Goal: Task Accomplishment & Management: Complete application form

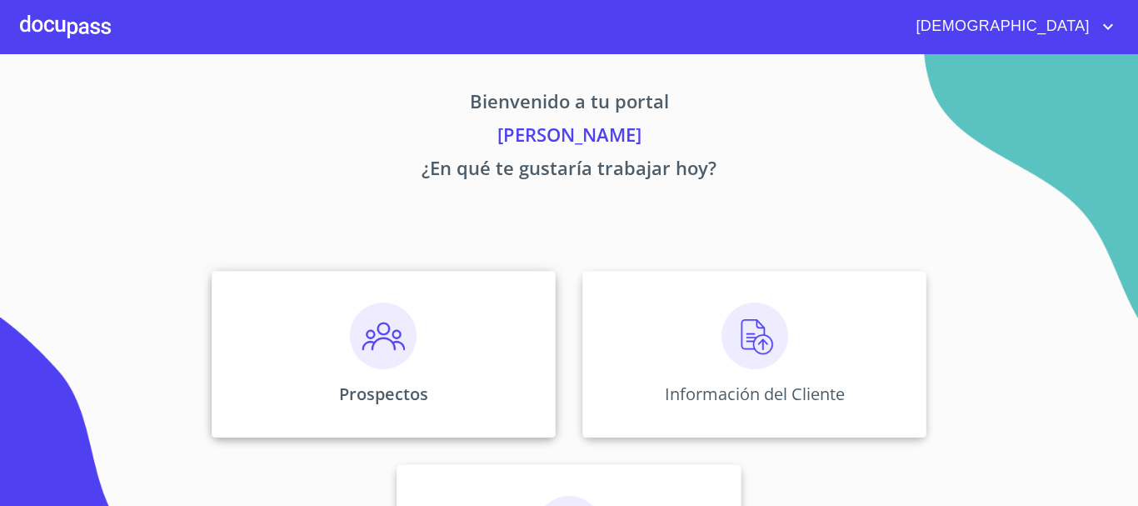
click at [372, 344] on img at bounding box center [383, 335] width 67 height 67
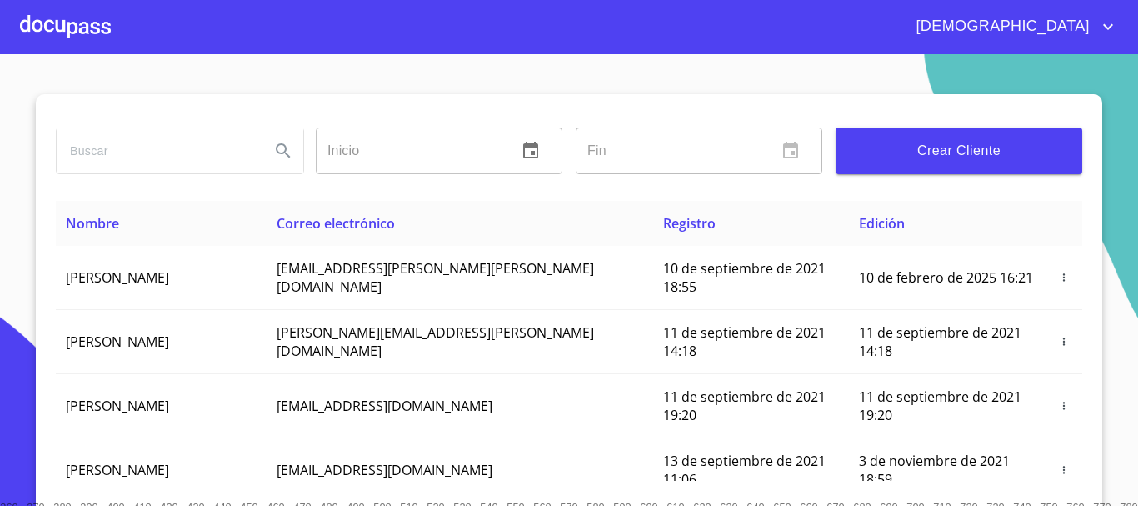
click at [927, 151] on span "Crear Cliente" at bounding box center [959, 150] width 220 height 23
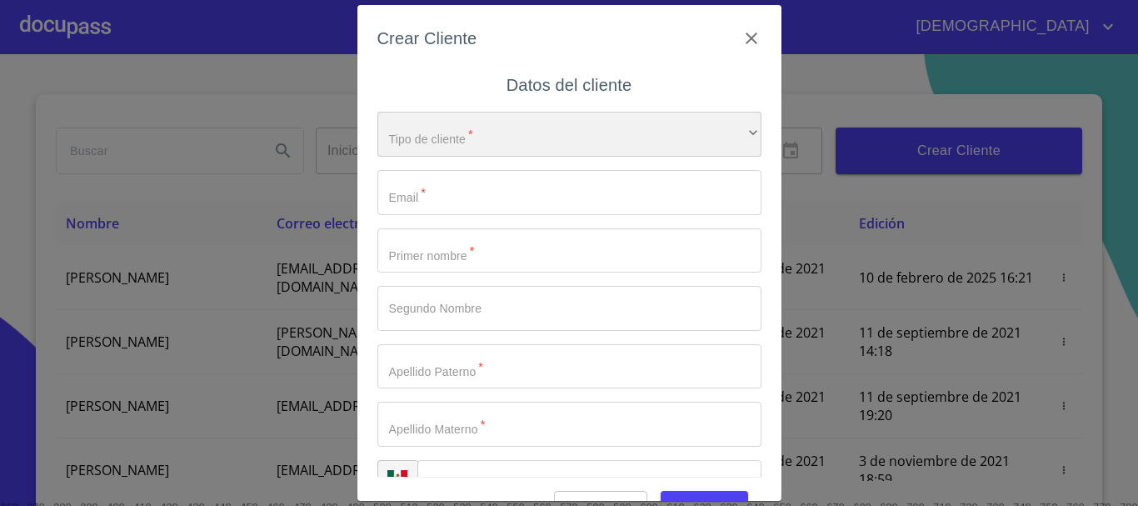
click at [467, 136] on div "​" at bounding box center [569, 134] width 384 height 45
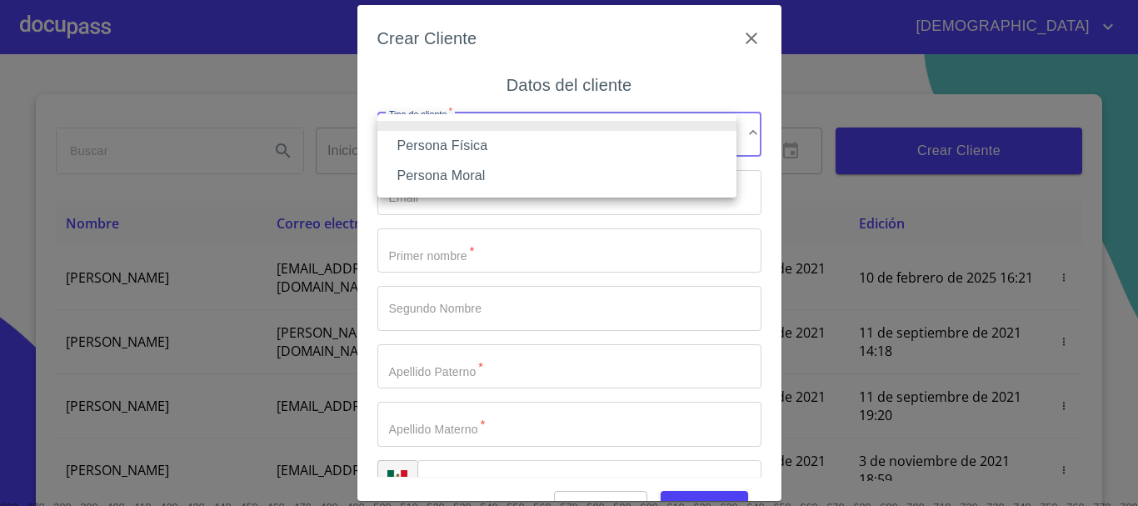
click at [459, 146] on li "Persona Física" at bounding box center [556, 146] width 359 height 30
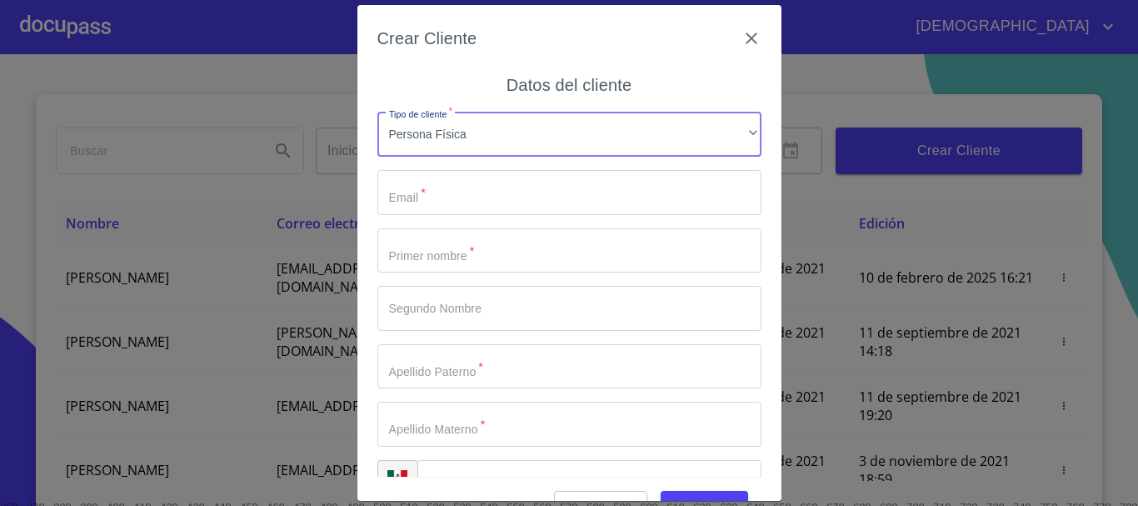
click at [461, 195] on input "Tipo de cliente   *" at bounding box center [569, 192] width 384 height 45
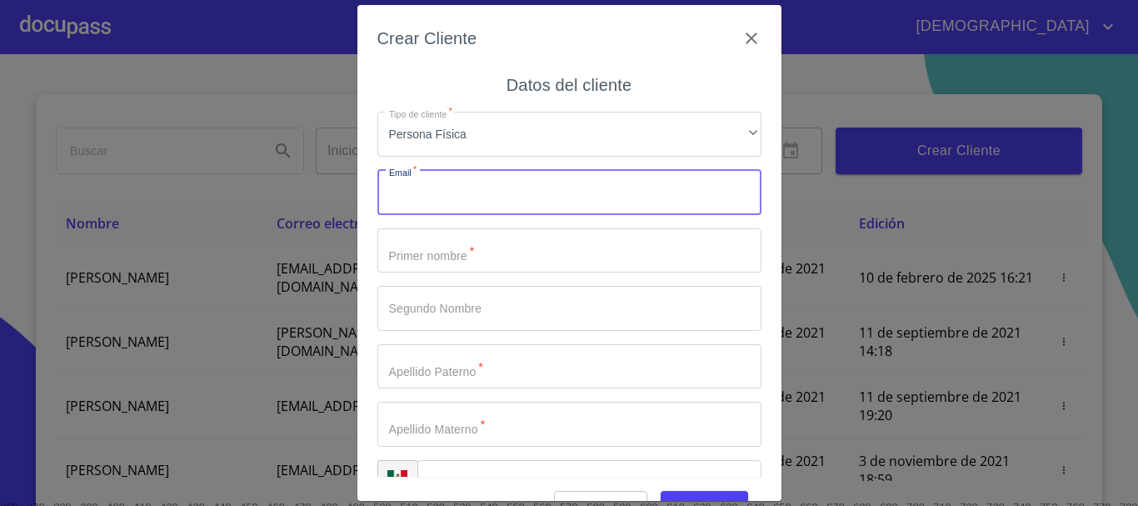
paste input "[EMAIL_ADDRESS][DOMAIN_NAME]"
type input "[EMAIL_ADDRESS][DOMAIN_NAME]"
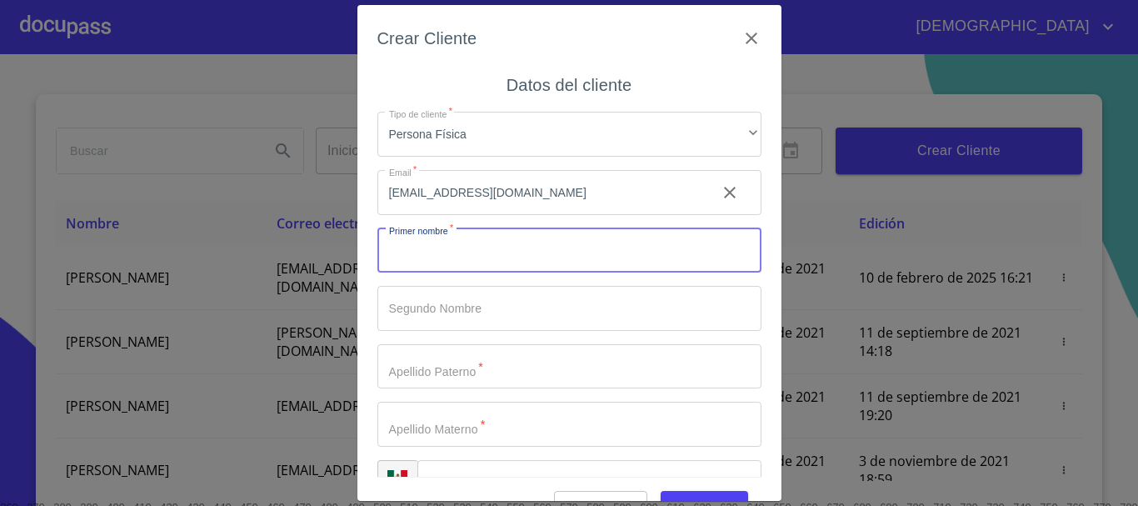
click at [468, 248] on input "Tipo de cliente   *" at bounding box center [569, 250] width 384 height 45
click at [438, 256] on input "Tipo de cliente   *" at bounding box center [569, 250] width 384 height 45
type input "g"
type input "[PERSON_NAME]"
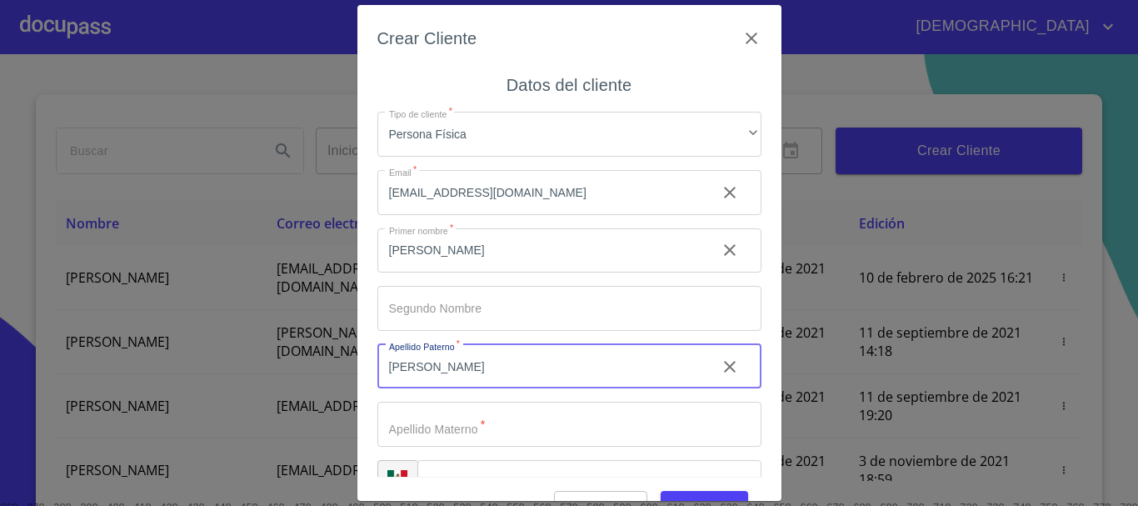
type input "[PERSON_NAME]"
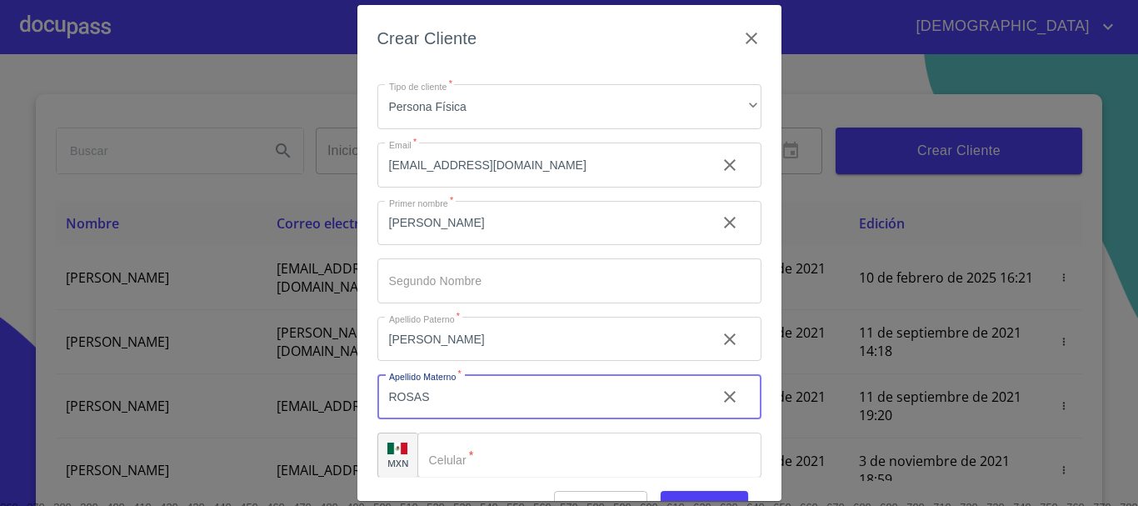
scroll to position [42, 0]
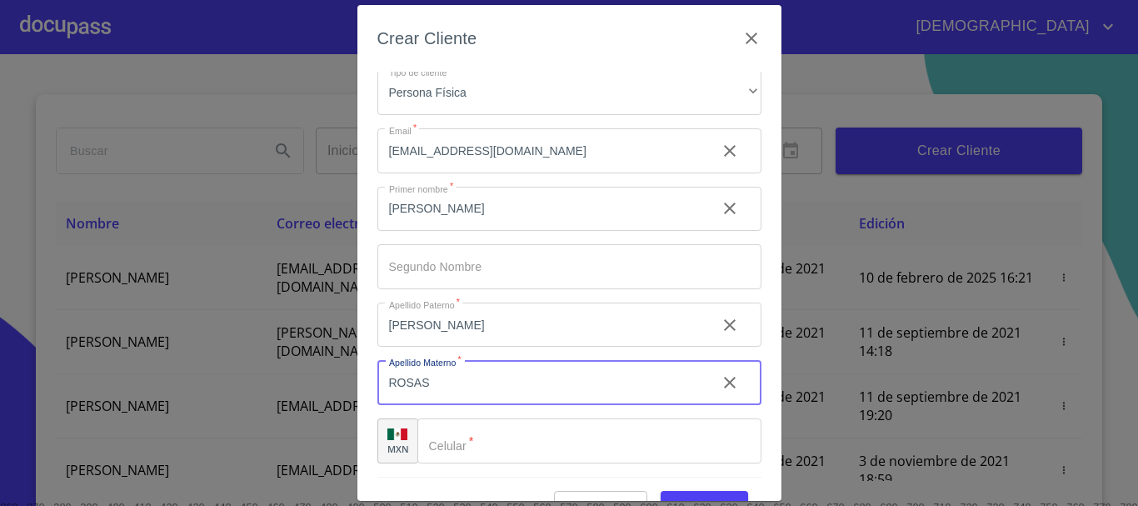
type input "ROSAS"
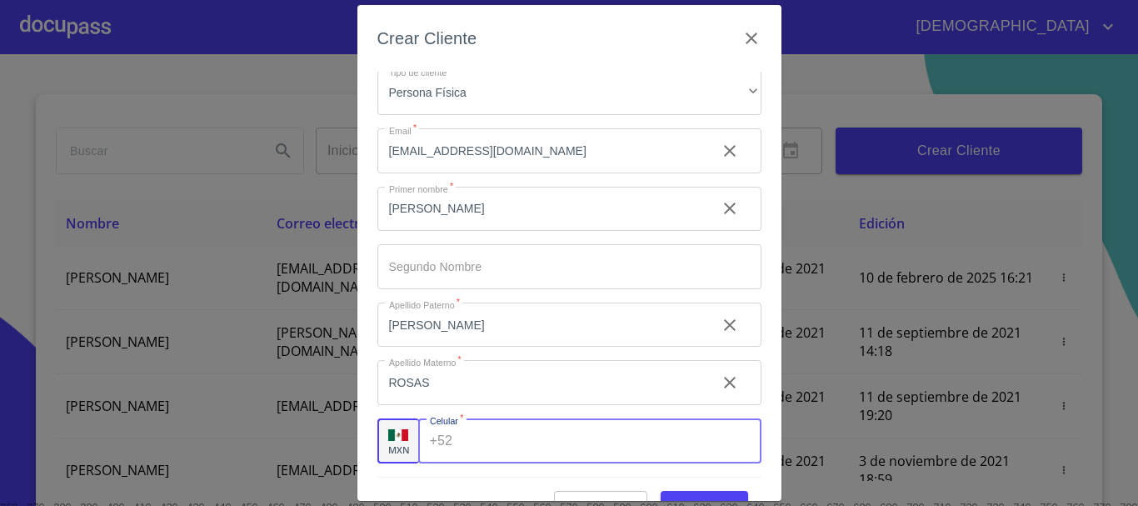
click at [496, 446] on input "Tipo de cliente   *" at bounding box center [610, 440] width 302 height 45
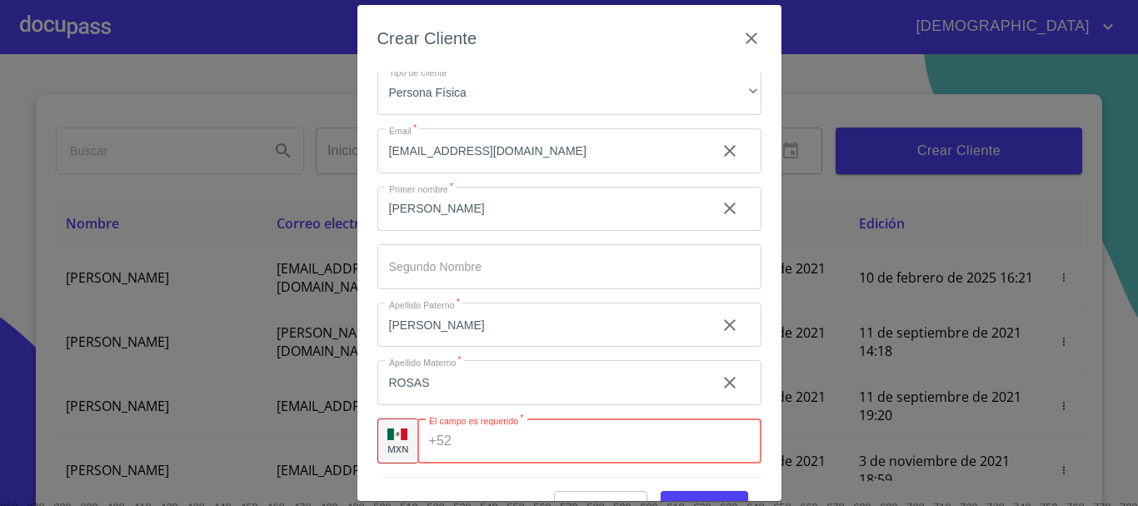
click at [471, 443] on input "Tipo de cliente   *" at bounding box center [609, 440] width 302 height 45
paste input "[PHONE_NUMBER]"
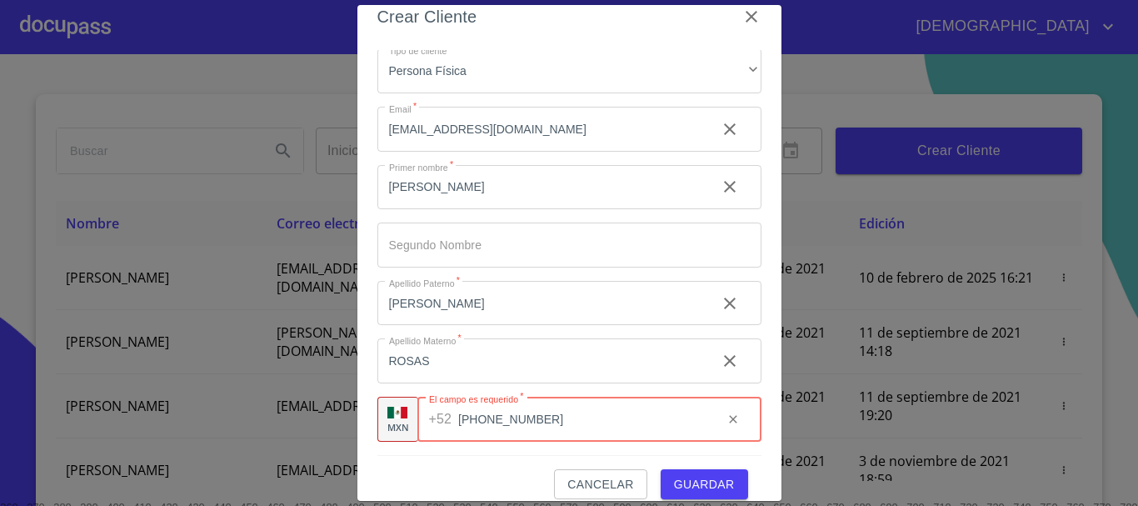
scroll to position [40, 0]
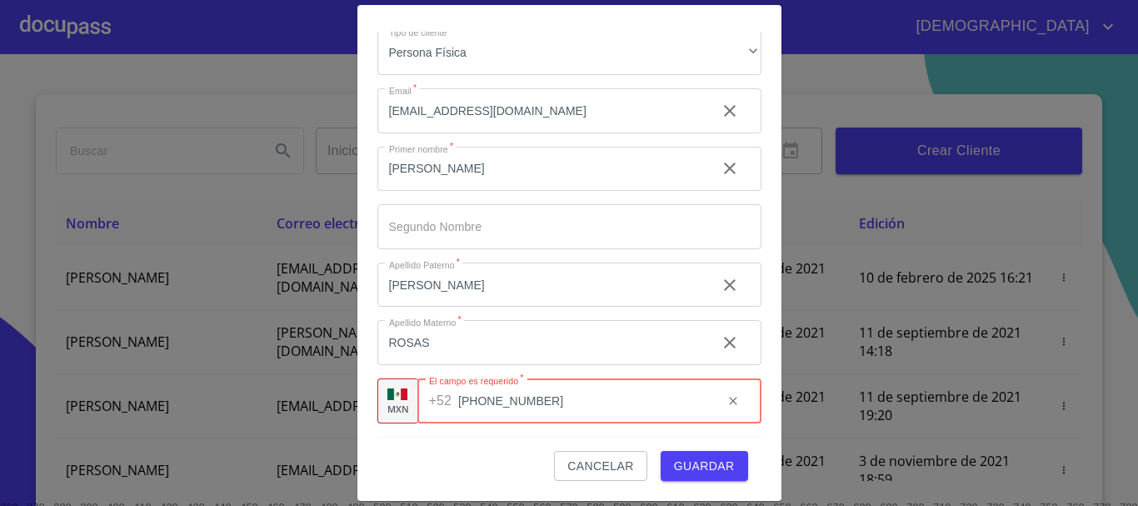
type input "[PHONE_NUMBER]"
click at [697, 465] on span "Guardar" at bounding box center [704, 466] width 61 height 21
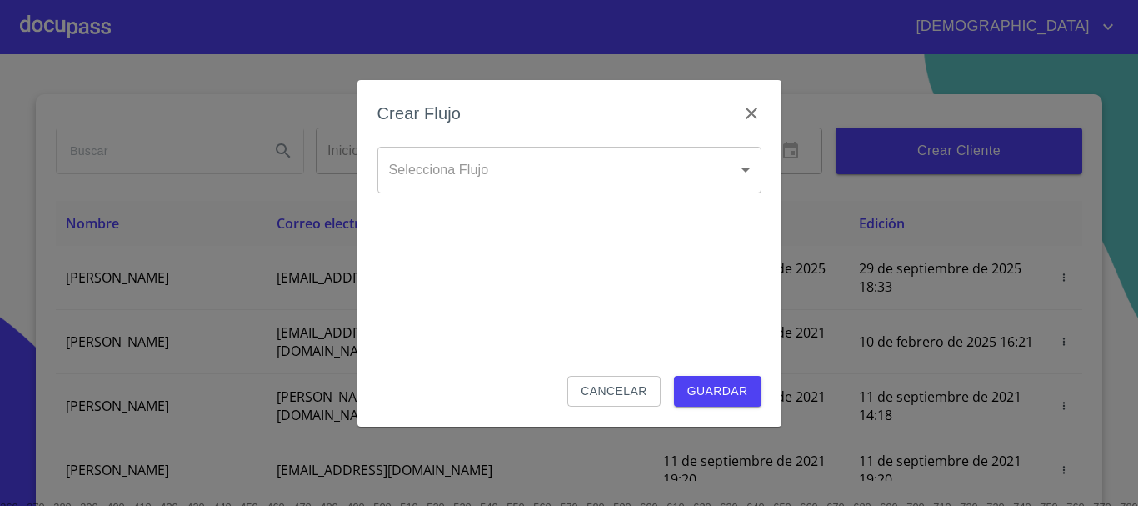
click at [549, 168] on body "[DEMOGRAPHIC_DATA][PERSON_NAME] ​ Fin ​ Crear Cliente Nombre Correo electrónico…" at bounding box center [569, 253] width 1138 height 506
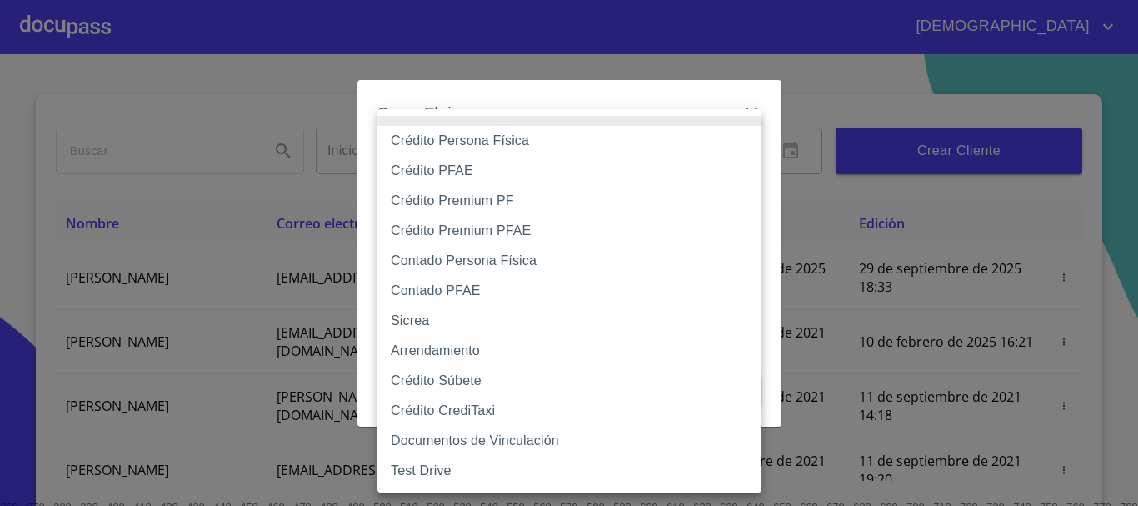
drag, startPoint x: 541, startPoint y: 142, endPoint x: 490, endPoint y: 200, distance: 77.9
click at [541, 142] on li "Crédito Persona Física" at bounding box center [569, 141] width 384 height 30
type input "6009fb3c7d1714eb8809aa97"
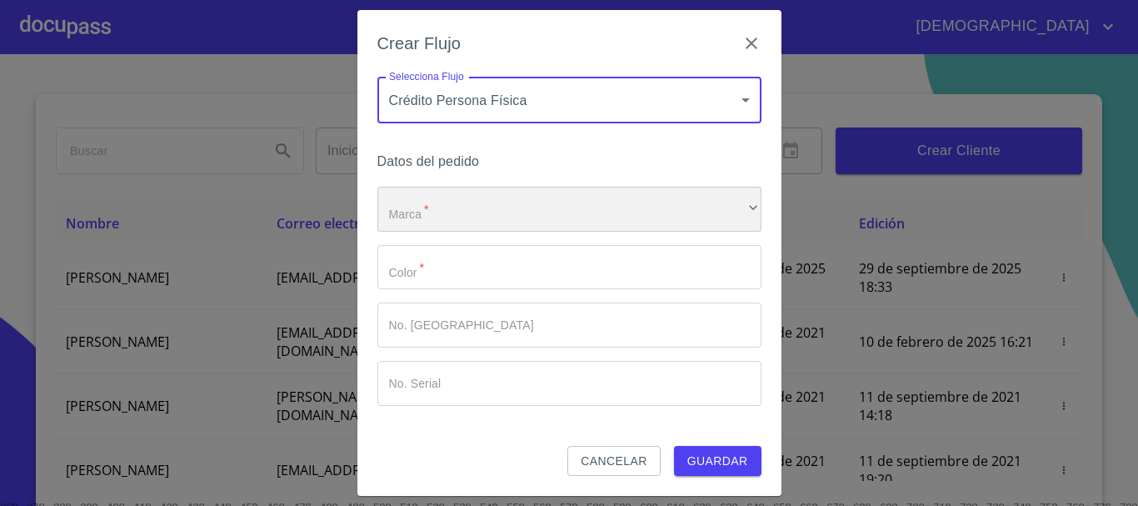
click at [451, 187] on div "​" at bounding box center [569, 209] width 384 height 45
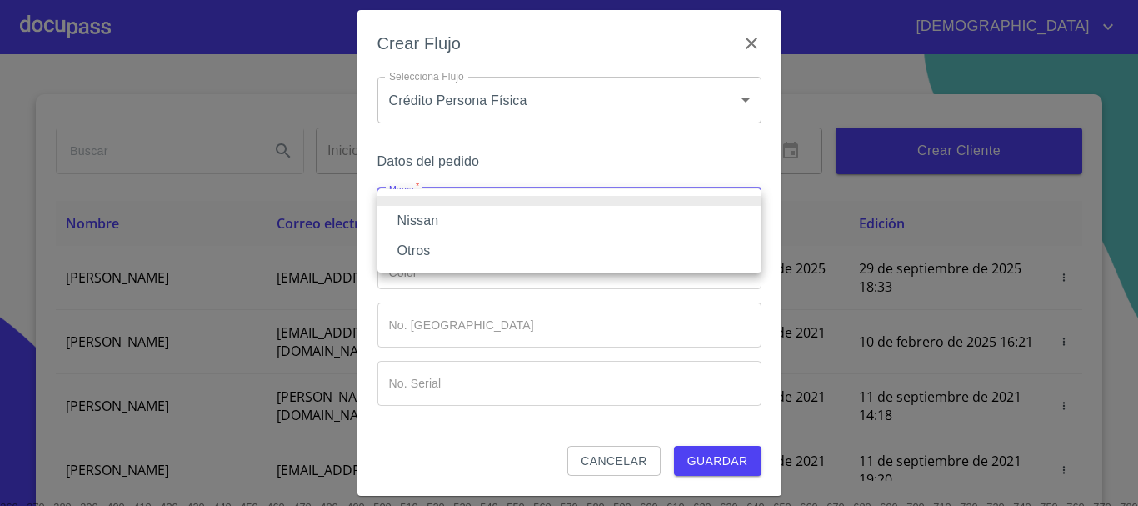
click at [451, 209] on li "Nissan" at bounding box center [569, 221] width 384 height 30
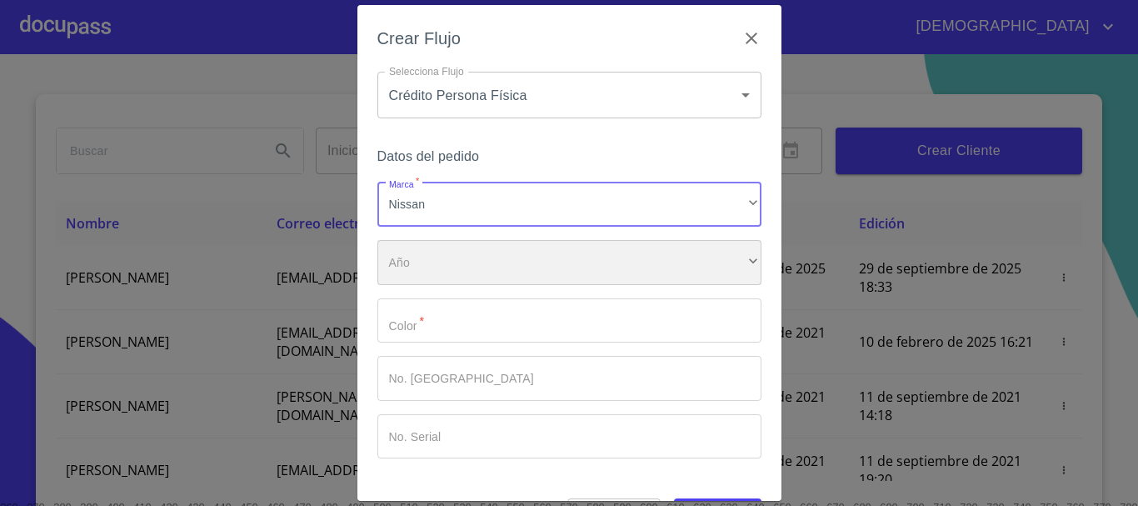
click at [473, 266] on div "​" at bounding box center [569, 262] width 384 height 45
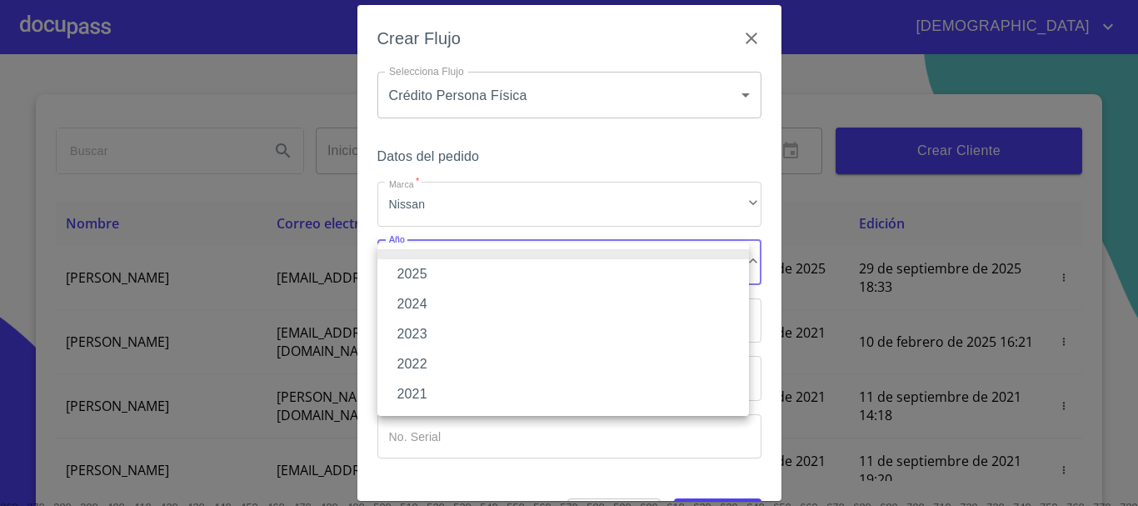
click at [466, 278] on li "2025" at bounding box center [563, 274] width 372 height 30
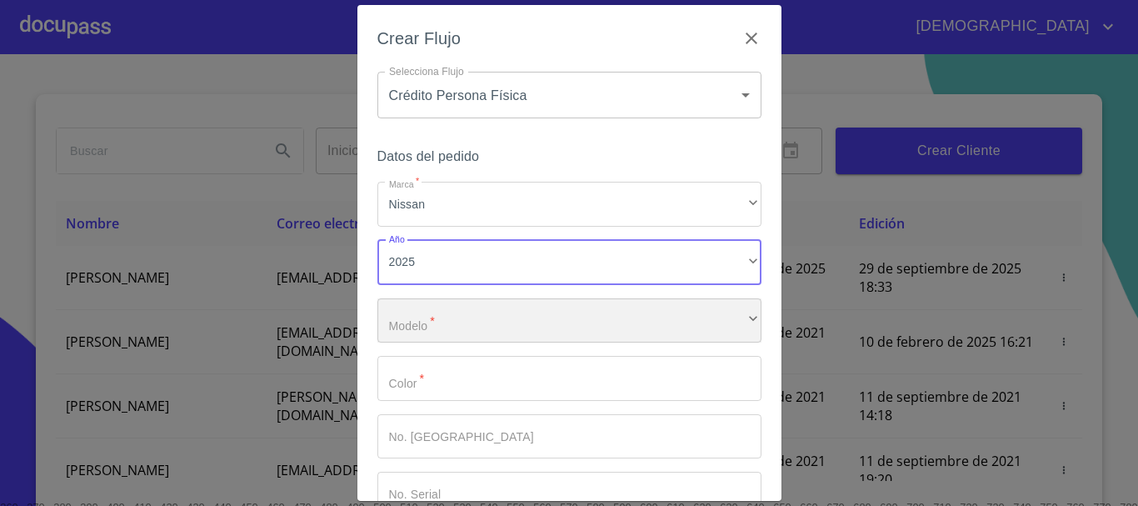
click at [472, 325] on div "​" at bounding box center [569, 320] width 384 height 45
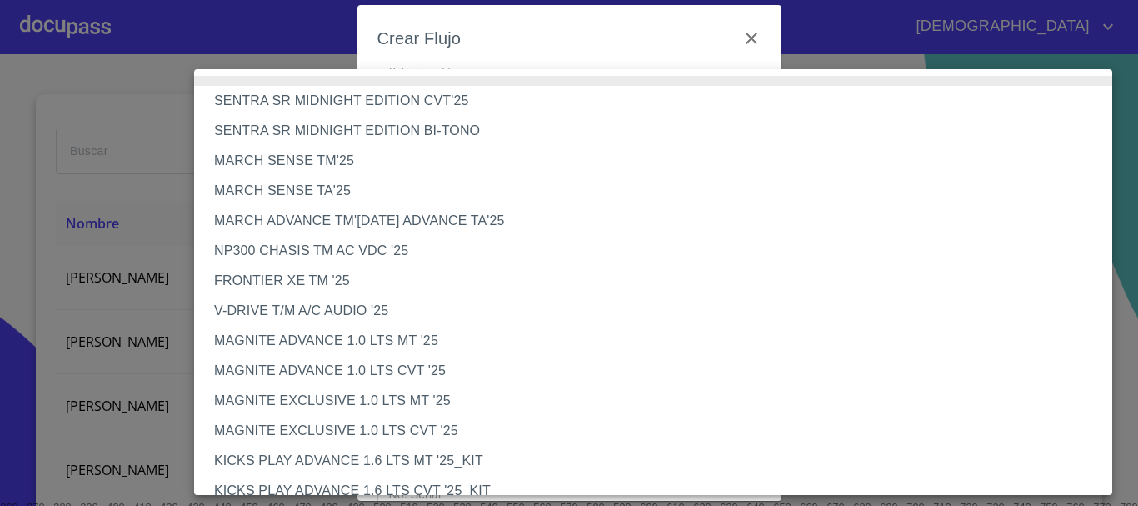
scroll to position [1397, 0]
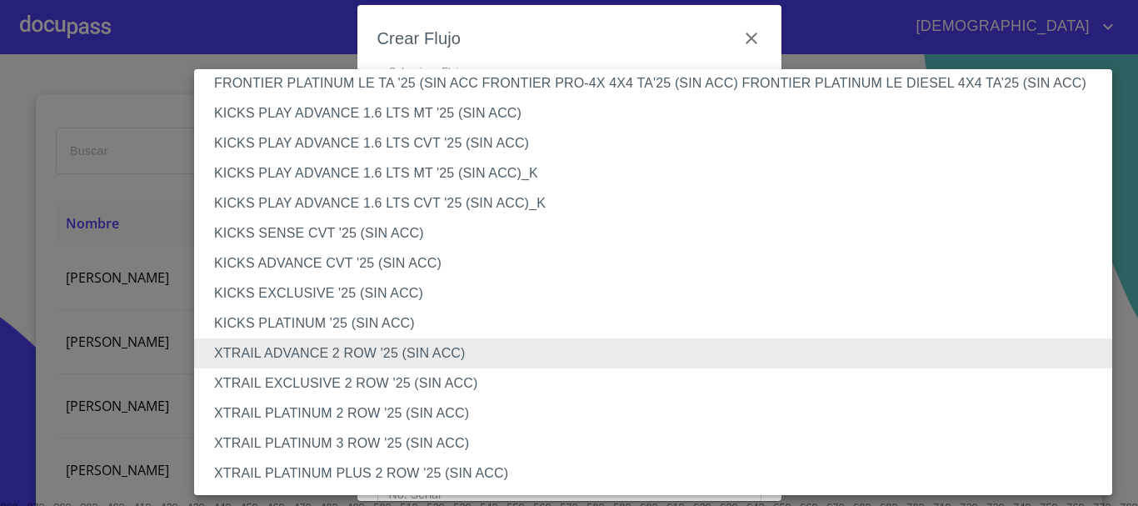
click at [389, 377] on li "XTRAIL EXCLUSIVE 2 ROW '25 (SIN ACC)" at bounding box center [659, 383] width 930 height 30
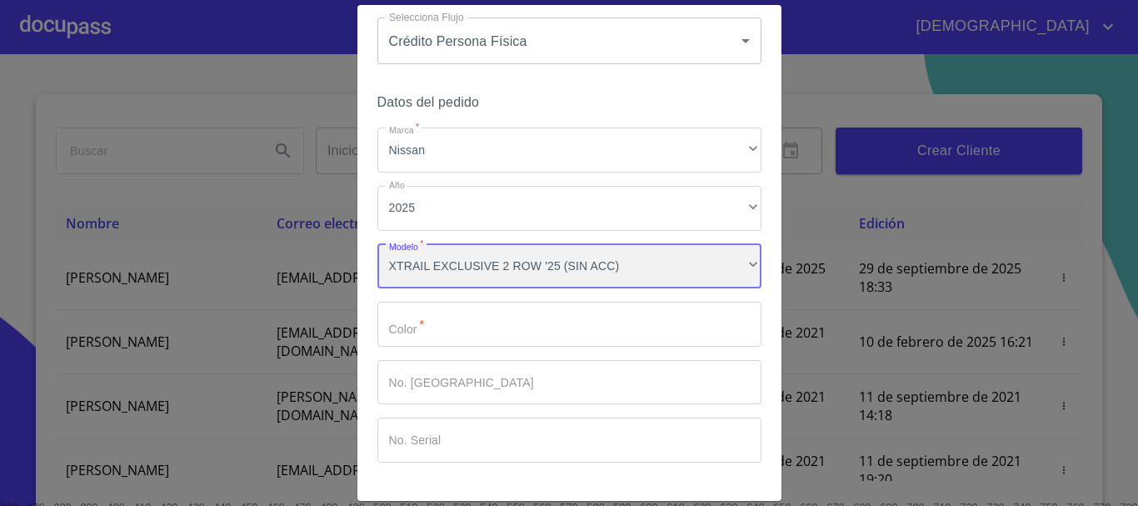
scroll to position [83, 0]
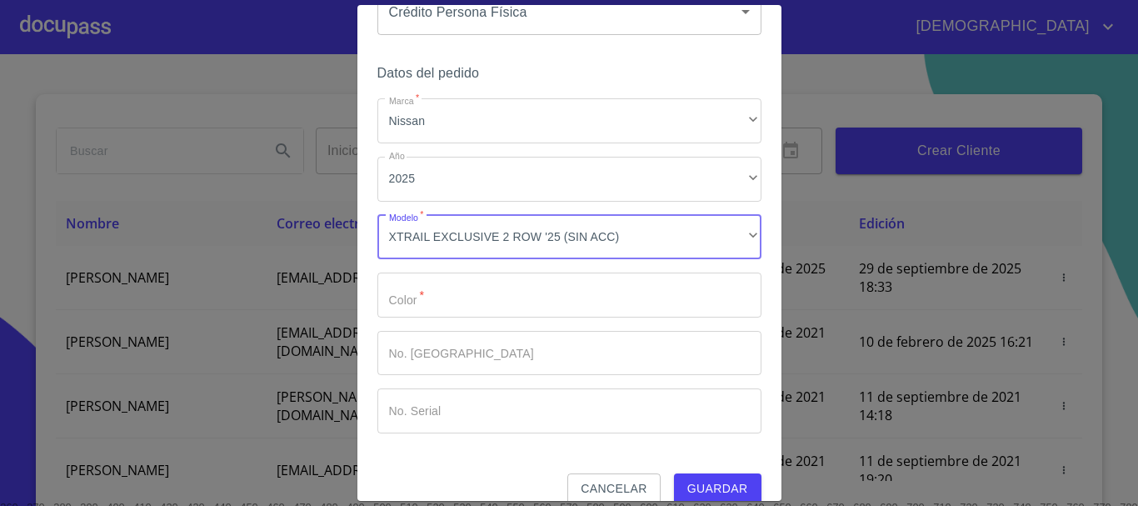
drag, startPoint x: 451, startPoint y: 312, endPoint x: 459, endPoint y: 297, distance: 16.8
click at [450, 312] on input "Marca   *" at bounding box center [569, 294] width 384 height 45
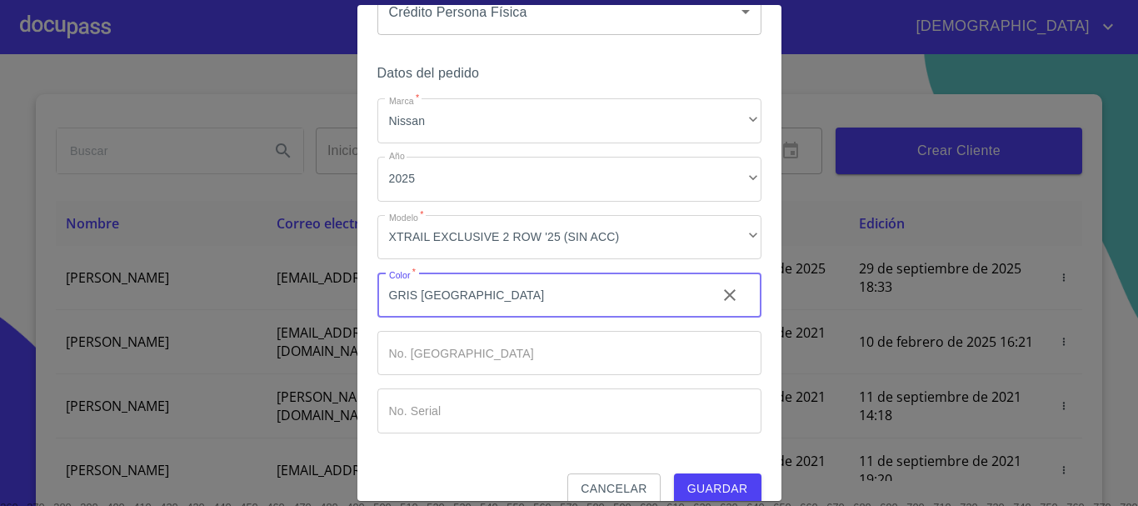
type input "GRIS [GEOGRAPHIC_DATA]"
click at [720, 480] on span "Guardar" at bounding box center [717, 488] width 61 height 21
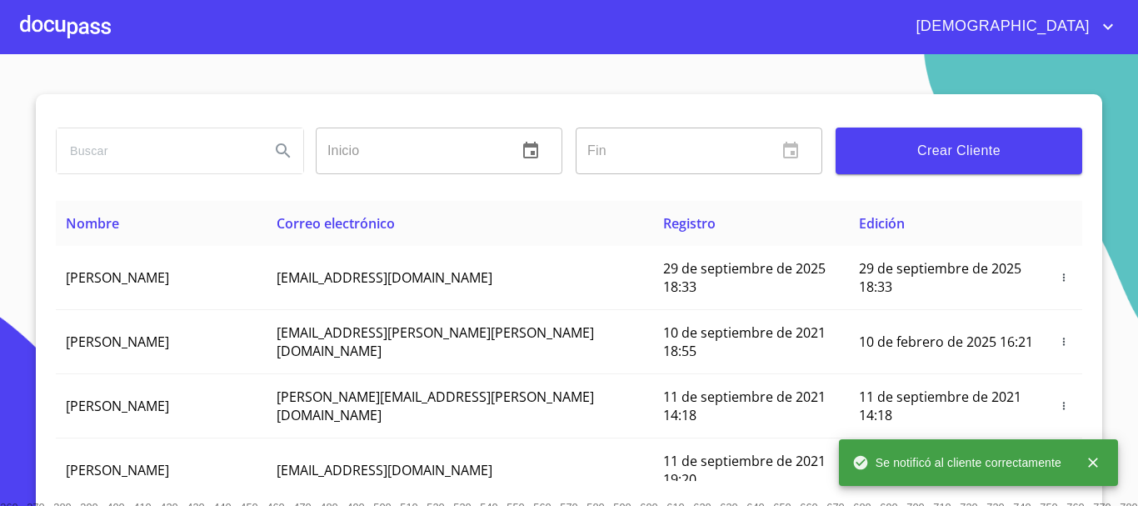
click at [90, 23] on div at bounding box center [65, 26] width 91 height 53
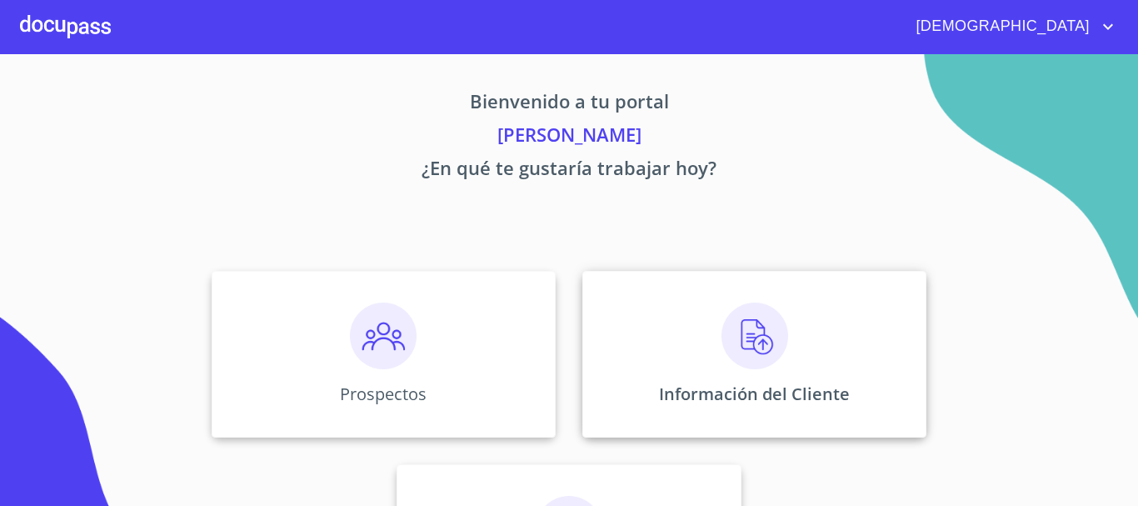
click at [766, 348] on img at bounding box center [754, 335] width 67 height 67
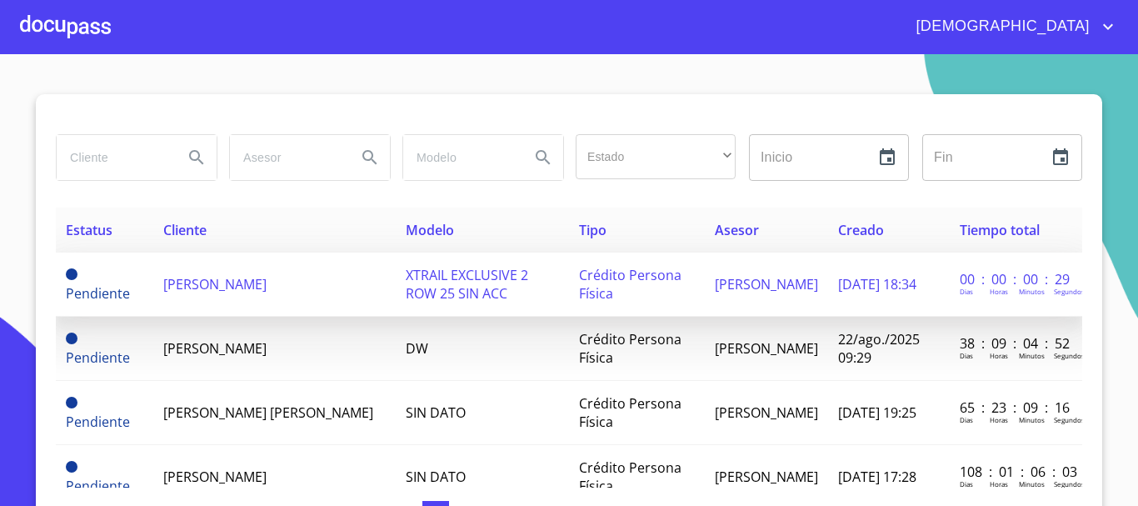
click at [306, 292] on td "[PERSON_NAME]" at bounding box center [274, 284] width 242 height 64
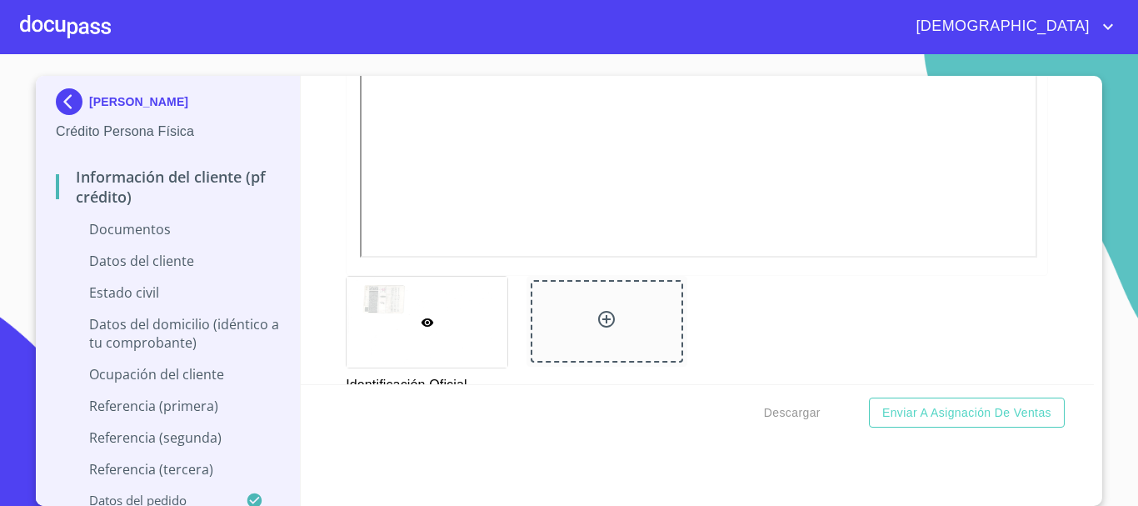
scroll to position [583, 0]
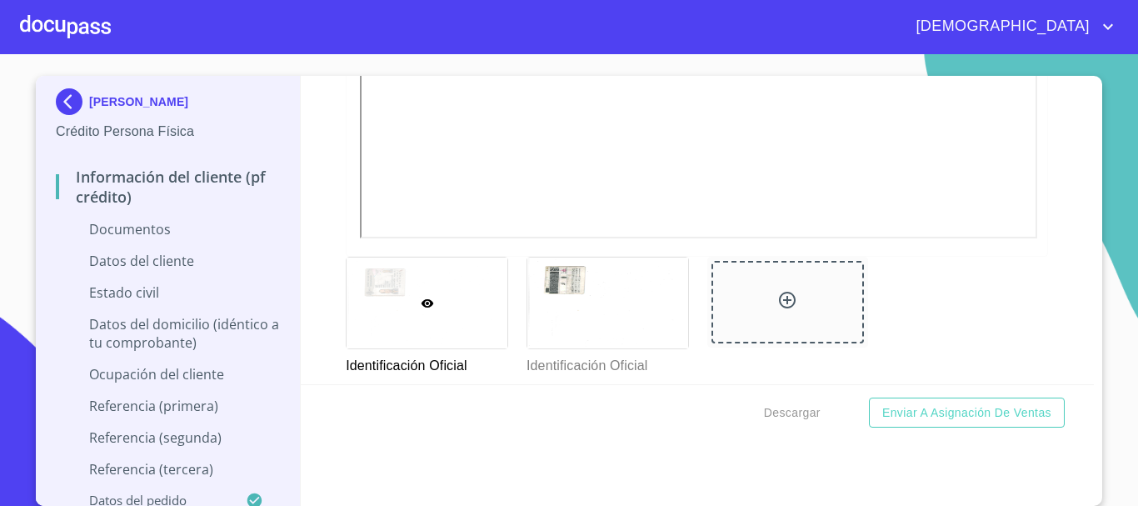
click at [313, 152] on div "Información del cliente (PF crédito) Documentos Documento de identificación.   …" at bounding box center [698, 230] width 794 height 308
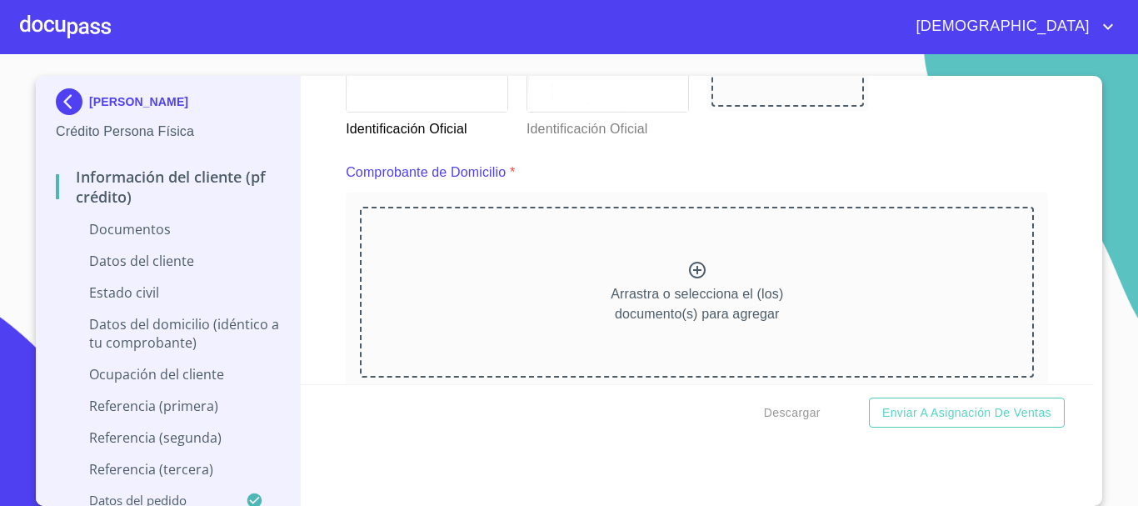
scroll to position [833, 0]
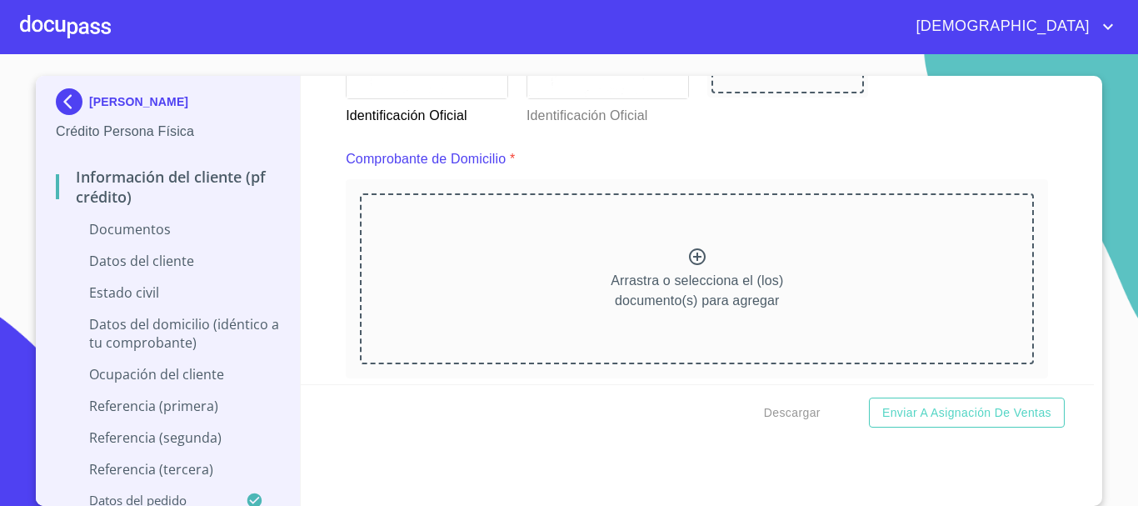
click at [692, 255] on icon at bounding box center [697, 257] width 20 height 20
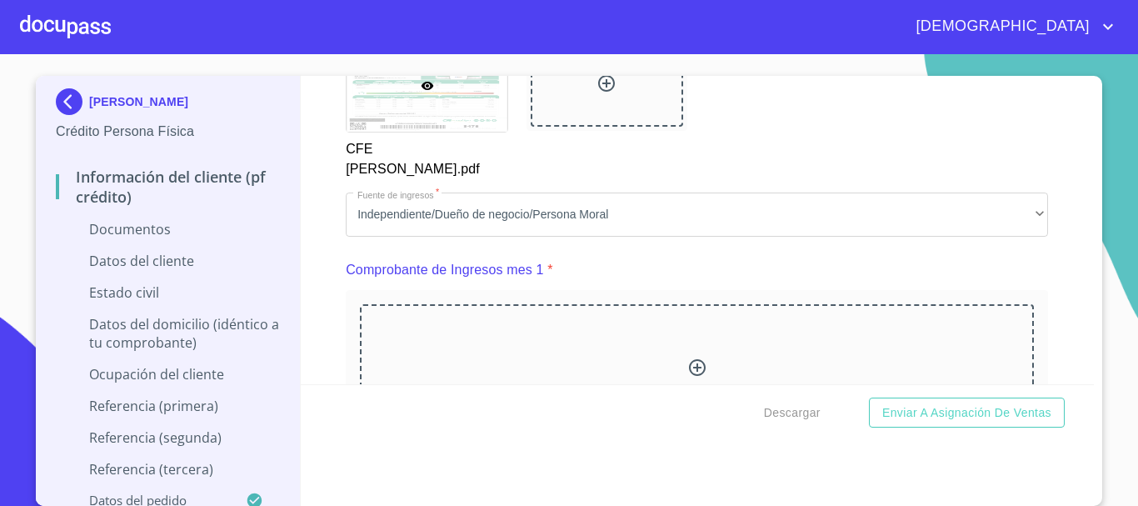
scroll to position [1499, 0]
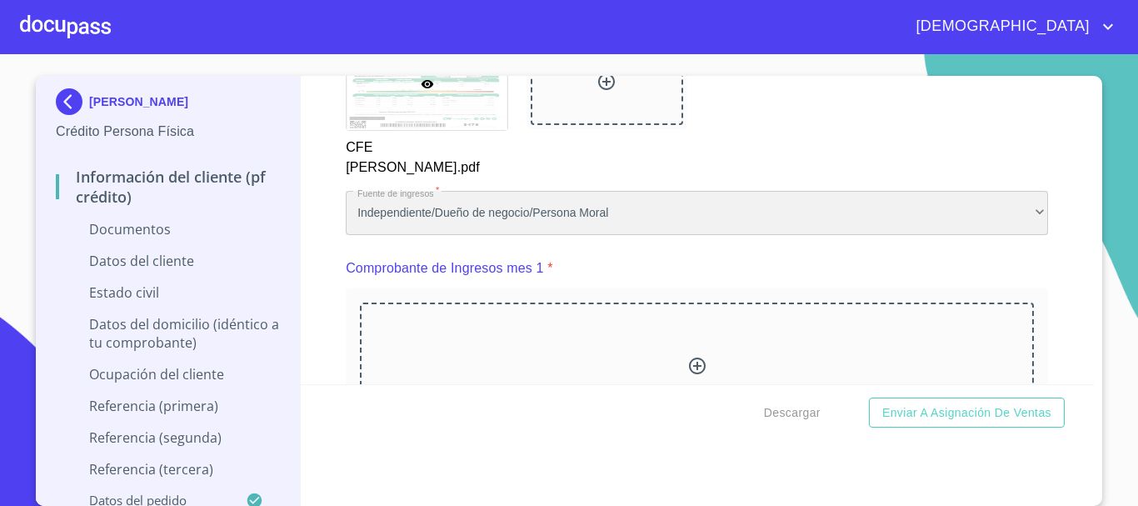
click at [691, 200] on div "Independiente/Dueño de negocio/Persona Moral" at bounding box center [697, 213] width 702 height 45
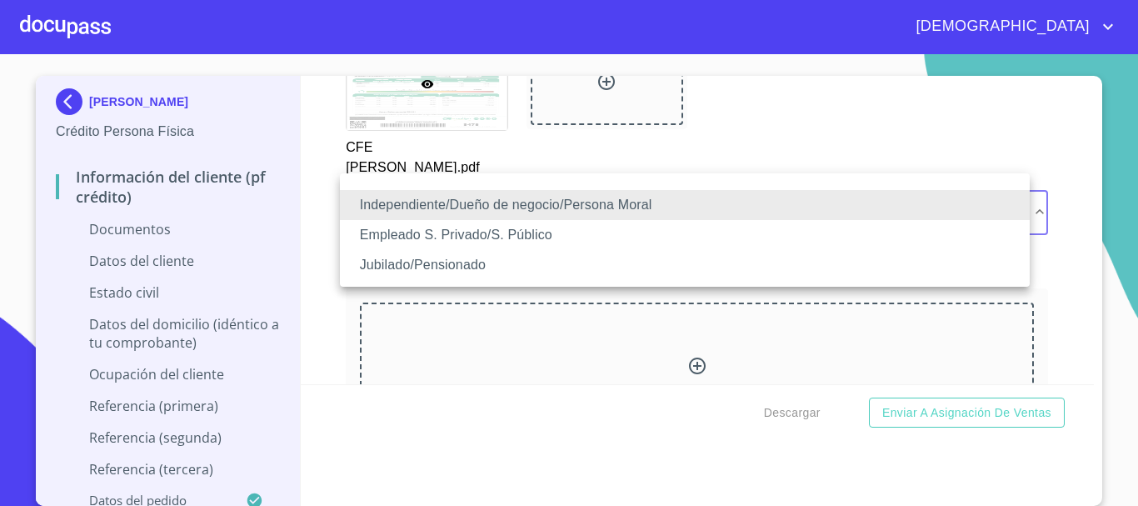
click at [455, 256] on li "Jubilado/Pensionado" at bounding box center [685, 265] width 690 height 30
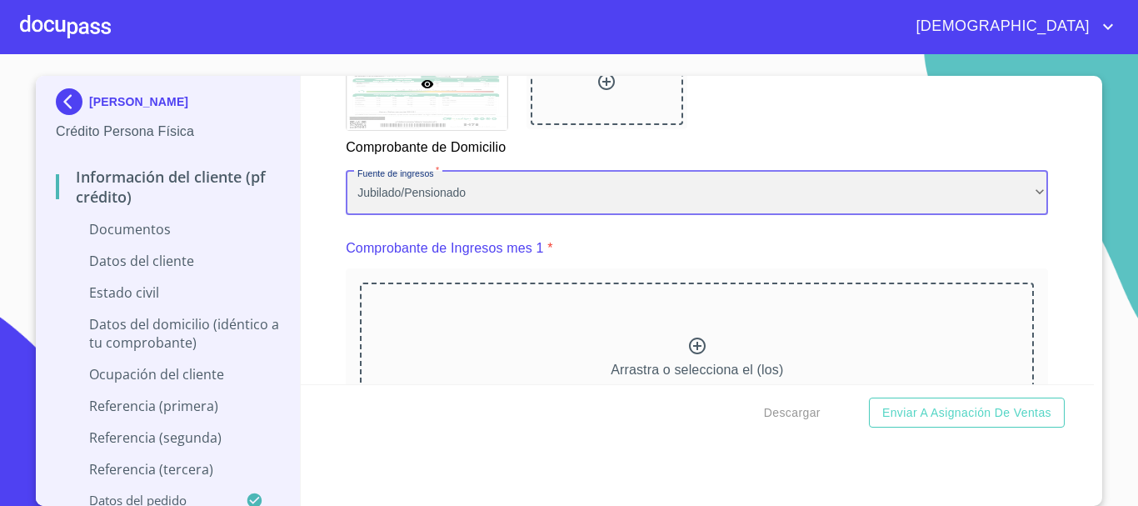
scroll to position [1666, 0]
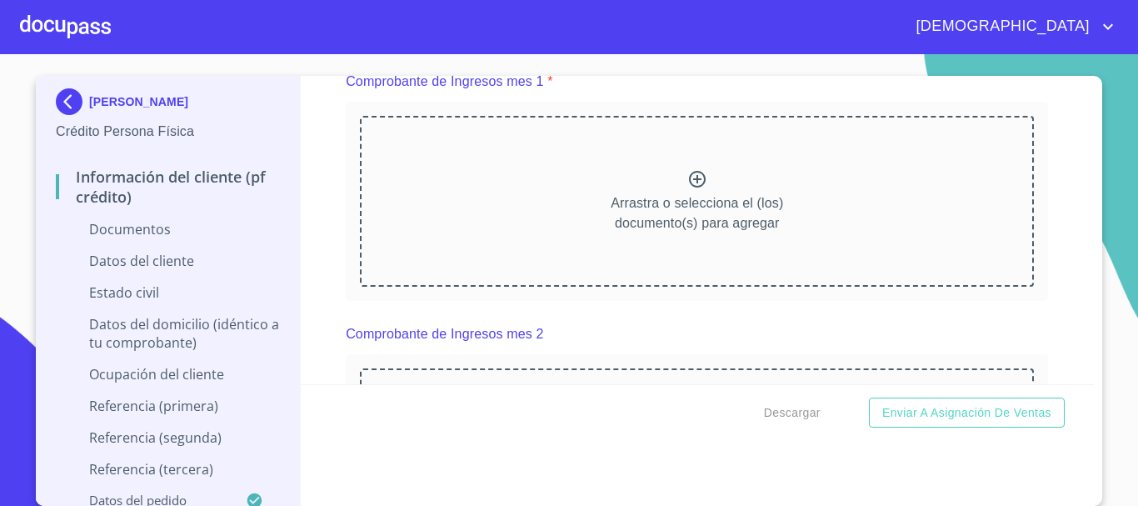
click at [690, 189] on icon at bounding box center [697, 179] width 20 height 20
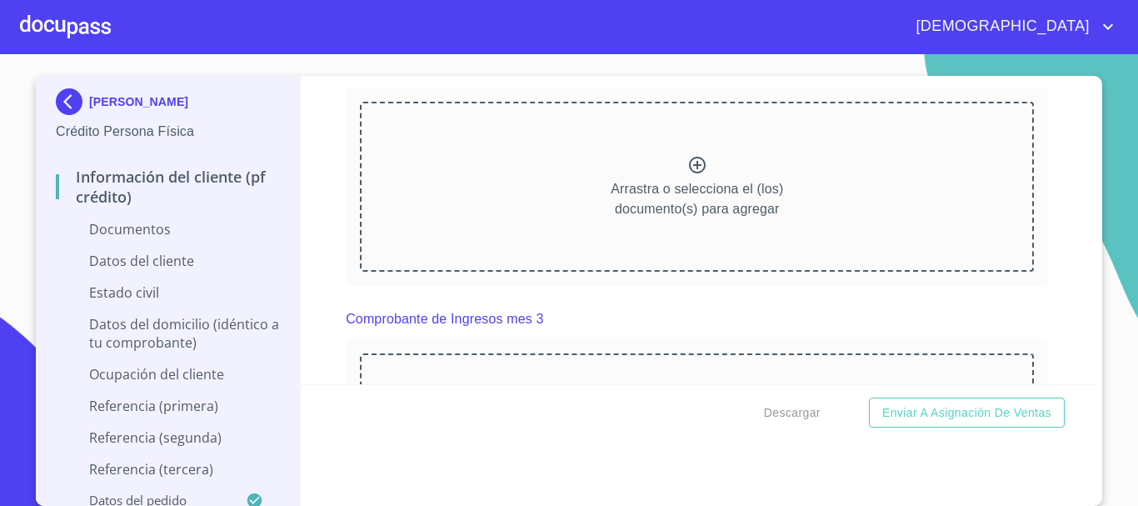
scroll to position [2416, 0]
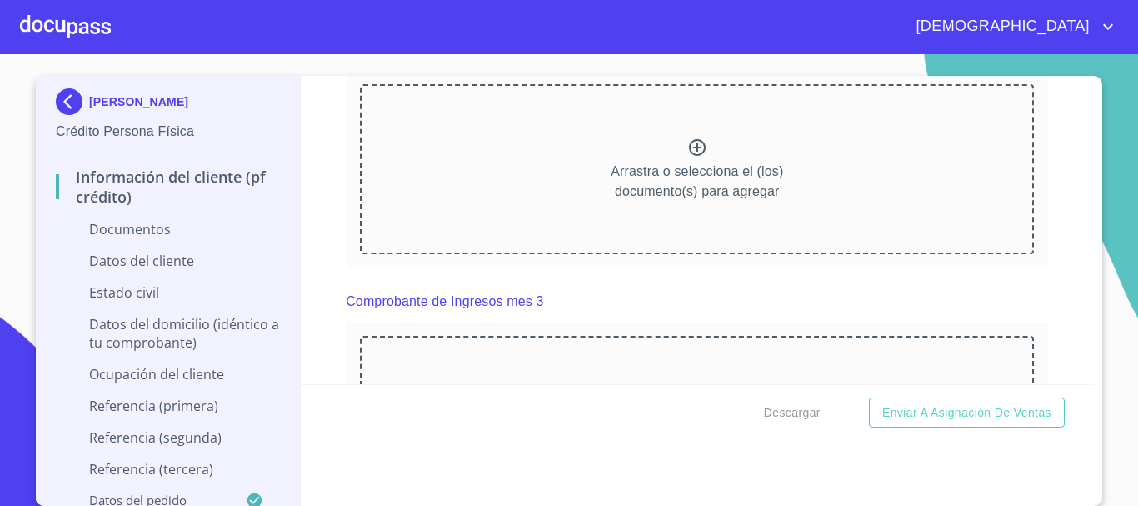
click at [691, 156] on icon at bounding box center [697, 147] width 17 height 17
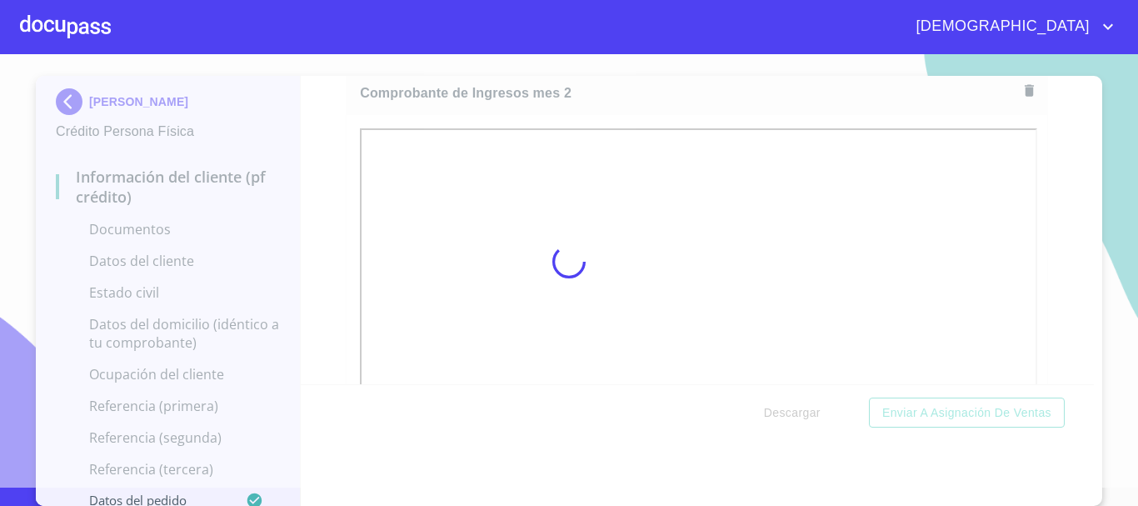
click at [1109, 188] on div at bounding box center [569, 261] width 1138 height 451
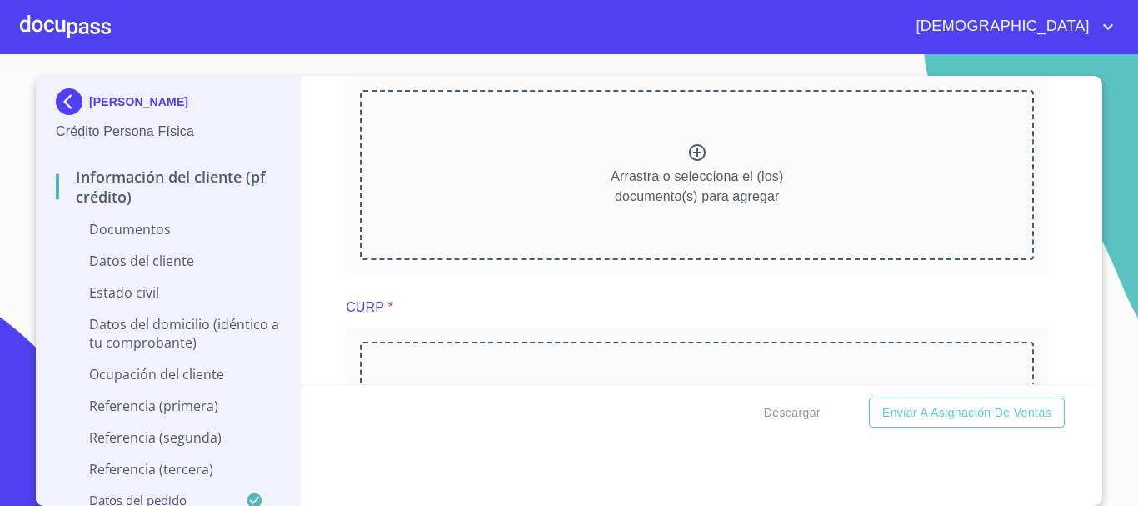
scroll to position [3165, 0]
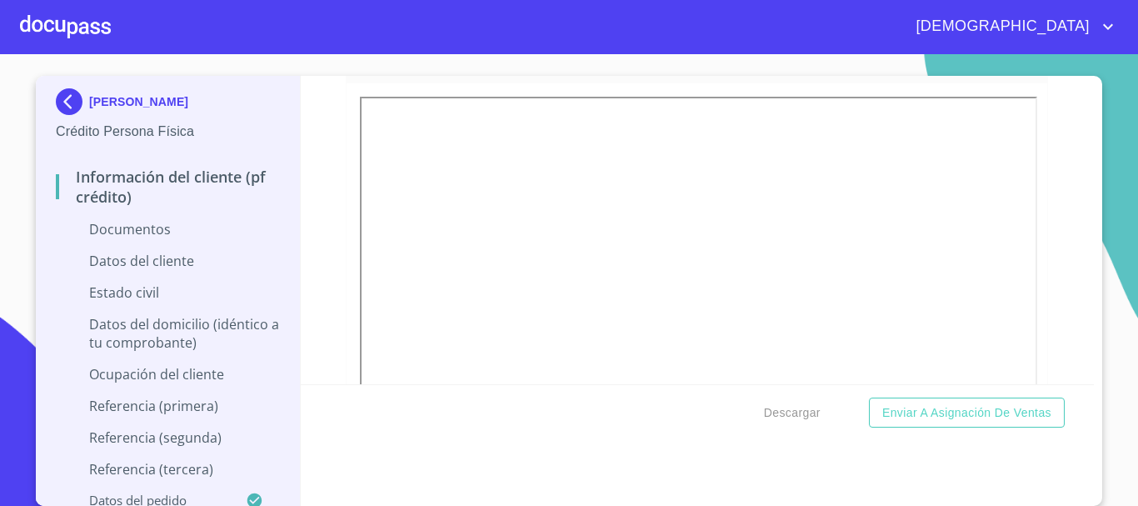
click at [1107, 155] on section "[PERSON_NAME] Persona Física Información del cliente (PF crédito) Documentos Da…" at bounding box center [569, 279] width 1138 height 451
click at [1021, 67] on icon "button" at bounding box center [1029, 59] width 16 height 16
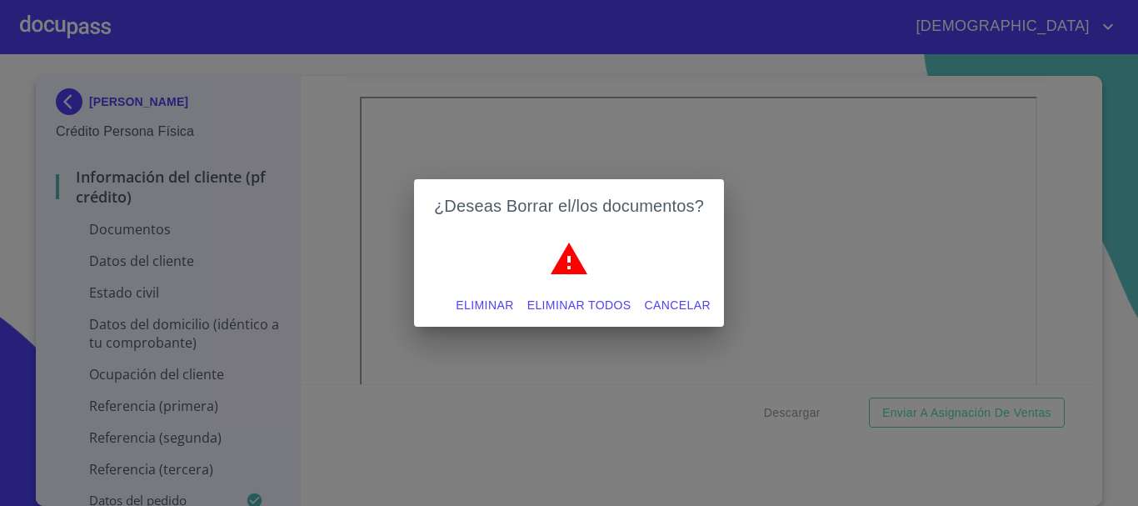
click at [481, 302] on span "Eliminar" at bounding box center [484, 305] width 57 height 21
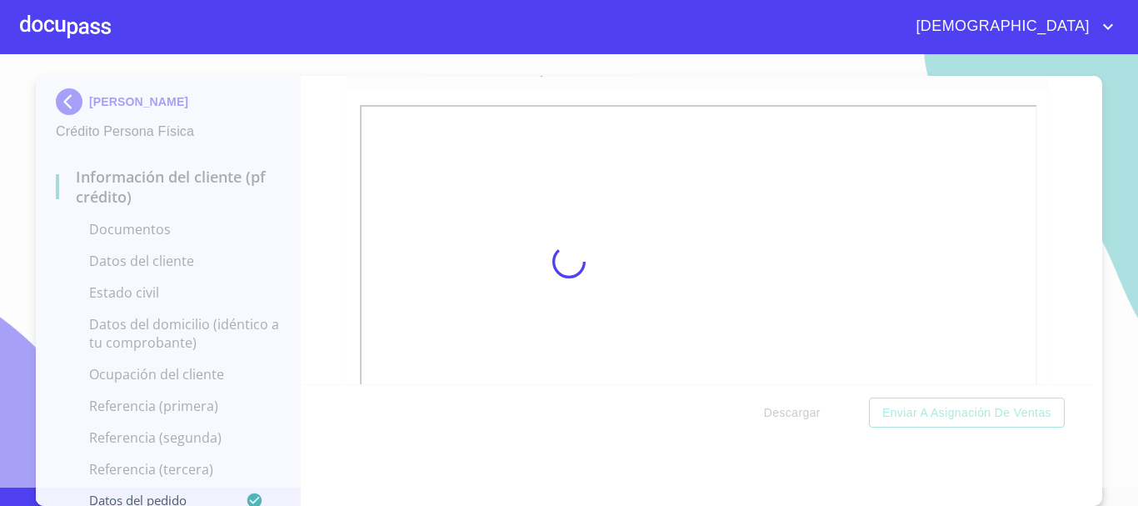
click at [1116, 206] on div at bounding box center [569, 261] width 1138 height 451
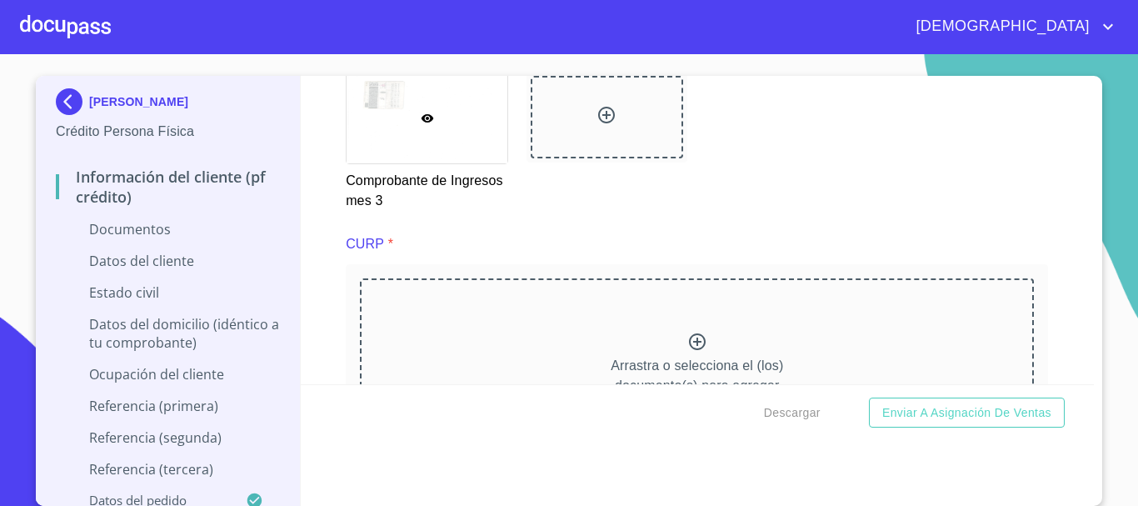
scroll to position [3740, 0]
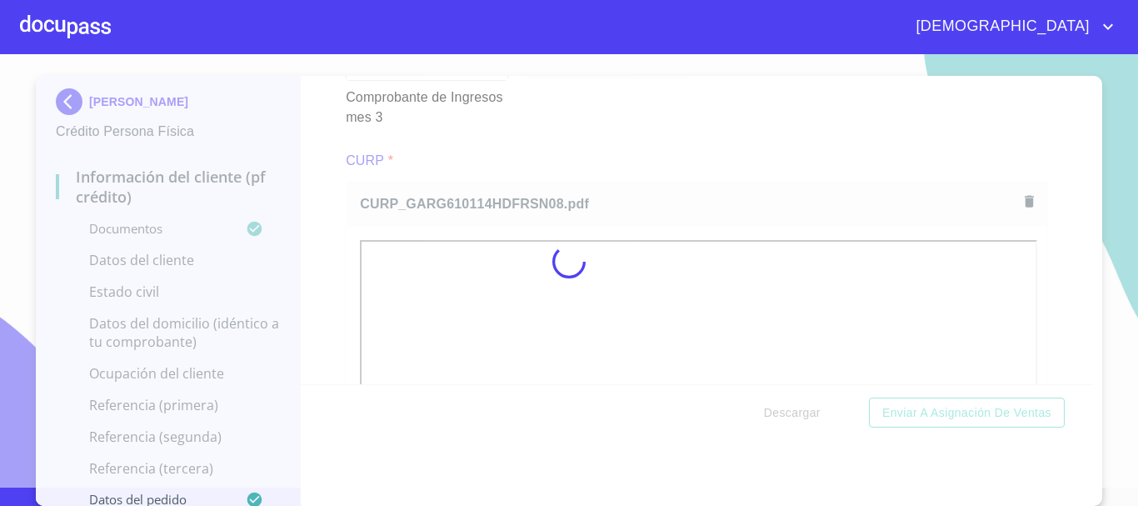
drag, startPoint x: 302, startPoint y: 161, endPoint x: 317, endPoint y: 159, distance: 15.1
click at [307, 160] on div at bounding box center [569, 261] width 1138 height 451
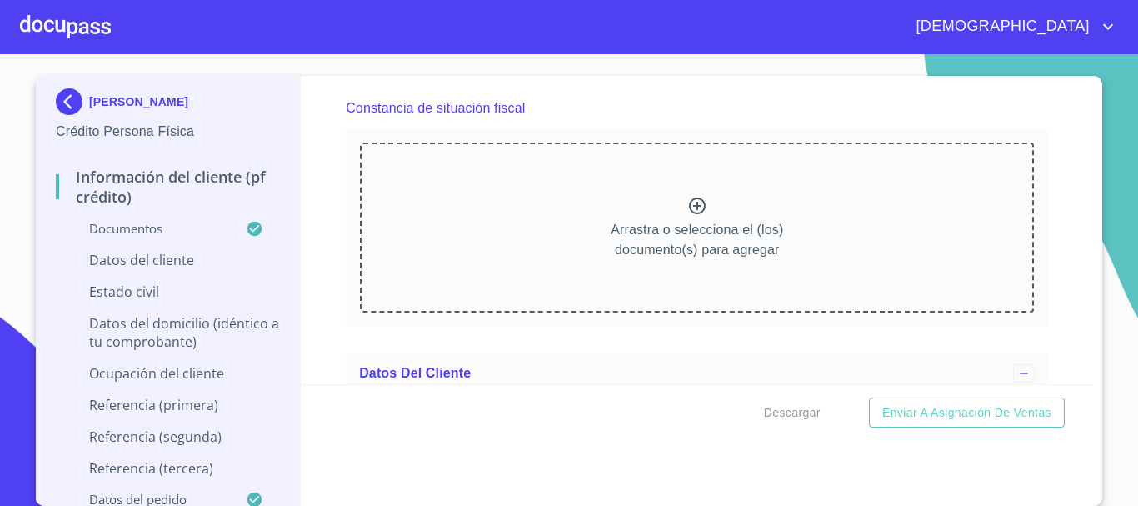
scroll to position [4490, 0]
click at [687, 217] on icon at bounding box center [697, 207] width 20 height 20
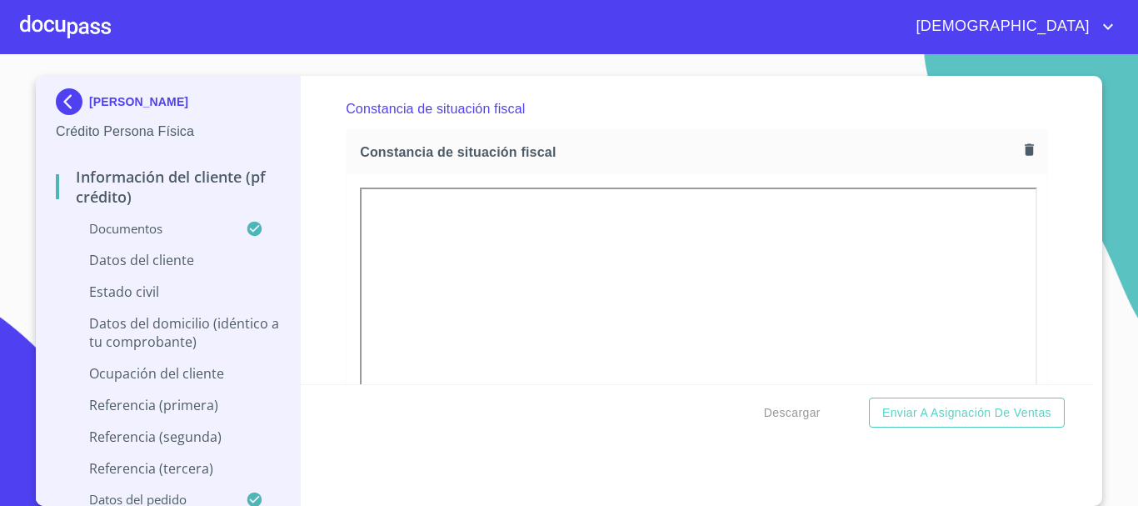
drag, startPoint x: 328, startPoint y: 116, endPoint x: 757, endPoint y: 207, distance: 438.5
click at [332, 116] on div "Información del cliente (PF crédito) Documentos Documento de identificación.   …" at bounding box center [698, 230] width 794 height 308
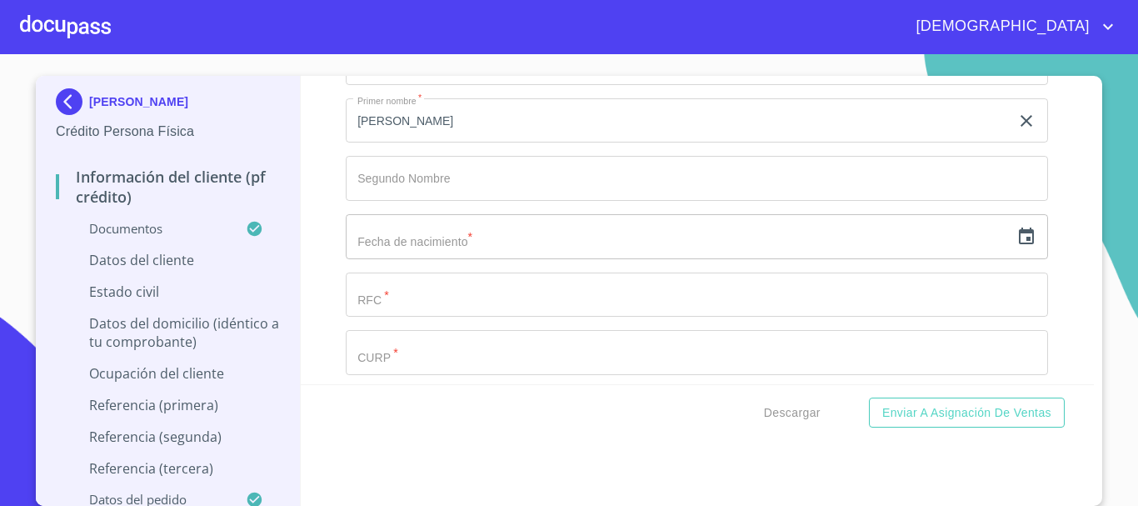
scroll to position [5406, 0]
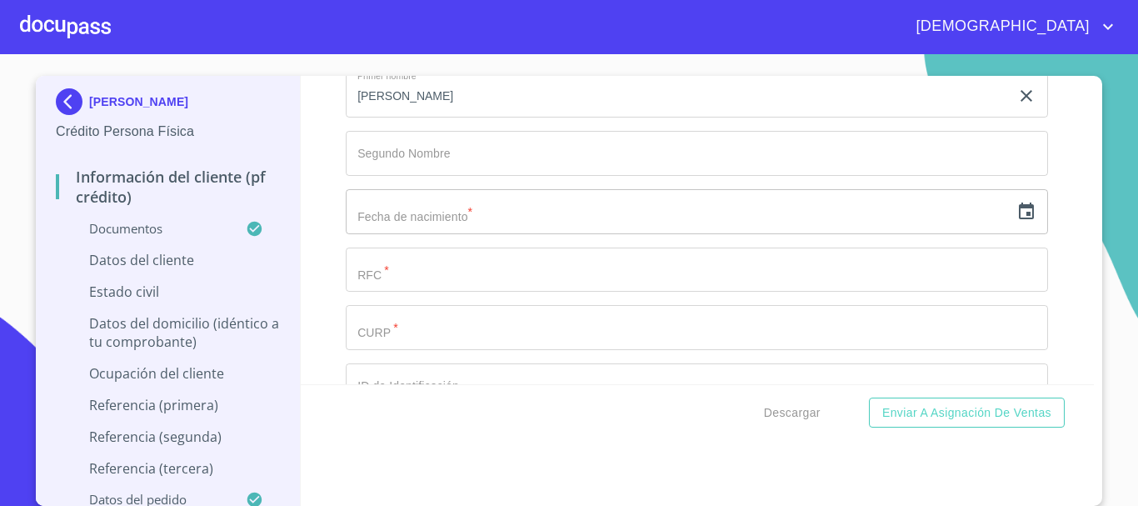
click at [1016, 222] on icon "button" at bounding box center [1026, 212] width 20 height 20
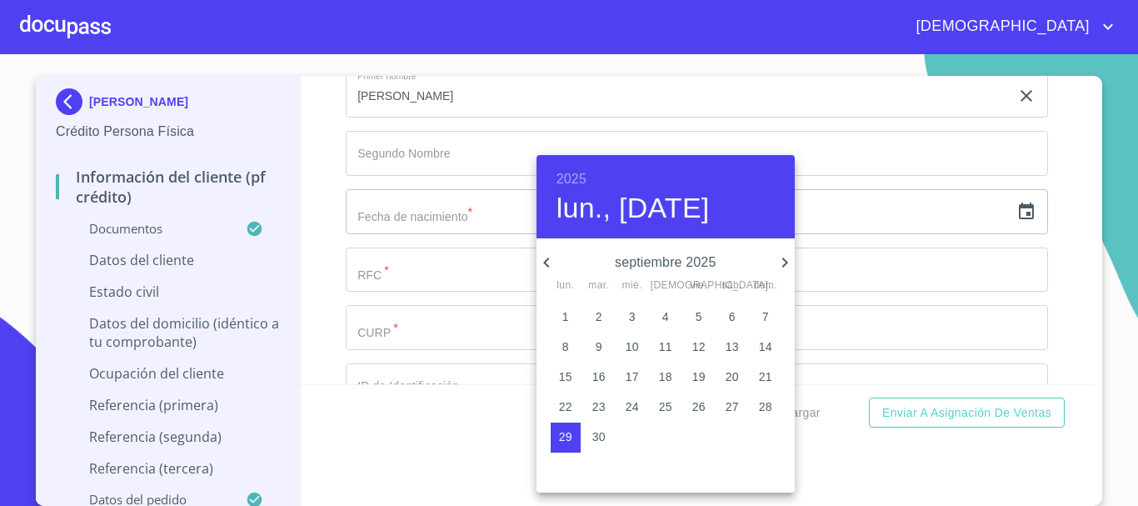
click at [571, 173] on h6 "2025" at bounding box center [571, 178] width 30 height 23
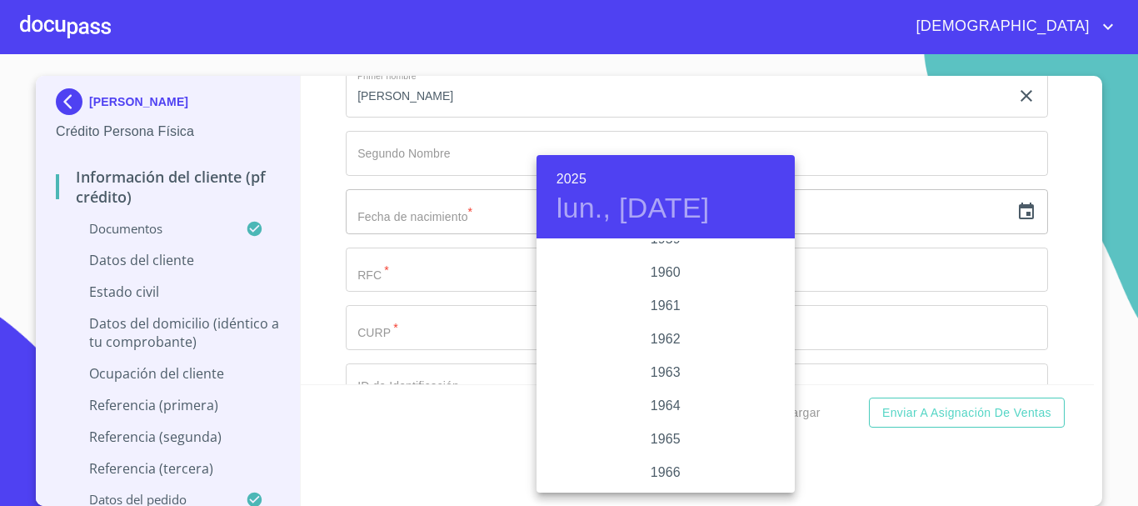
scroll to position [1150, 0]
click at [662, 308] on div "1961" at bounding box center [665, 307] width 258 height 33
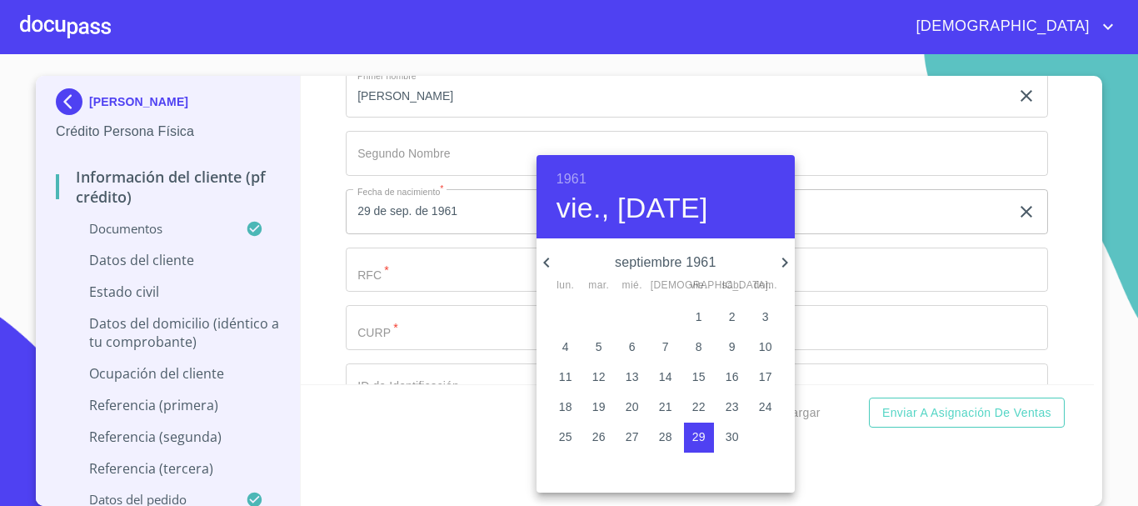
click at [553, 261] on icon "button" at bounding box center [546, 262] width 20 height 20
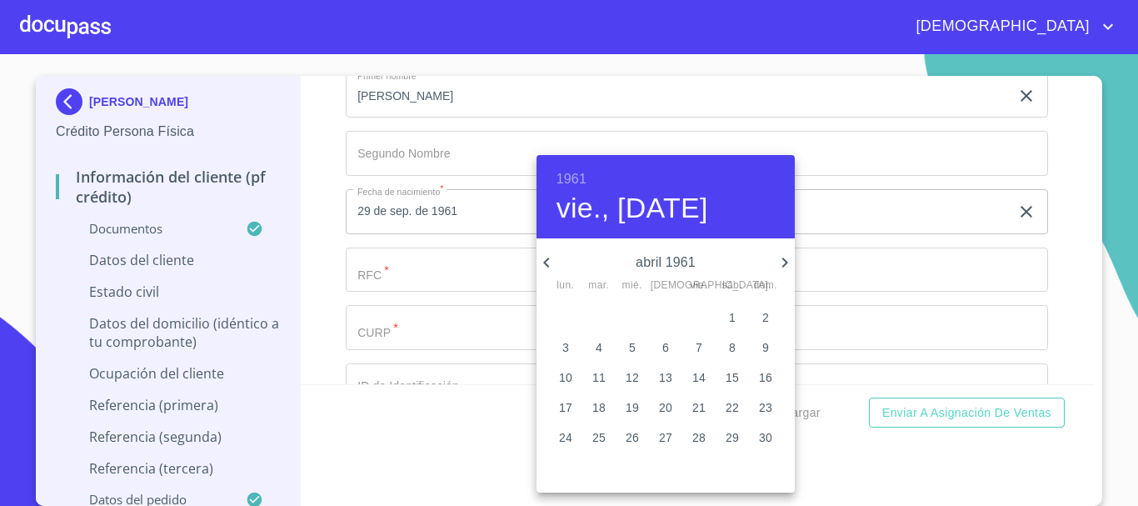
click at [553, 261] on icon "button" at bounding box center [546, 262] width 20 height 20
click at [736, 373] on p "14" at bounding box center [732, 376] width 13 height 17
type input "14 de ene. de 1961"
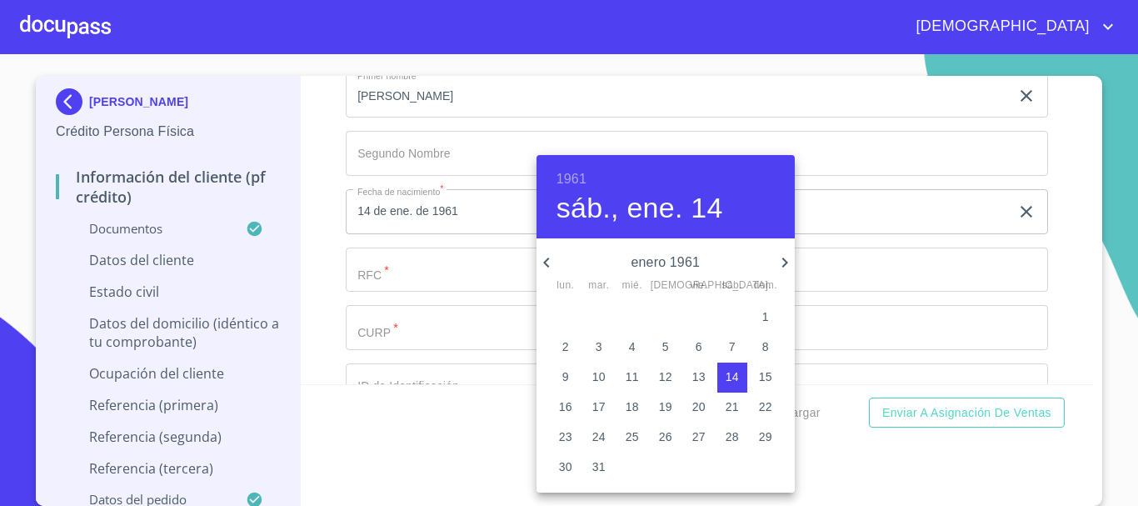
click at [297, 202] on div at bounding box center [569, 253] width 1138 height 506
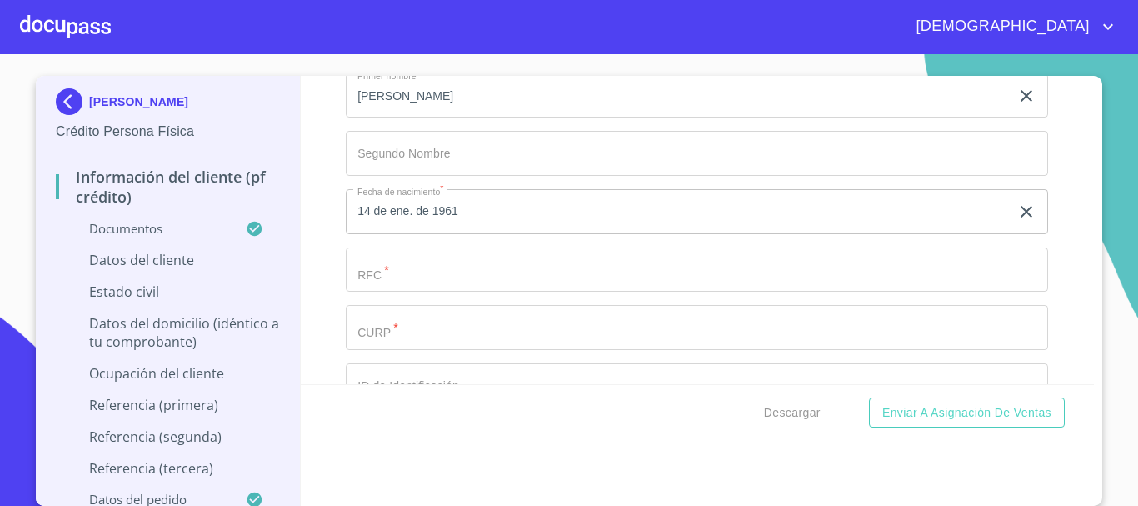
click at [402, 287] on input "Documento de identificación.   *" at bounding box center [697, 269] width 702 height 45
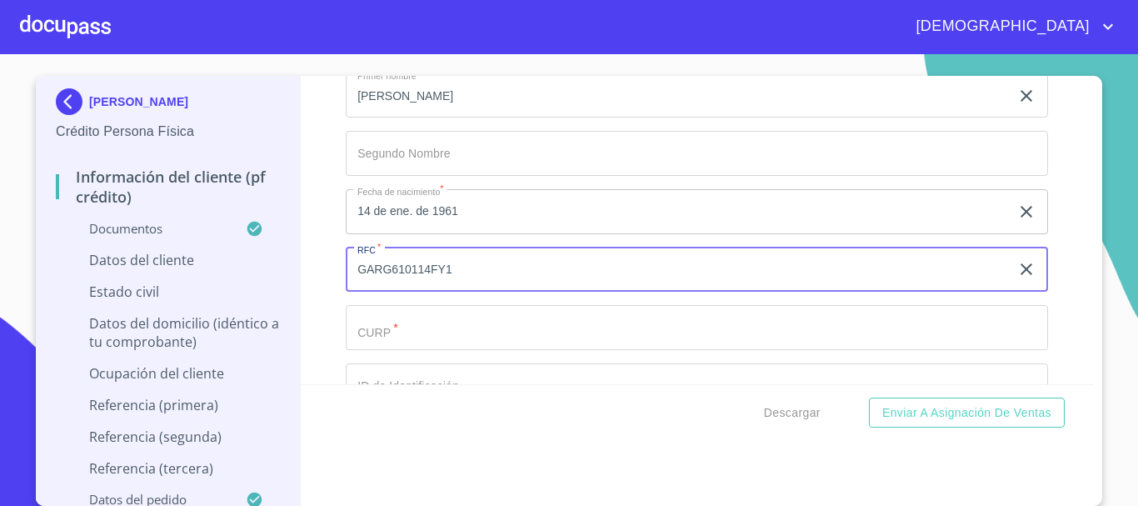
scroll to position [5573, 0]
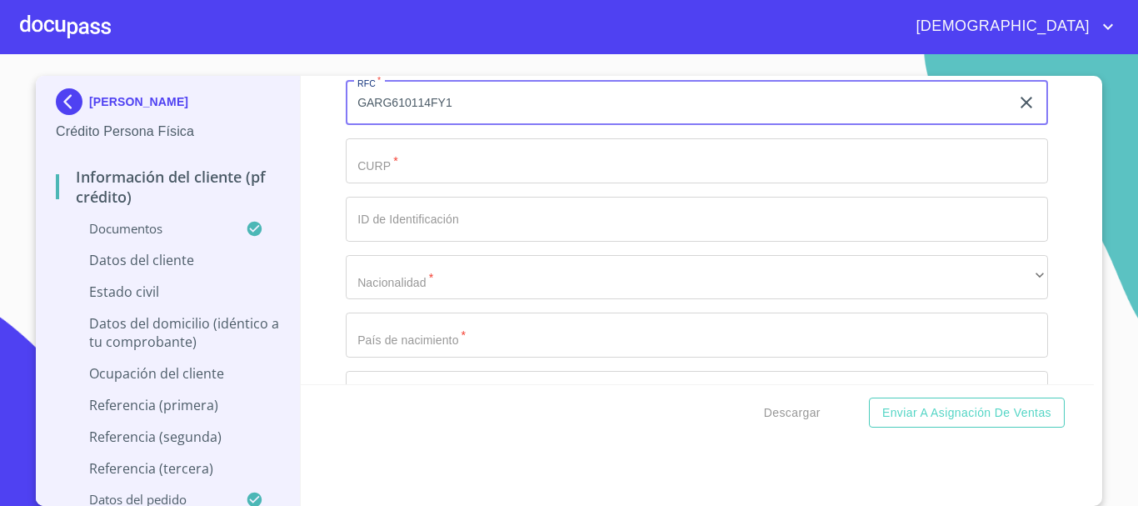
type input "GARG610114FY1"
click at [414, 183] on input "Documento de identificación.   *" at bounding box center [697, 160] width 702 height 45
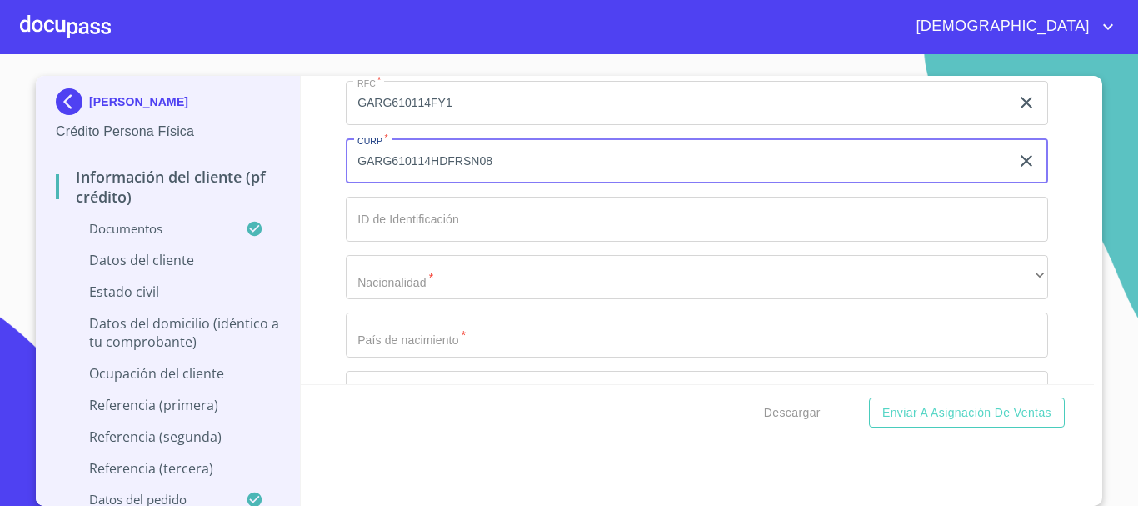
type input "GARG610114HDFRSN08"
click at [403, 223] on input "Documento de identificación.   *" at bounding box center [697, 219] width 702 height 45
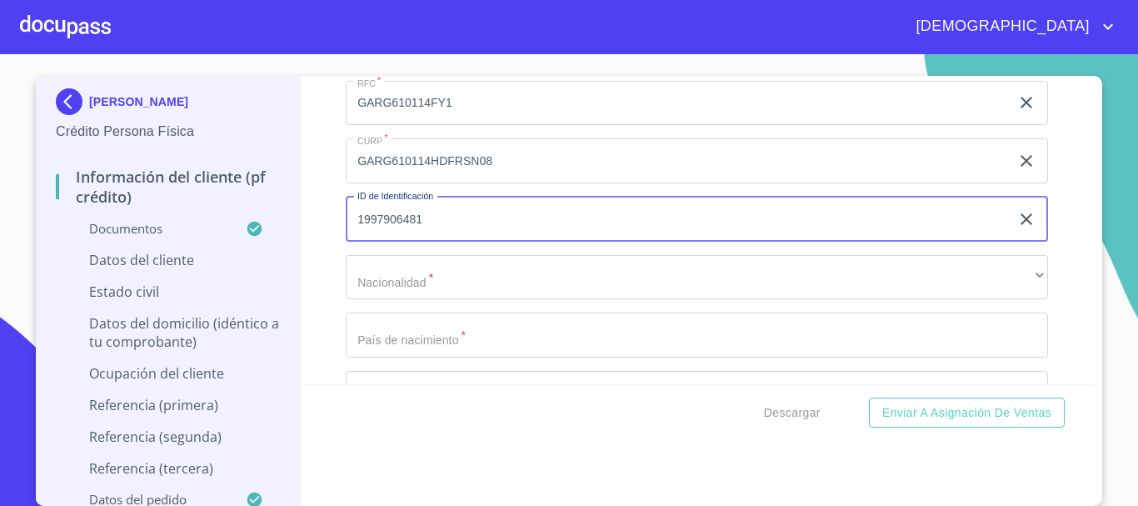
type input "1997906481"
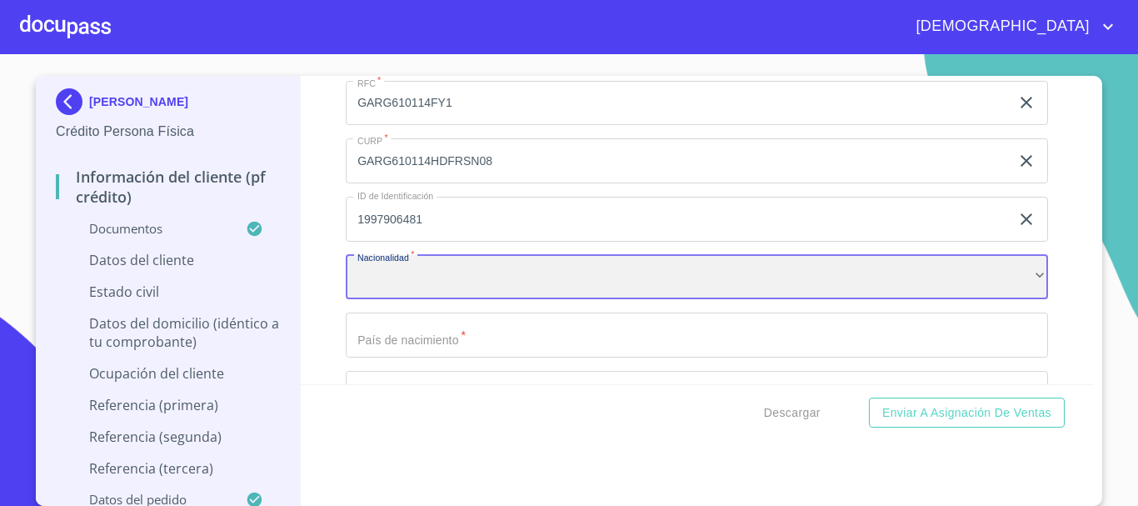
click at [406, 290] on div "​" at bounding box center [697, 277] width 702 height 45
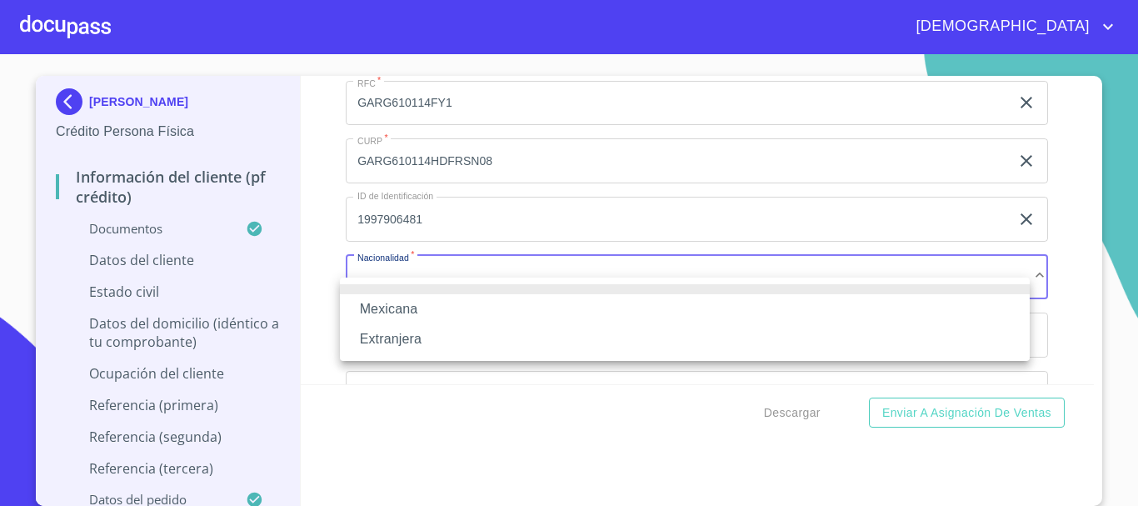
click at [415, 308] on li "Mexicana" at bounding box center [685, 309] width 690 height 30
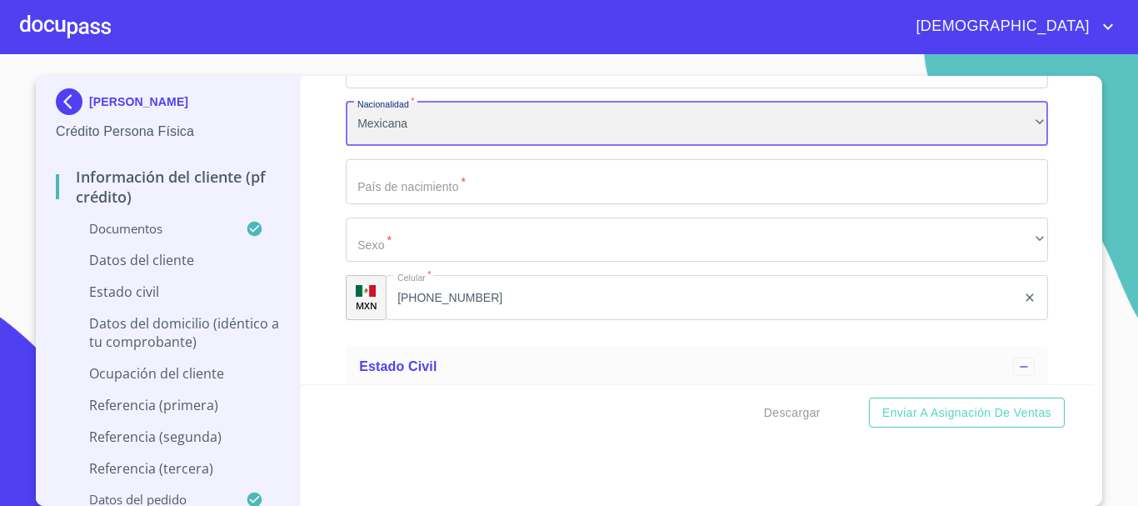
scroll to position [5739, 0]
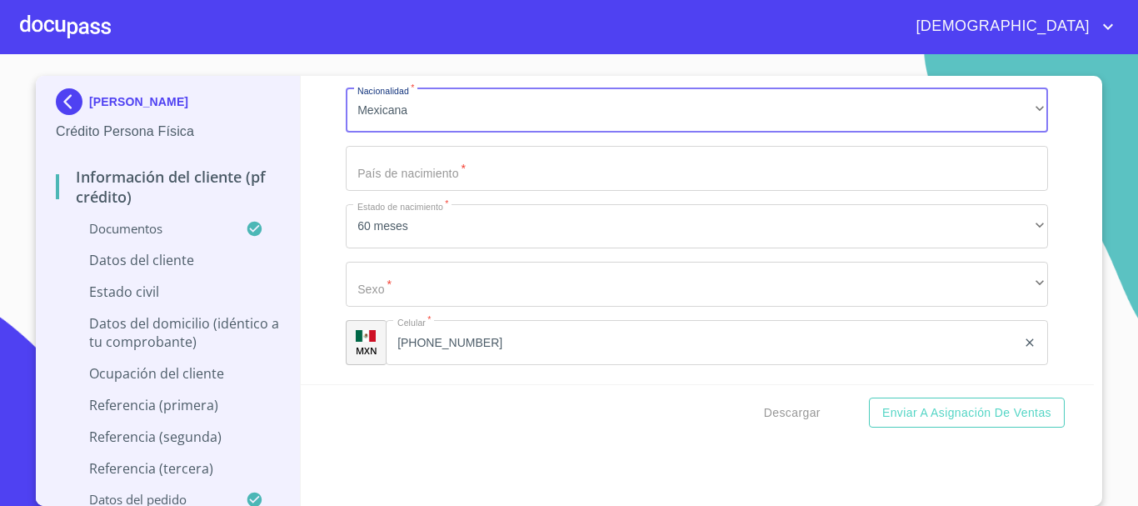
click at [421, 191] on input "Documento de identificación.   *" at bounding box center [697, 168] width 702 height 45
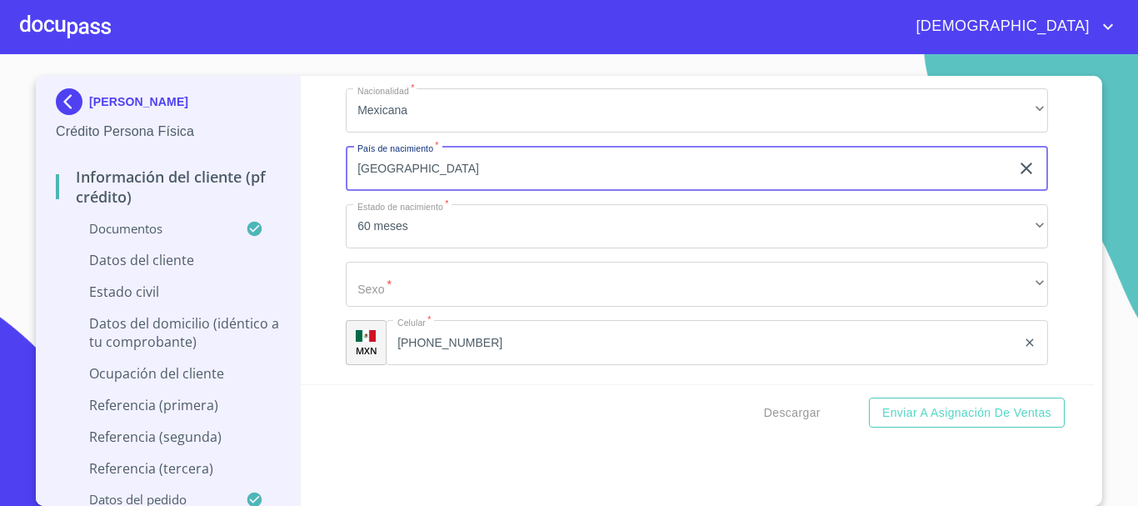
type input "[GEOGRAPHIC_DATA]"
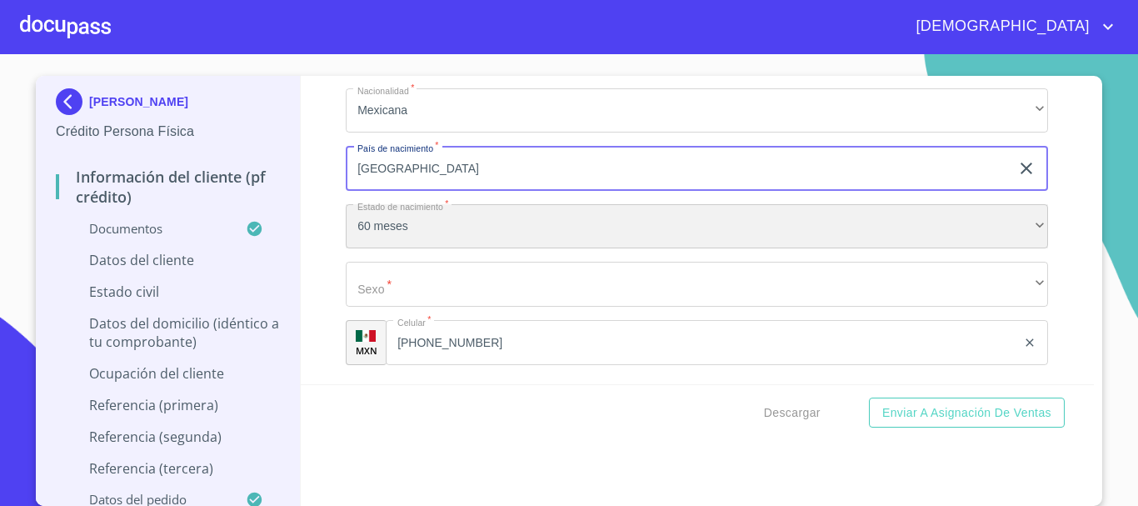
click at [367, 245] on div "60 meses" at bounding box center [697, 226] width 702 height 45
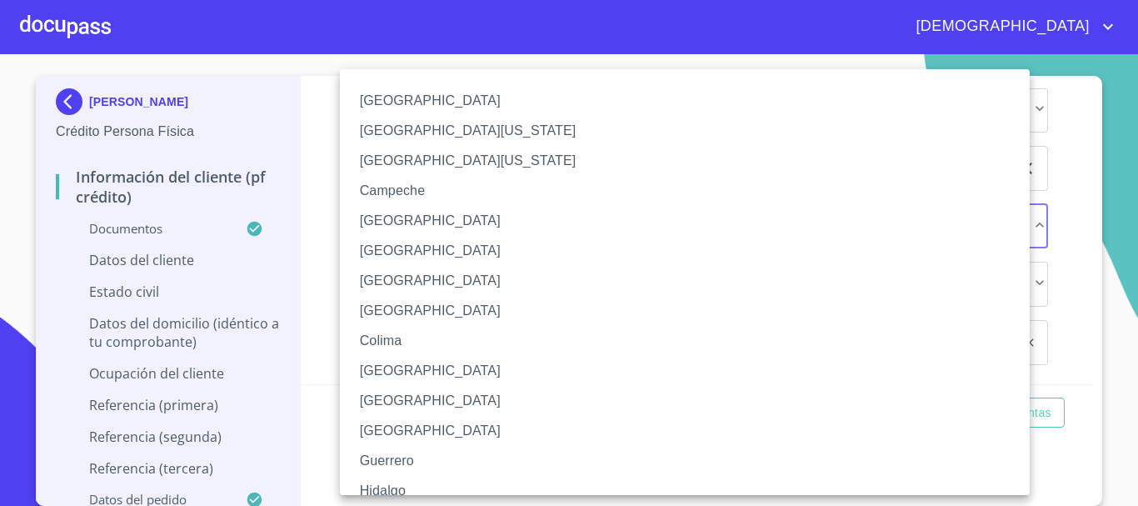
scroll to position [239, 0]
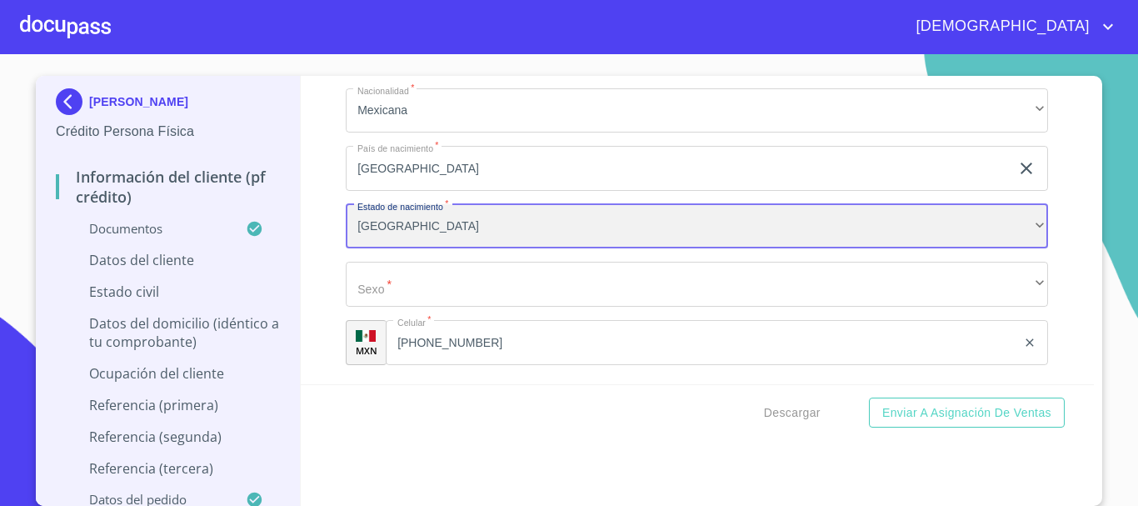
click at [369, 241] on div "[GEOGRAPHIC_DATA]" at bounding box center [697, 226] width 702 height 45
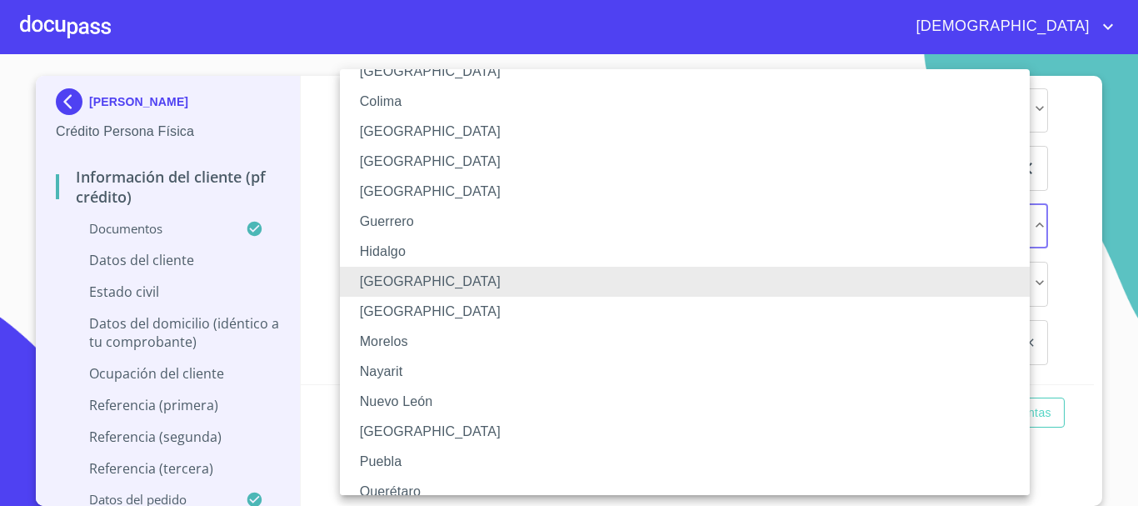
scroll to position [0, 0]
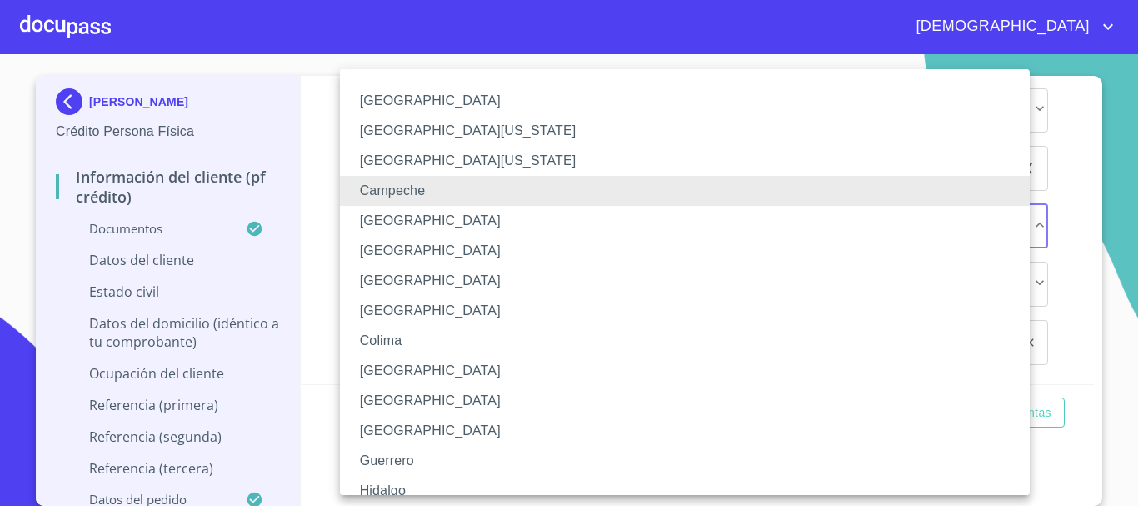
click at [402, 287] on li "[GEOGRAPHIC_DATA]" at bounding box center [691, 281] width 702 height 30
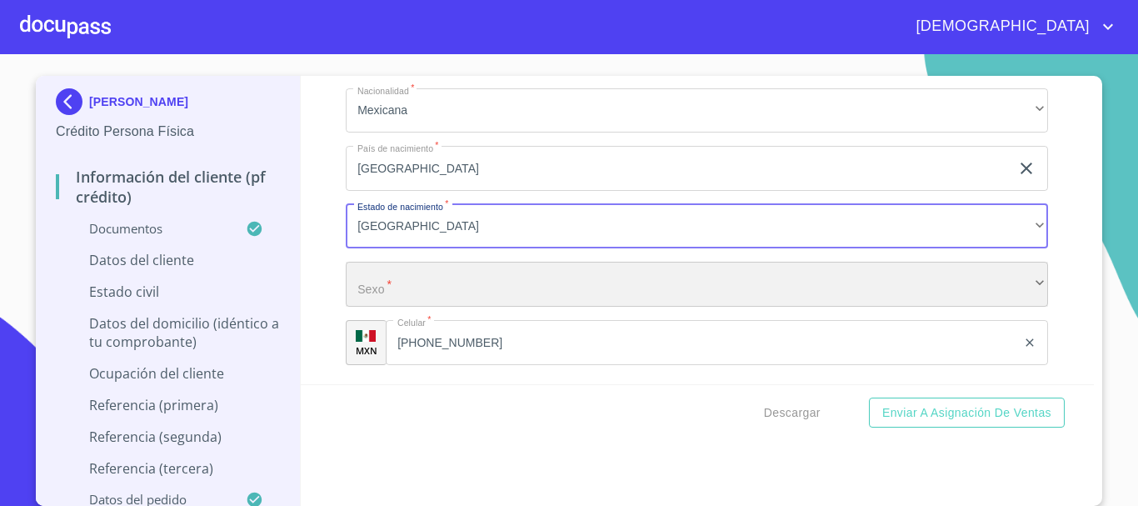
click at [457, 299] on div "​" at bounding box center [697, 284] width 702 height 45
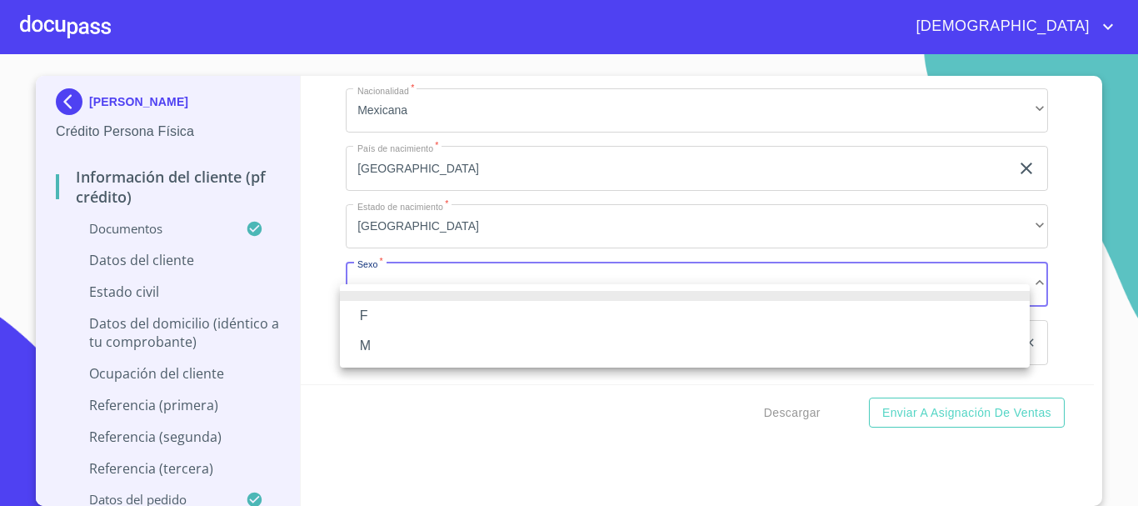
click at [398, 343] on li "M" at bounding box center [685, 346] width 690 height 30
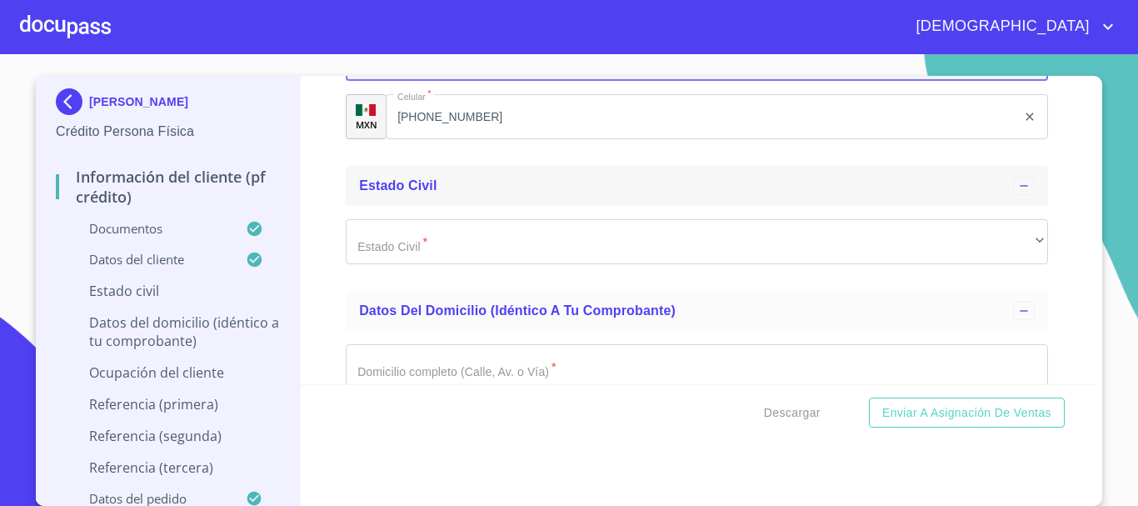
scroll to position [5989, 0]
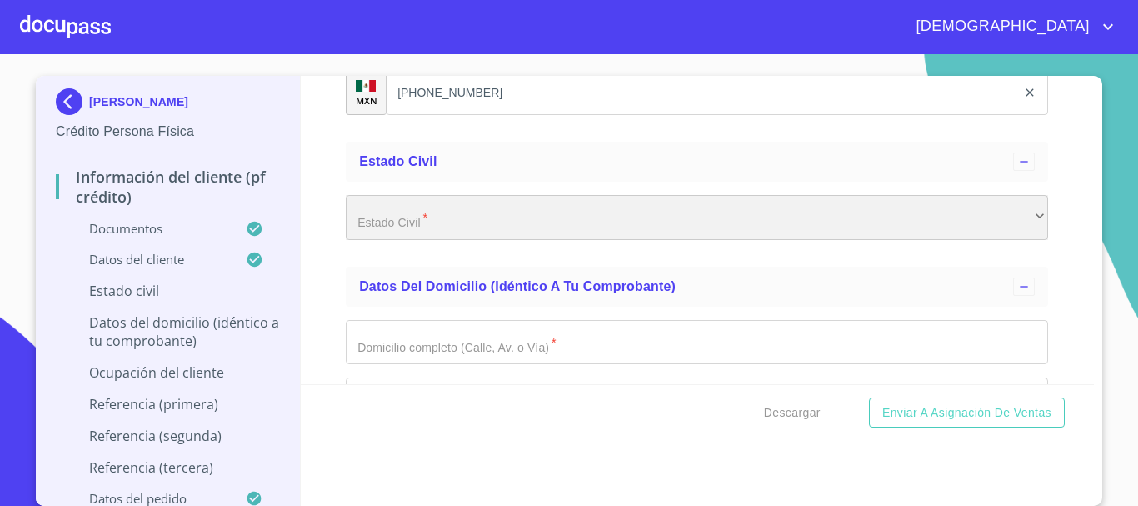
click at [403, 228] on div "​" at bounding box center [697, 217] width 702 height 45
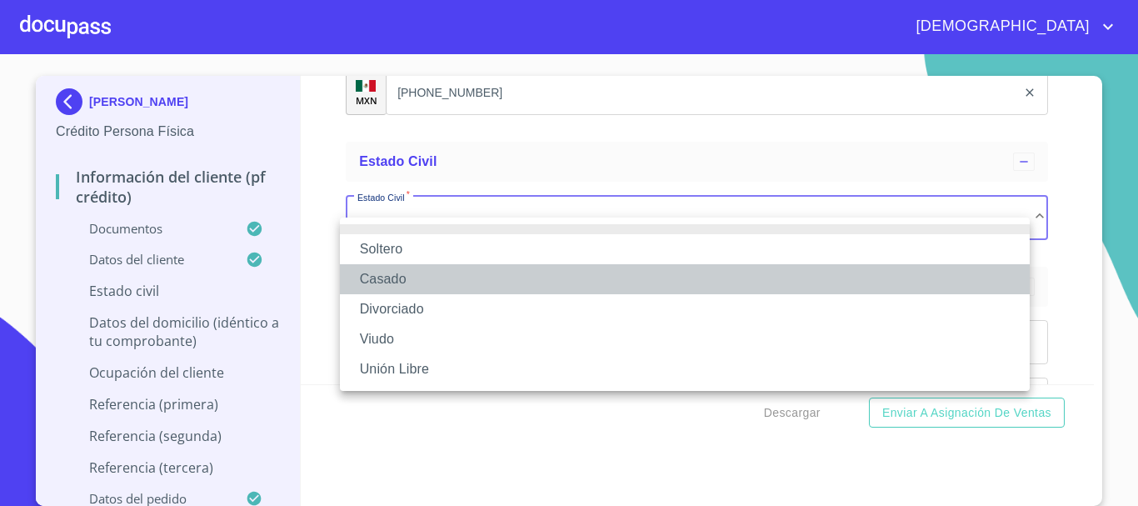
click at [403, 277] on li "Casado" at bounding box center [685, 279] width 690 height 30
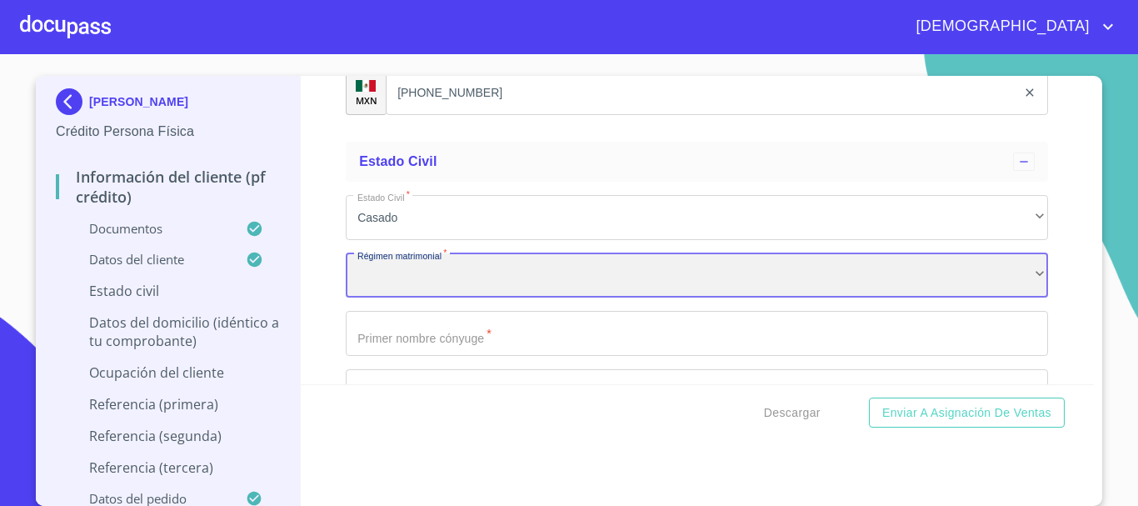
click at [470, 294] on div "​" at bounding box center [697, 275] width 702 height 45
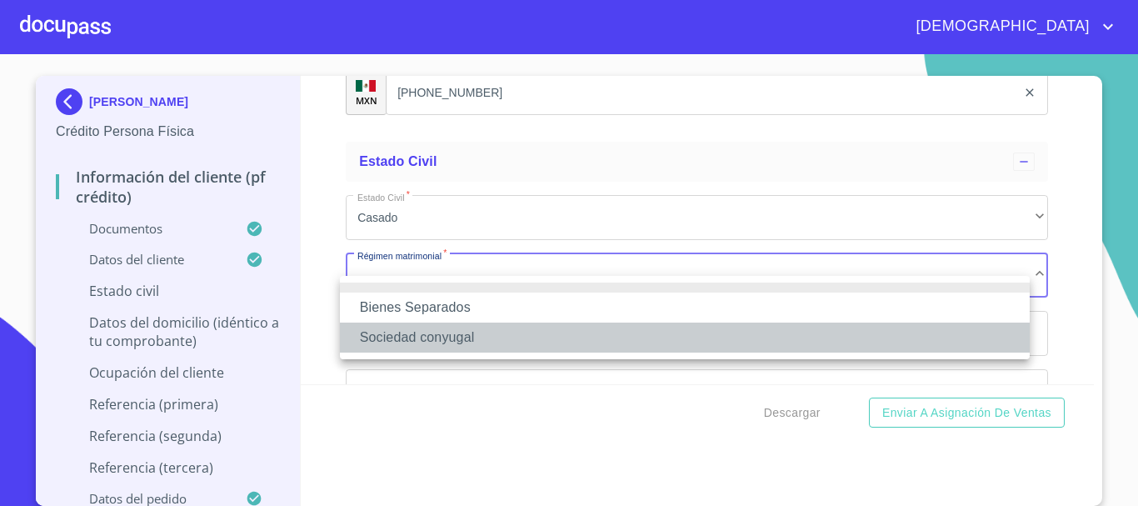
click at [470, 342] on li "Sociedad conyugal" at bounding box center [685, 337] width 690 height 30
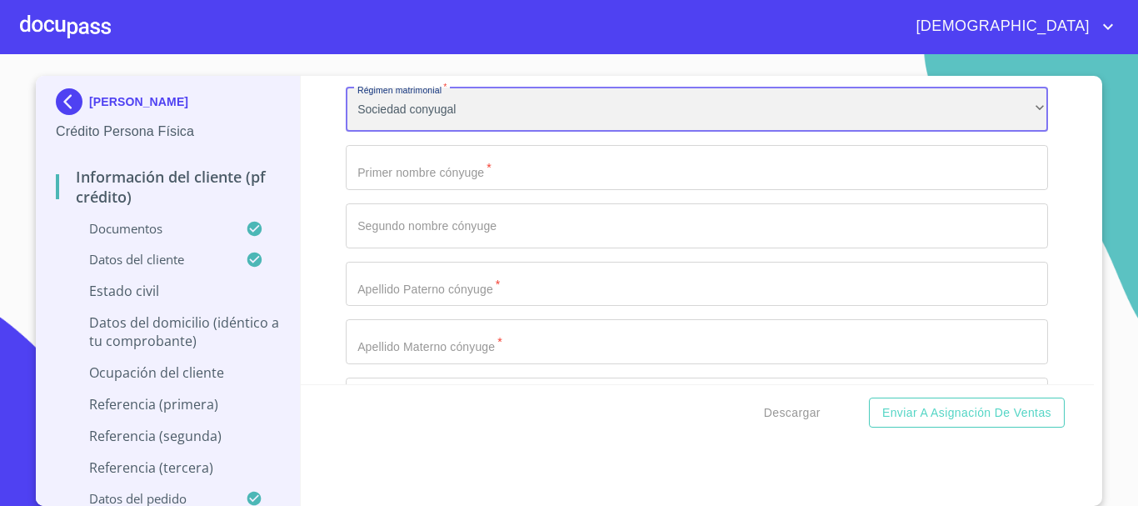
scroll to position [6156, 0]
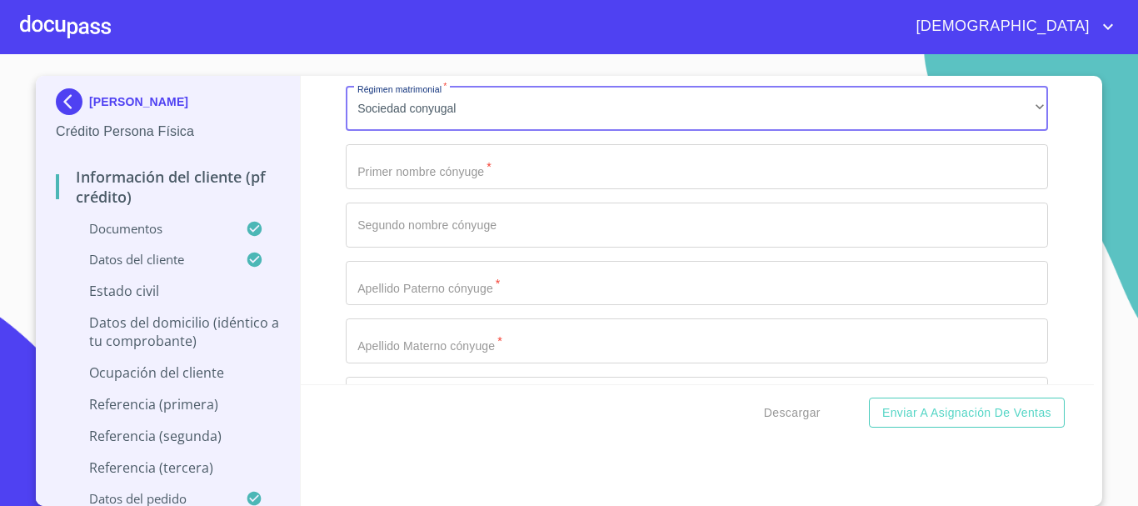
click at [506, 189] on input "Documento de identificación.   *" at bounding box center [697, 166] width 702 height 45
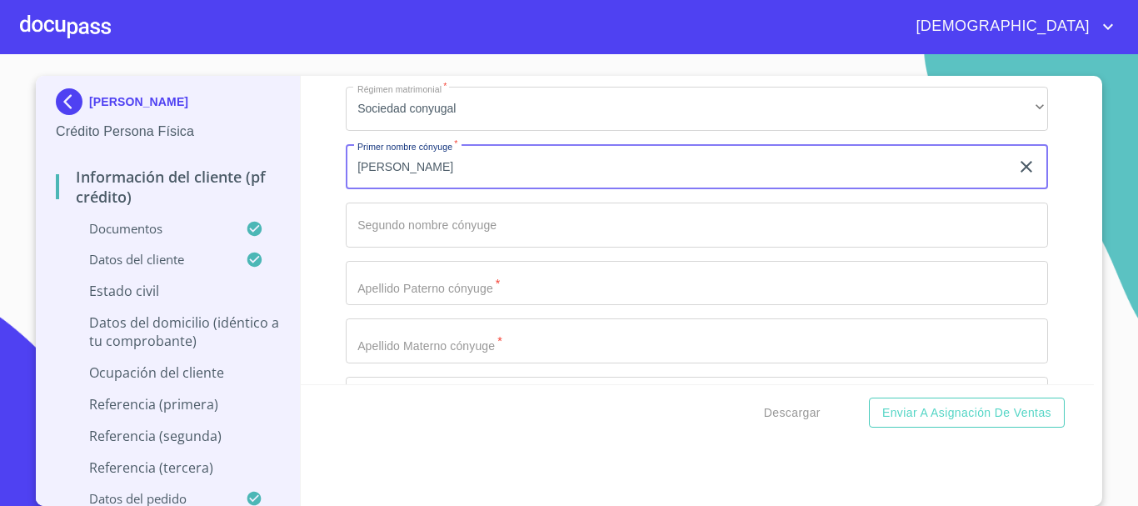
type input "[PERSON_NAME]"
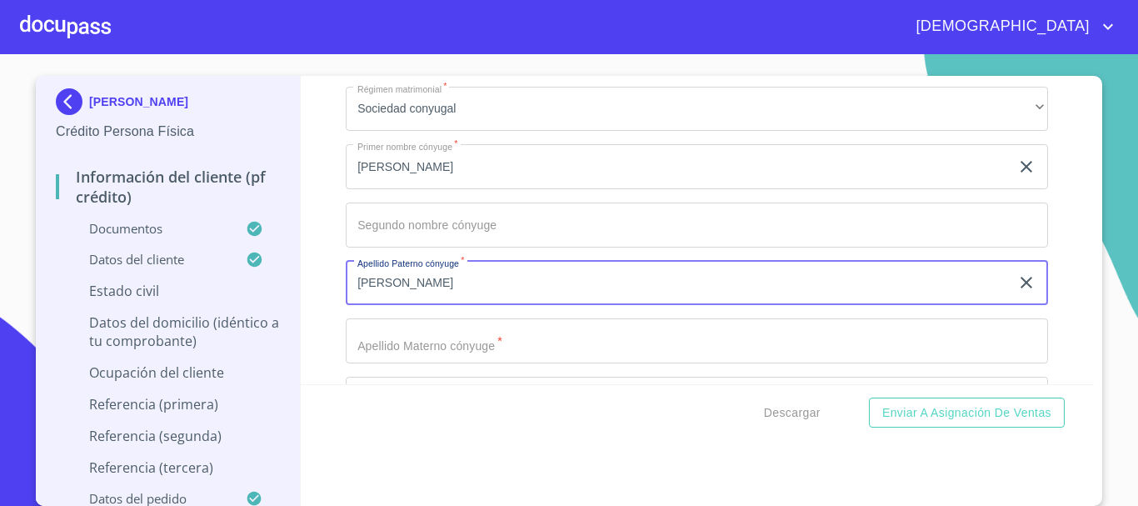
type input "[PERSON_NAME]"
click at [515, 354] on input "Documento de identificación.   *" at bounding box center [697, 340] width 702 height 45
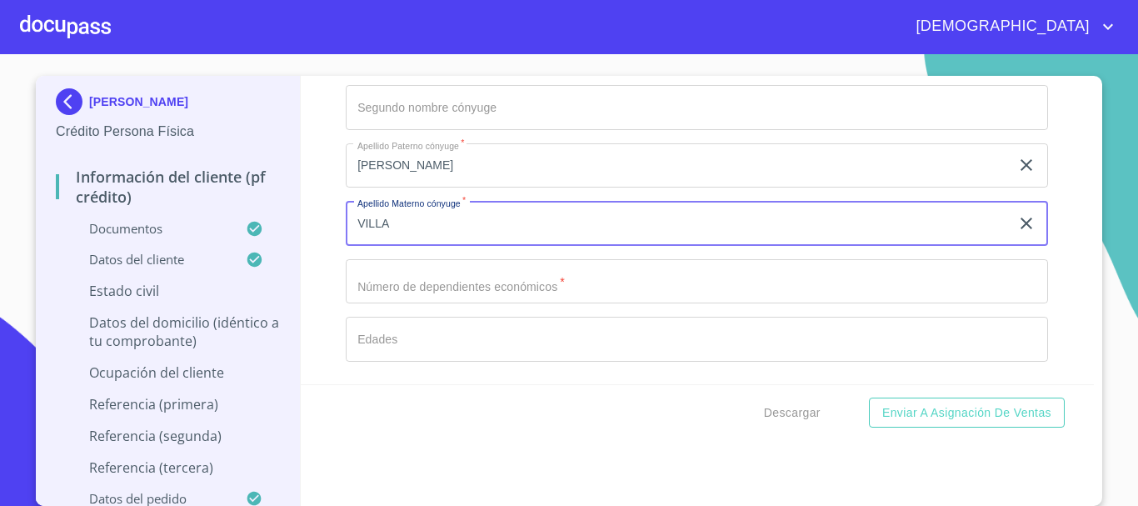
scroll to position [6406, 0]
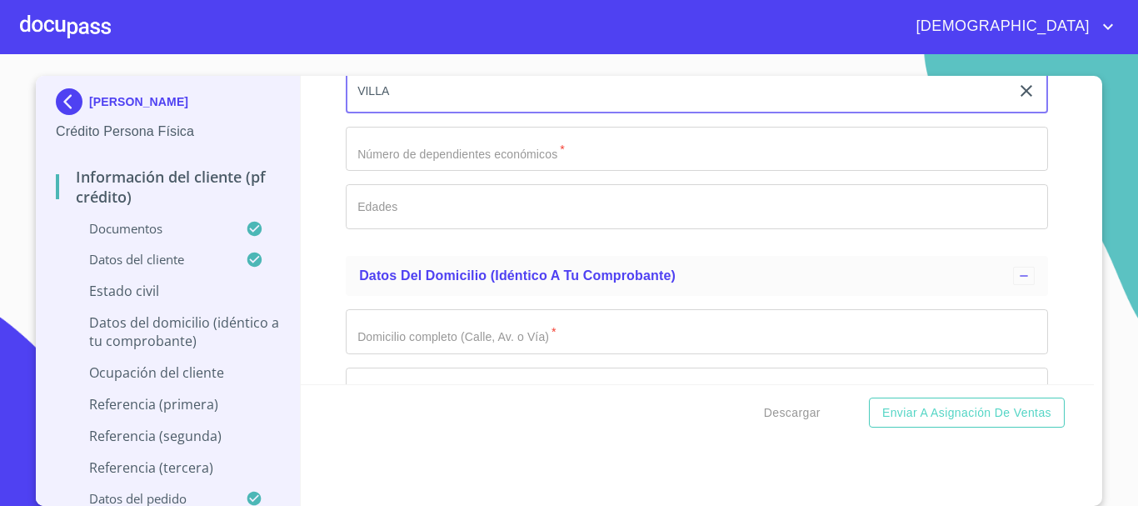
type input "VILLA"
click at [436, 193] on div "Estado Civil   * [PERSON_NAME] ​ Régimen matrimonial   * Sociedad conyugal ​ Pr…" at bounding box center [697, 3] width 702 height 477
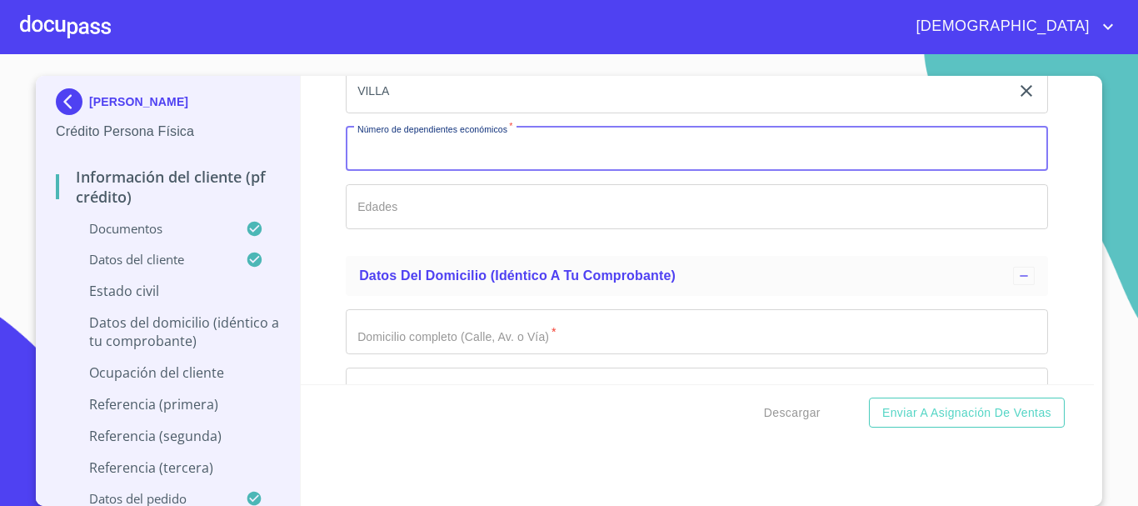
drag, startPoint x: 440, startPoint y: 185, endPoint x: 443, endPoint y: 219, distance: 34.3
click at [440, 172] on input "Documento de identificación.   *" at bounding box center [697, 149] width 702 height 45
type input "0"
click at [443, 219] on input "Documento de identificación.   *" at bounding box center [697, 206] width 702 height 45
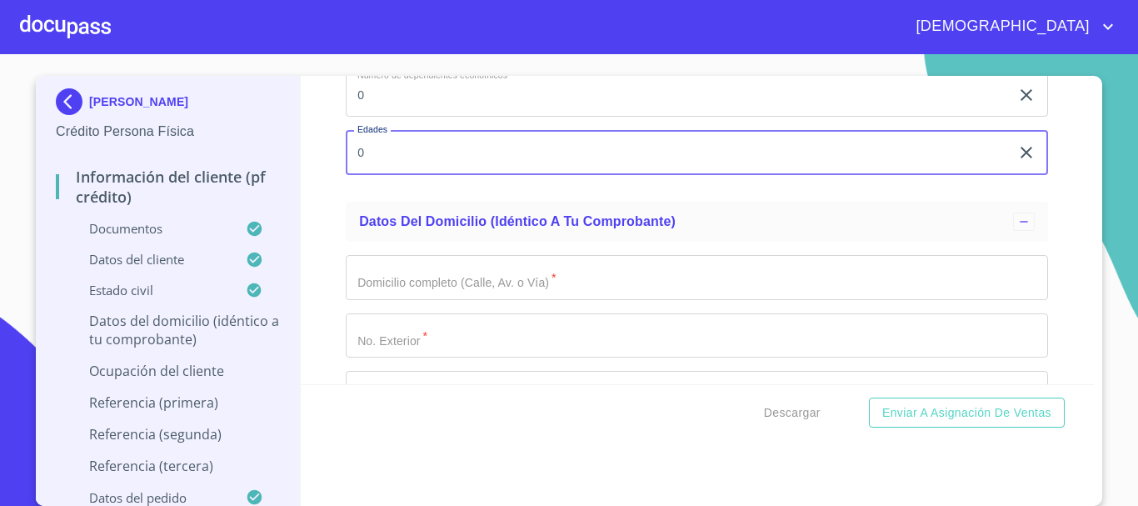
scroll to position [6489, 0]
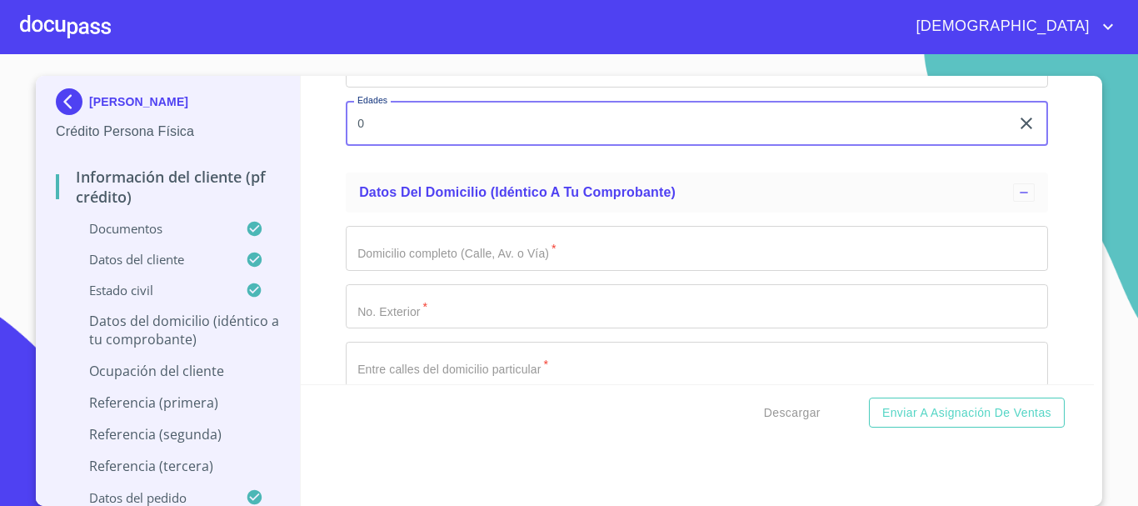
type input "0"
click at [461, 262] on input "Documento de identificación.   *" at bounding box center [697, 248] width 702 height 45
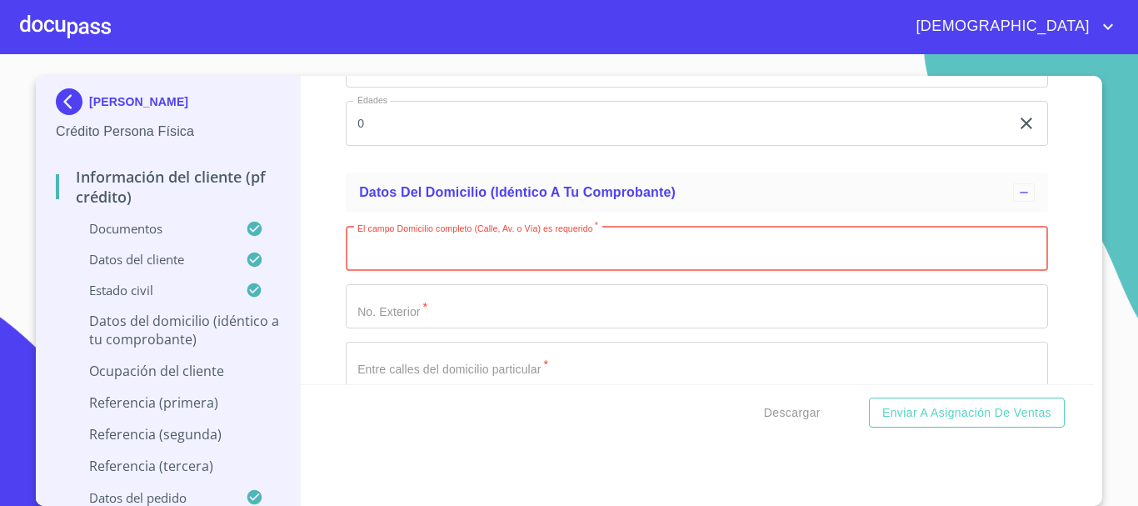
click at [457, 263] on input "Documento de identificación.   *" at bounding box center [697, 248] width 702 height 45
paste input "PROL BOYERO"
type input "PROL BOYERO"
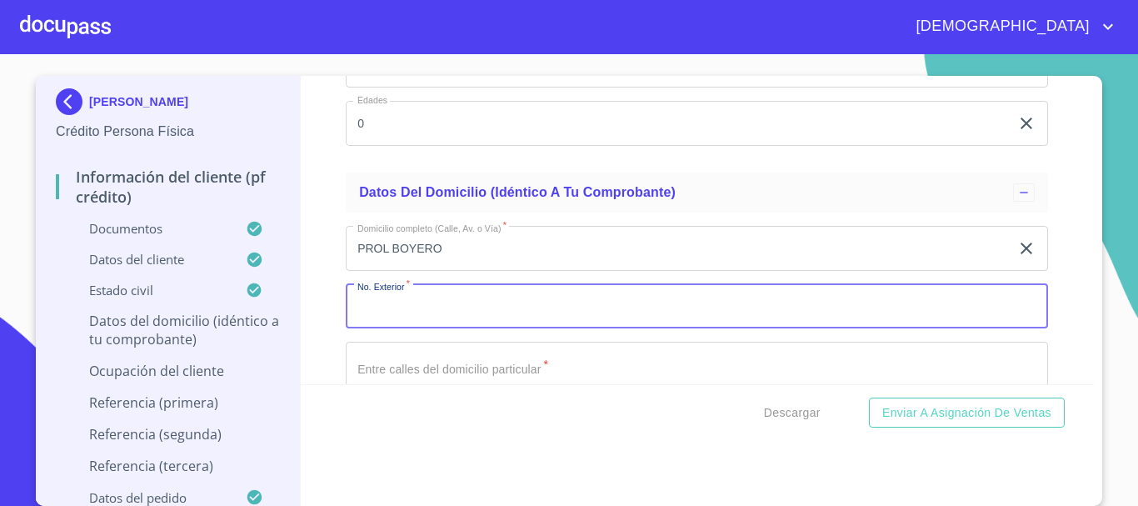
click at [455, 327] on input "Documento de identificación.   *" at bounding box center [697, 306] width 702 height 45
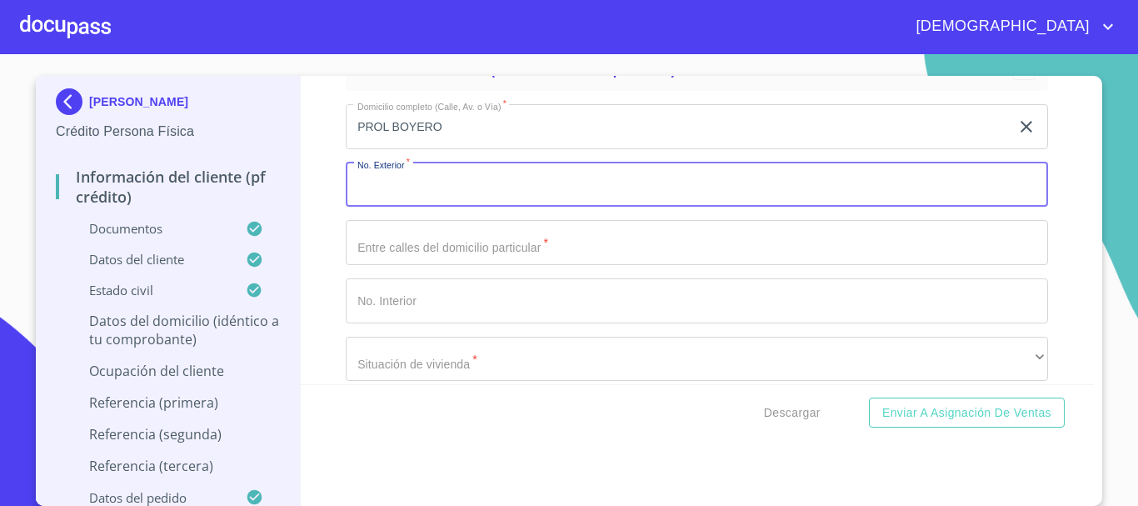
scroll to position [6656, 0]
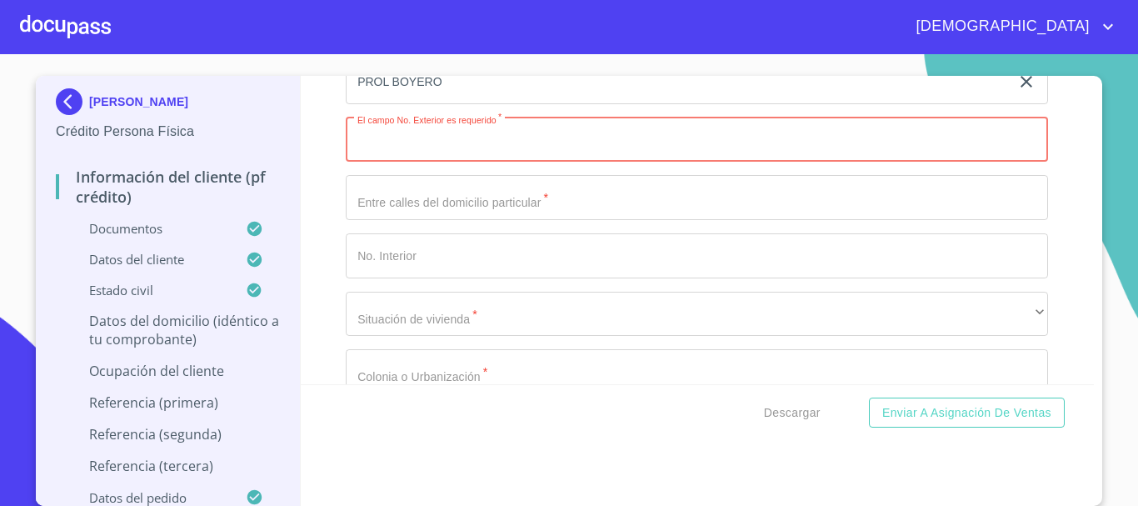
click at [407, 160] on input "Documento de identificación.   *" at bounding box center [697, 139] width 702 height 45
paste input "3360"
type input "3360"
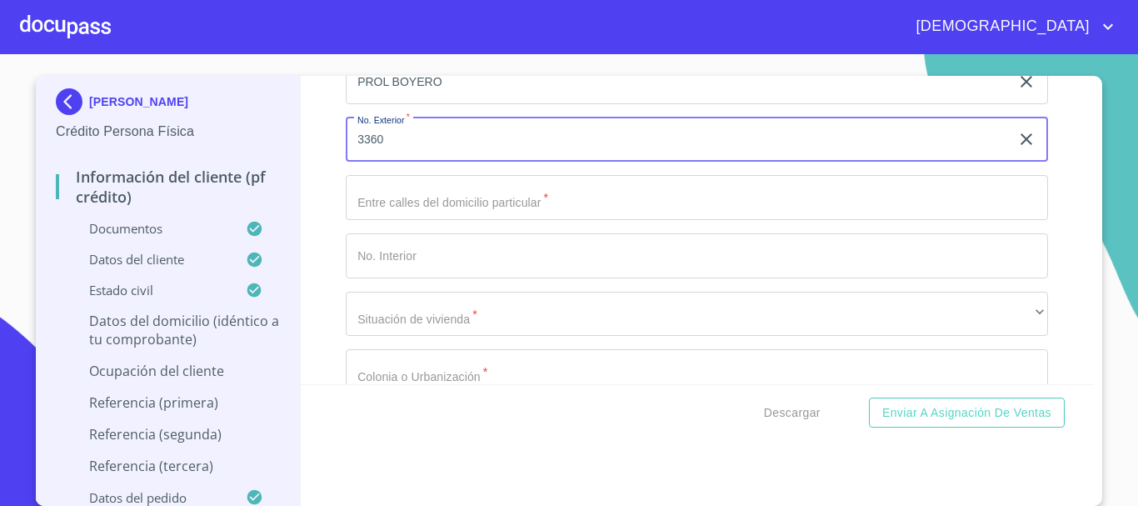
click at [432, 270] on input "Documento de identificación.   *" at bounding box center [697, 255] width 702 height 45
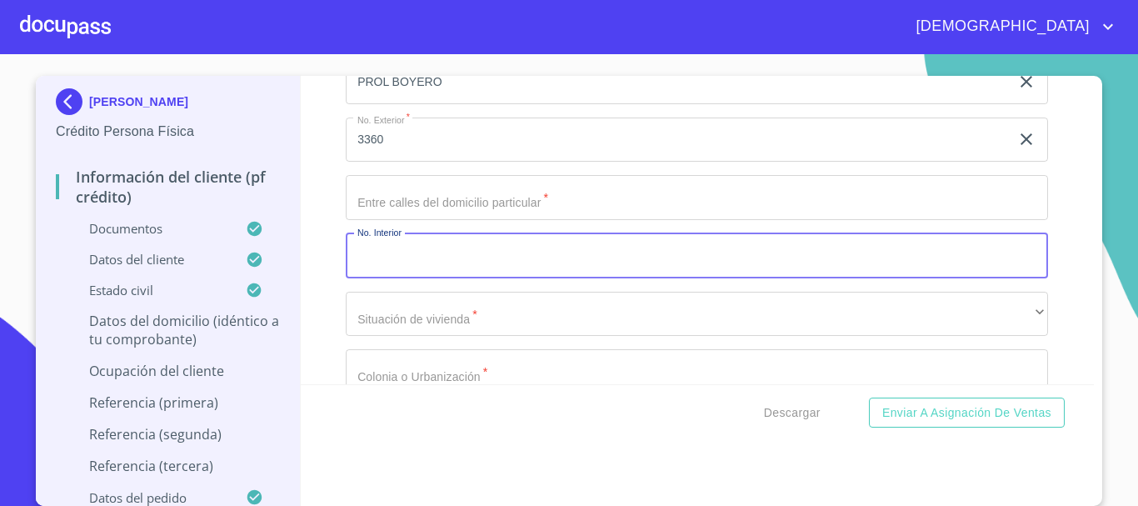
paste input "INT 7"
type input "INT 7"
click at [466, 213] on input "Documento de identificación.   *" at bounding box center [697, 197] width 702 height 45
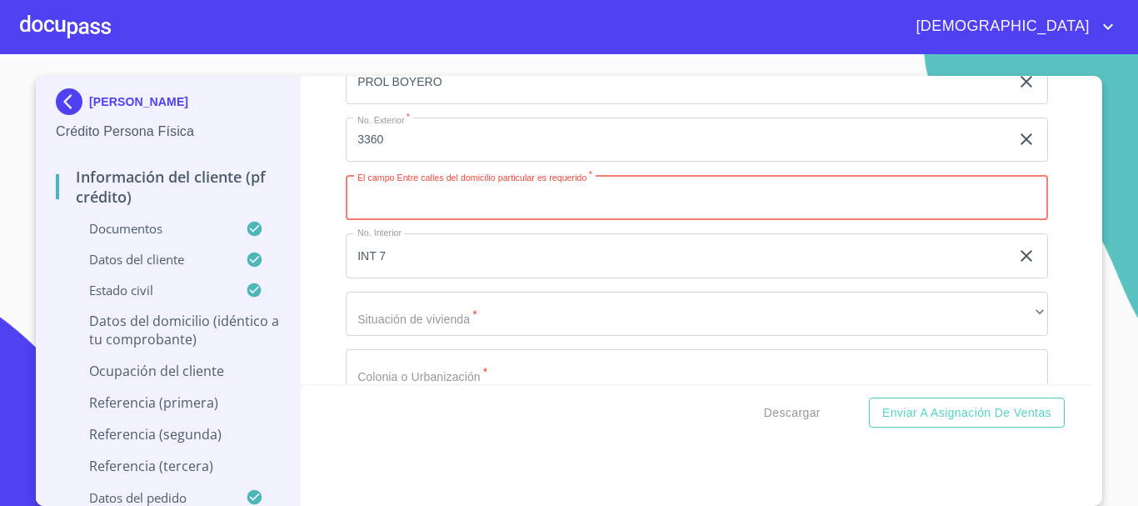
click at [421, 212] on input "Documento de identificación.   *" at bounding box center [697, 197] width 702 height 45
paste input "MONTEMORELOS"
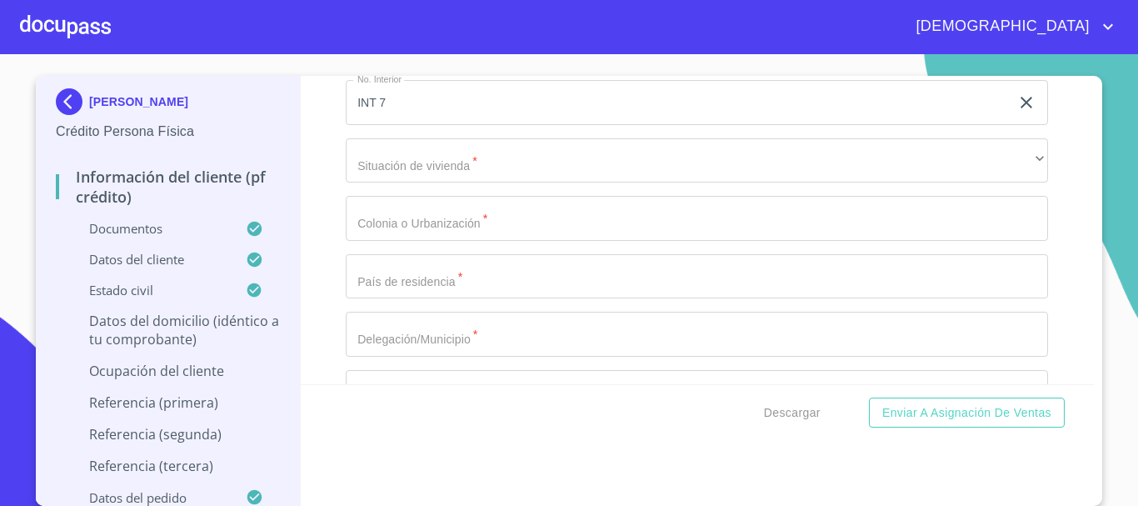
scroll to position [6822, 0]
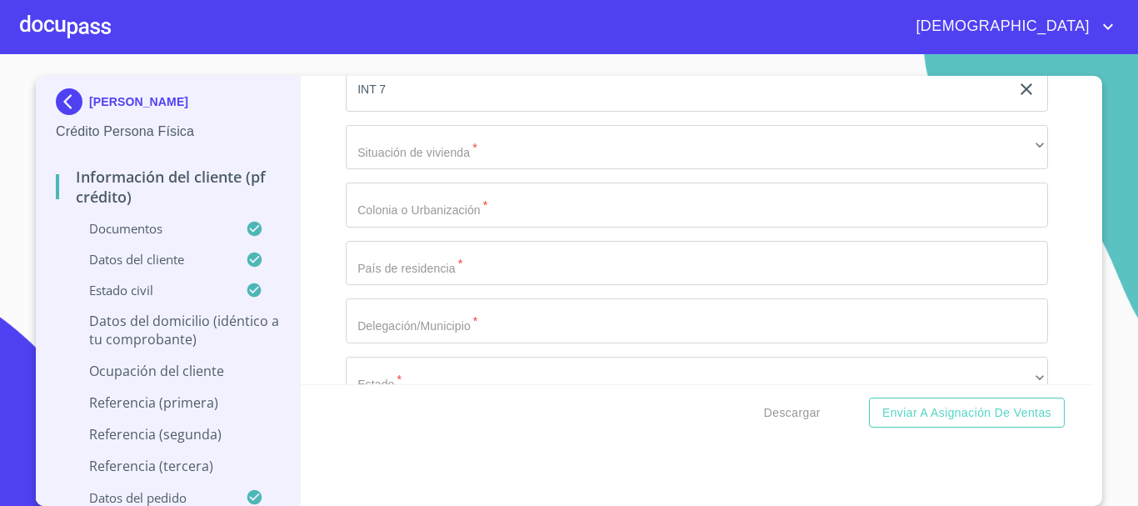
type input "MONTEMORELOS"
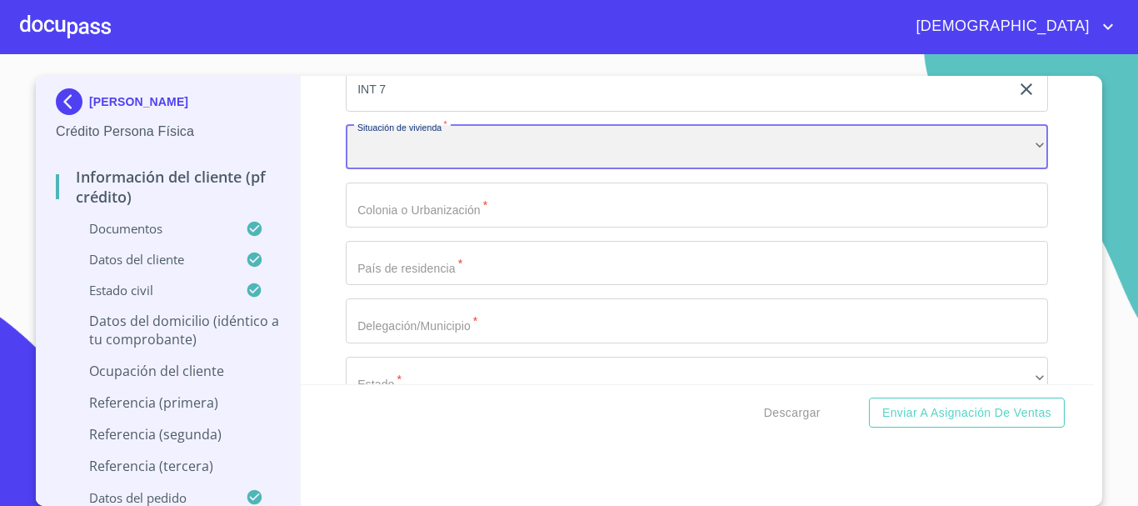
click at [438, 170] on div "​" at bounding box center [697, 147] width 702 height 45
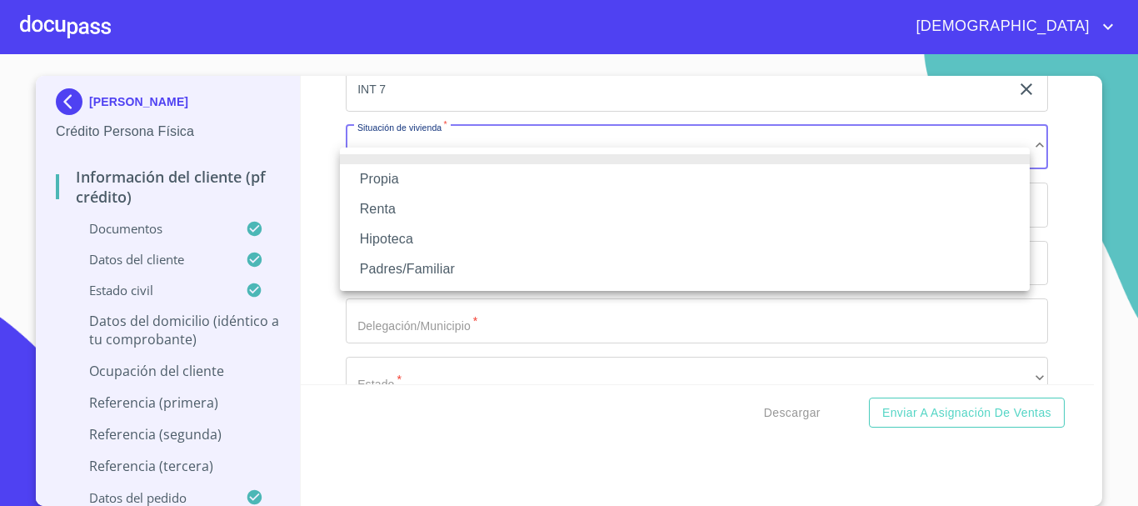
click at [406, 177] on li "Propia" at bounding box center [685, 179] width 690 height 30
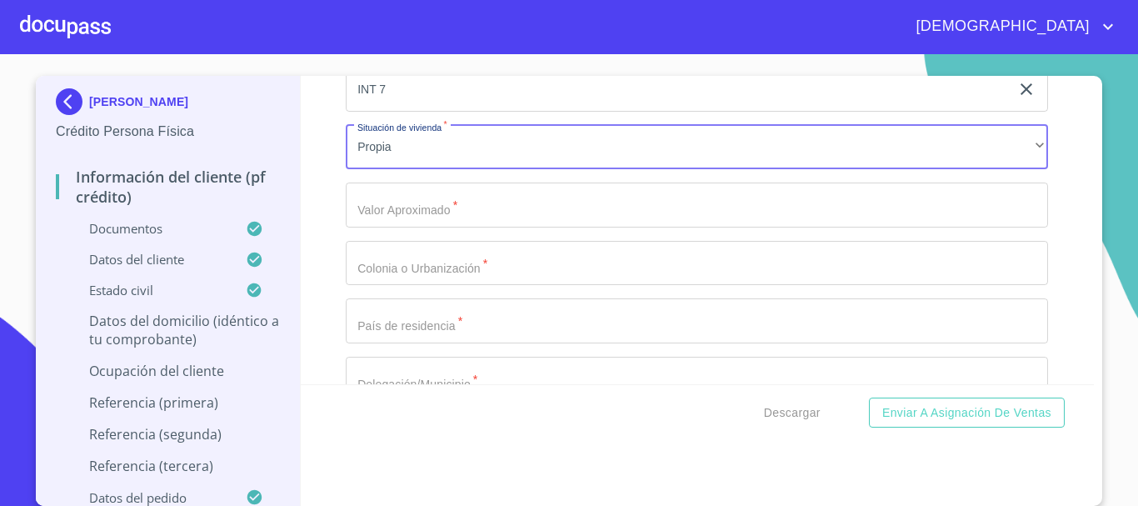
click at [477, 227] on input "Documento de identificación.   *" at bounding box center [697, 204] width 702 height 45
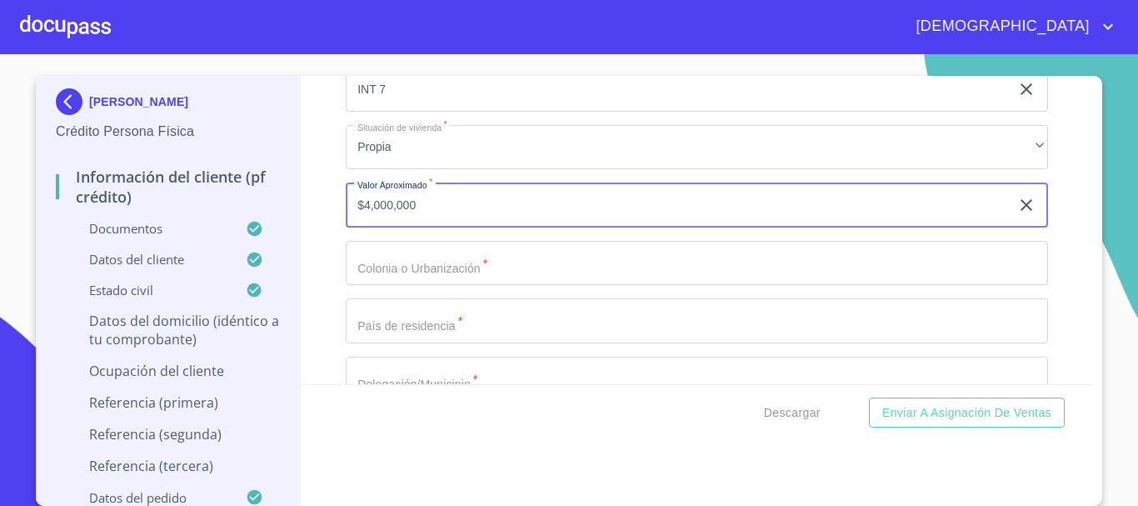
type input "$4,000,000"
click at [416, 273] on input "Documento de identificación.   *" at bounding box center [697, 263] width 702 height 45
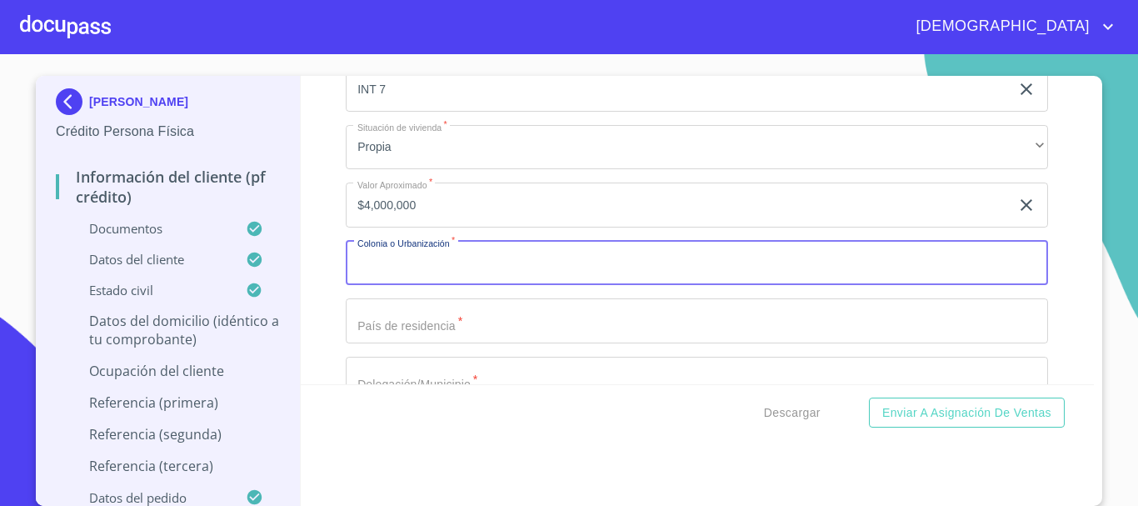
paste input "RINC DE LA CALMAC"
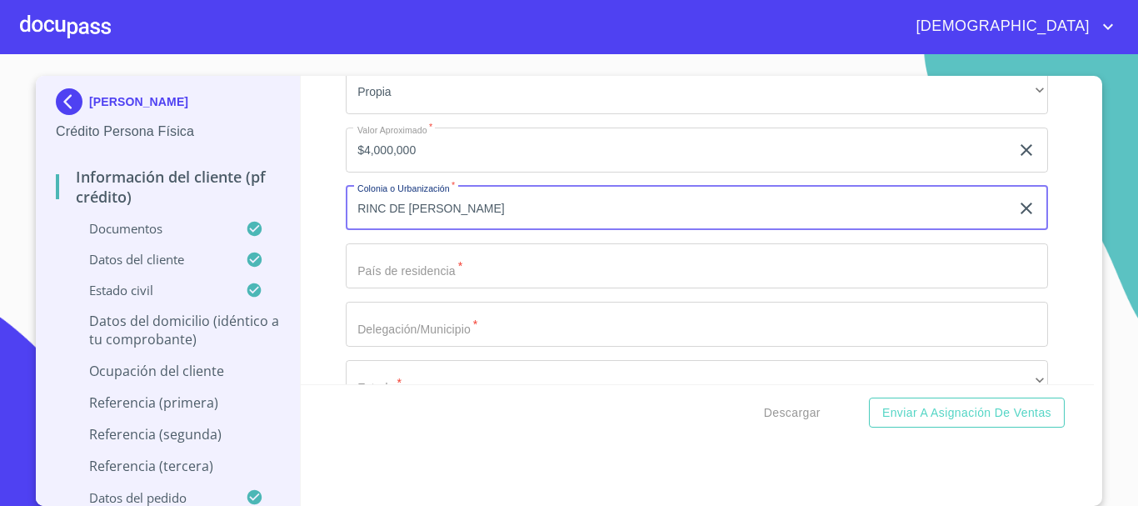
scroll to position [6905, 0]
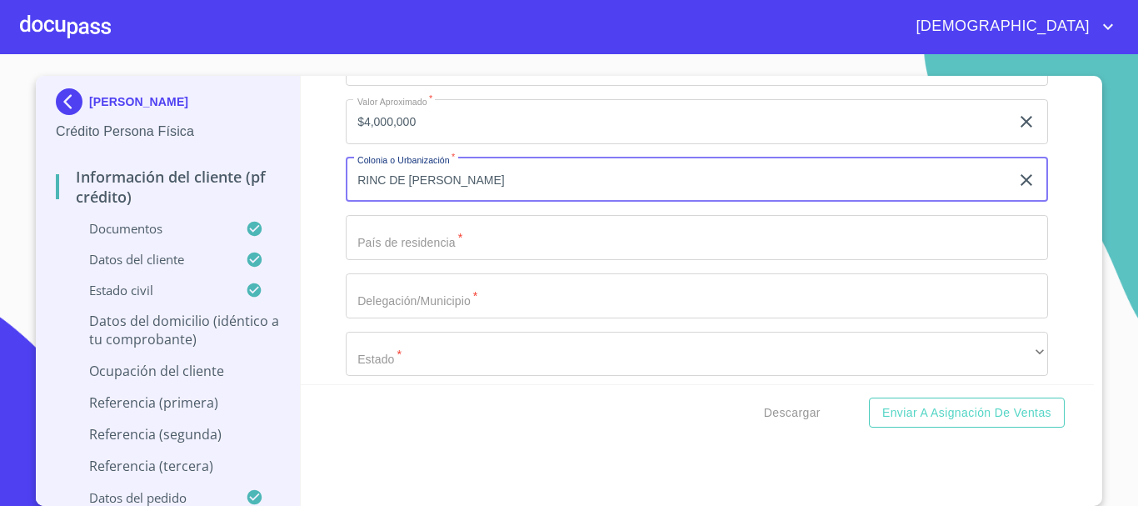
type input "RINC DE [PERSON_NAME]"
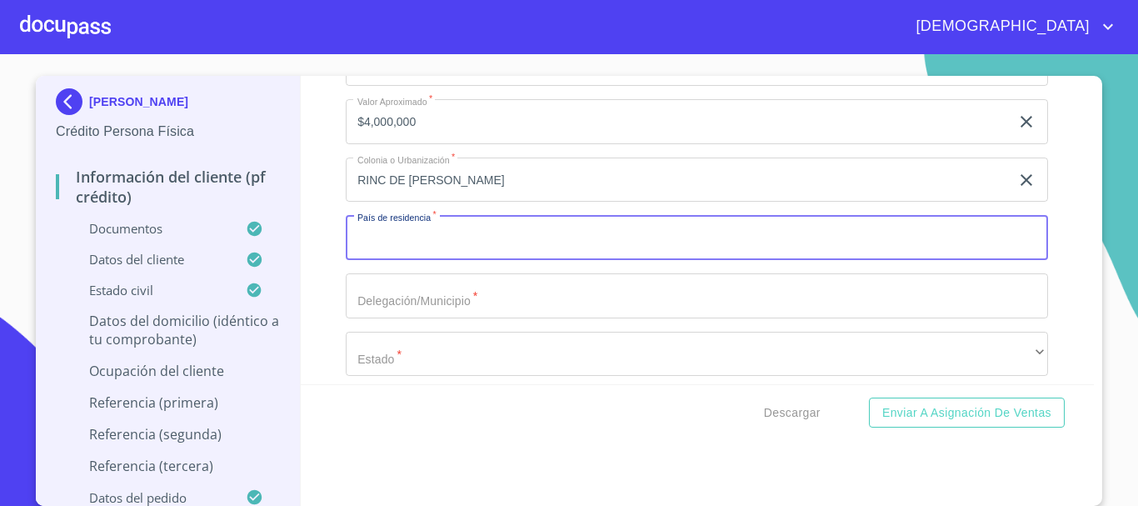
click at [420, 260] on input "Documento de identificación.   *" at bounding box center [697, 237] width 702 height 45
type input "[GEOGRAPHIC_DATA]"
click at [361, 318] on input "Documento de identificación.   *" at bounding box center [697, 295] width 702 height 45
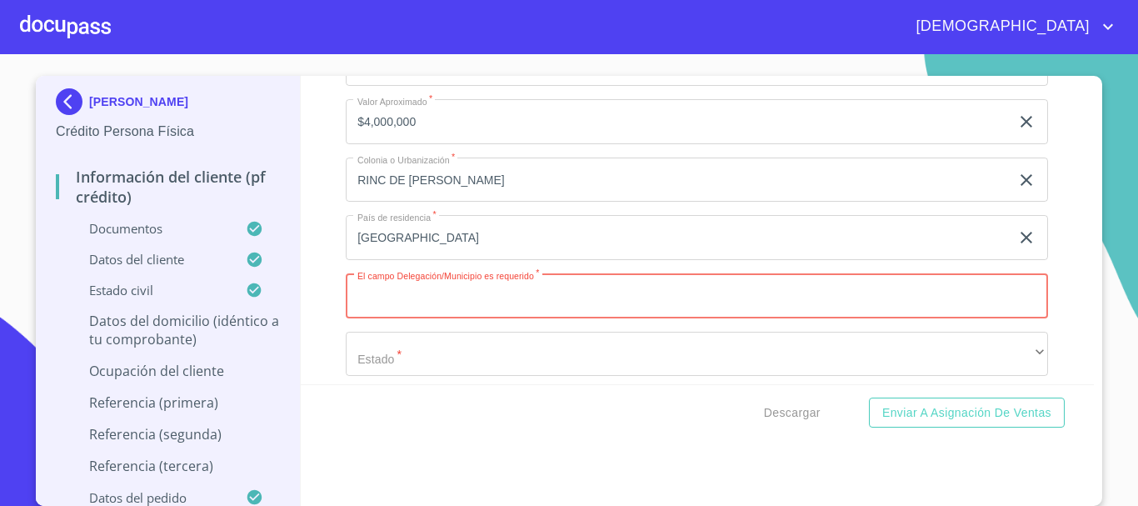
click at [444, 318] on input "Documento de identificación.   *" at bounding box center [697, 295] width 702 height 45
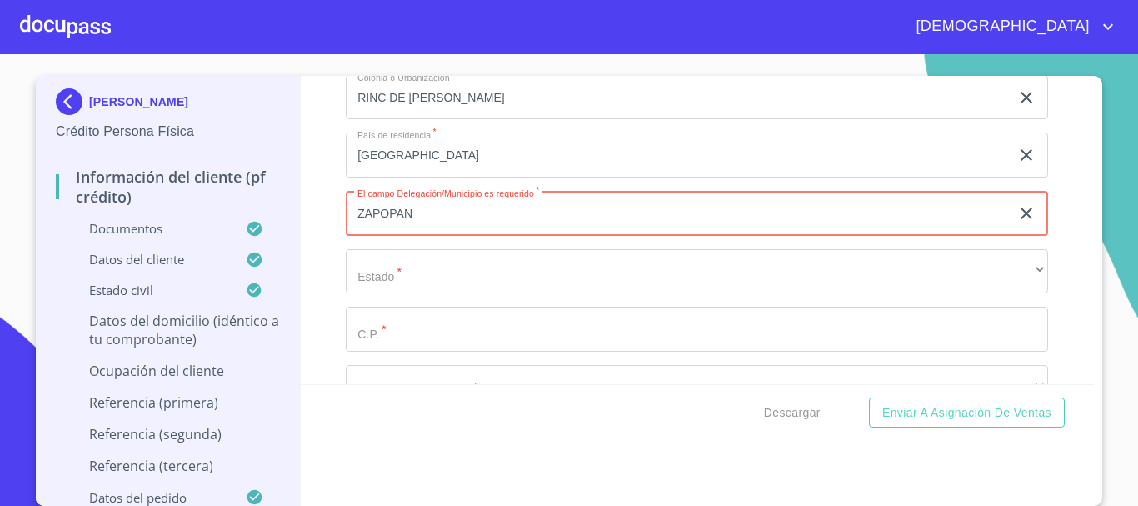
scroll to position [6989, 0]
type input "ZAPOPAN"
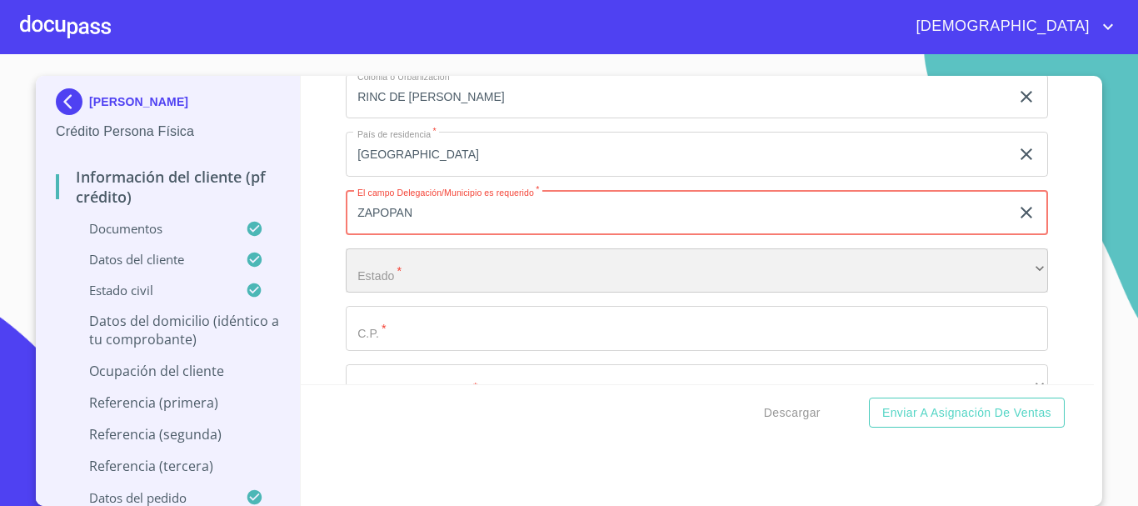
click at [421, 293] on div "​" at bounding box center [697, 270] width 702 height 45
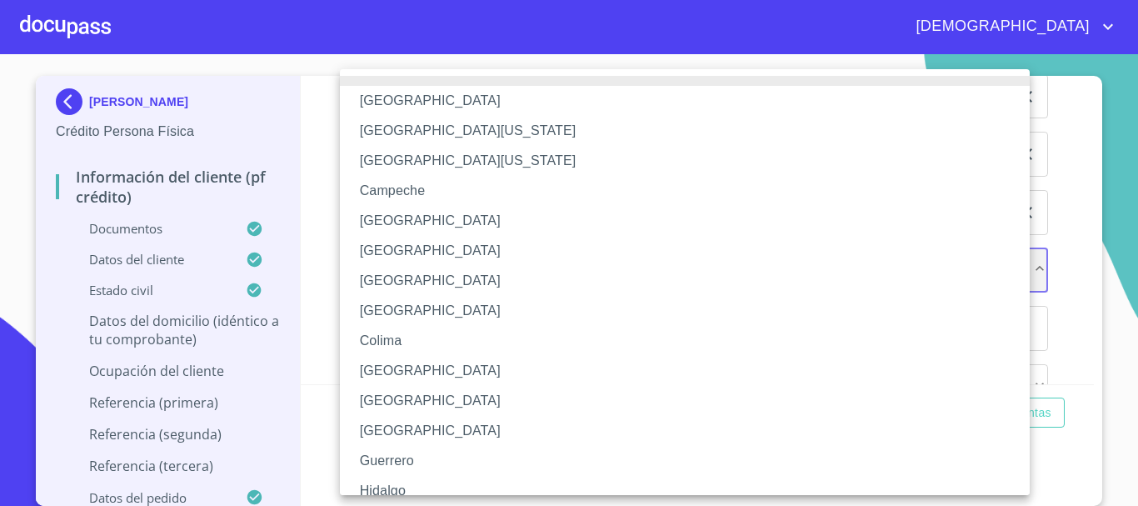
scroll to position [239, 0]
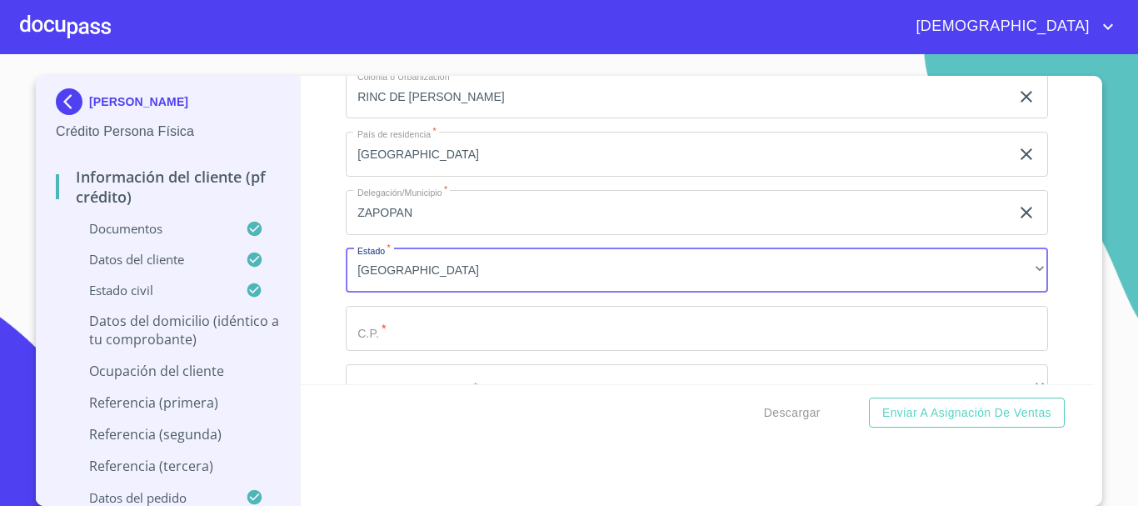
drag, startPoint x: 409, startPoint y: 345, endPoint x: 493, endPoint y: 387, distance: 93.9
click at [411, 346] on input "Documento de identificación.   *" at bounding box center [697, 328] width 702 height 45
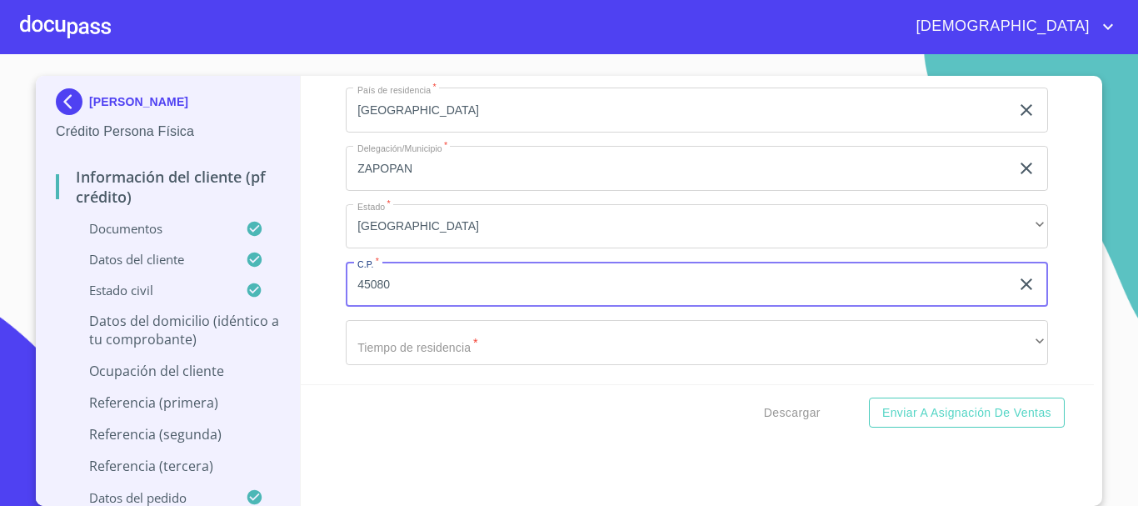
scroll to position [7155, 0]
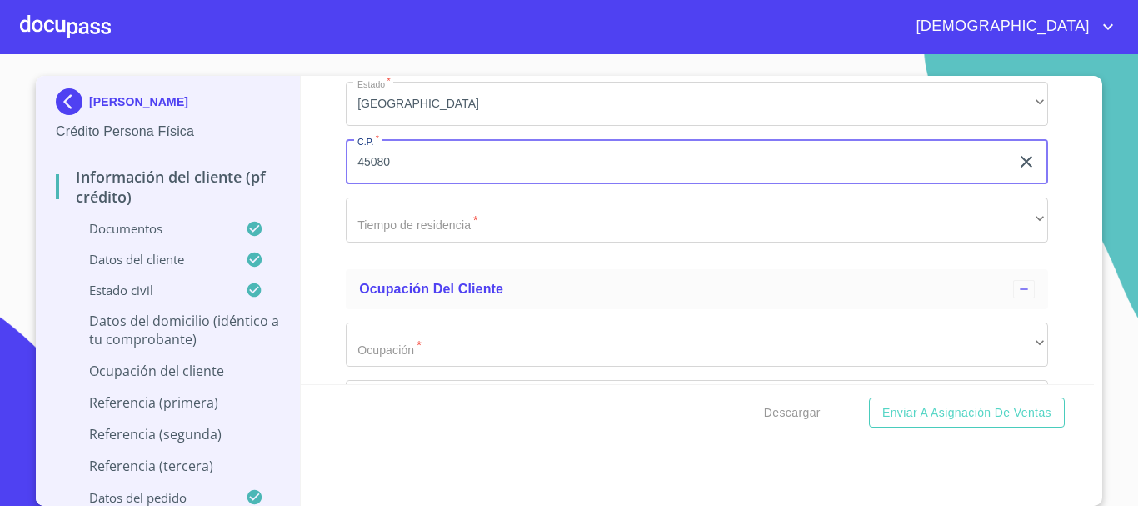
type input "45080"
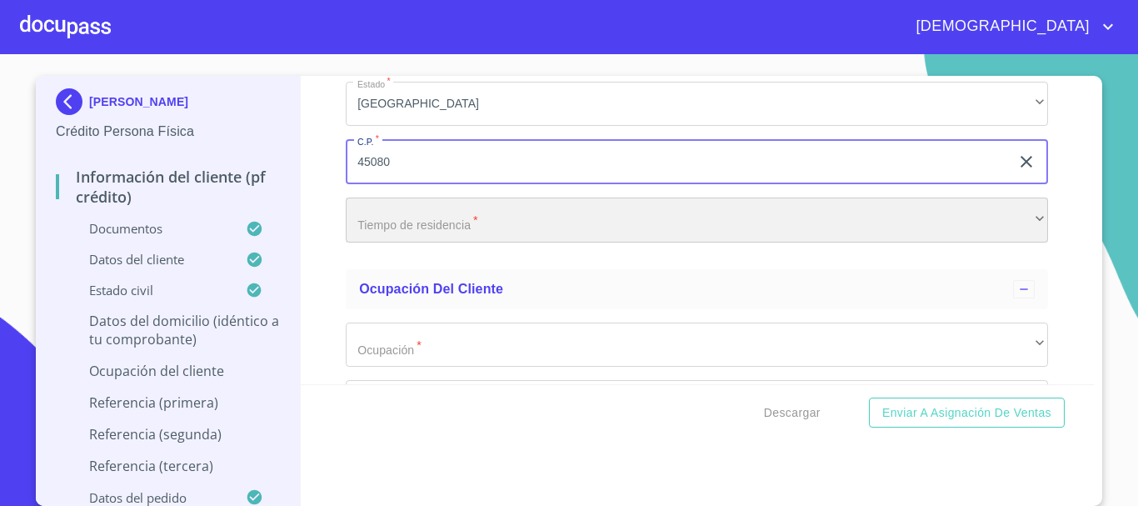
click at [509, 242] on div "​" at bounding box center [697, 219] width 702 height 45
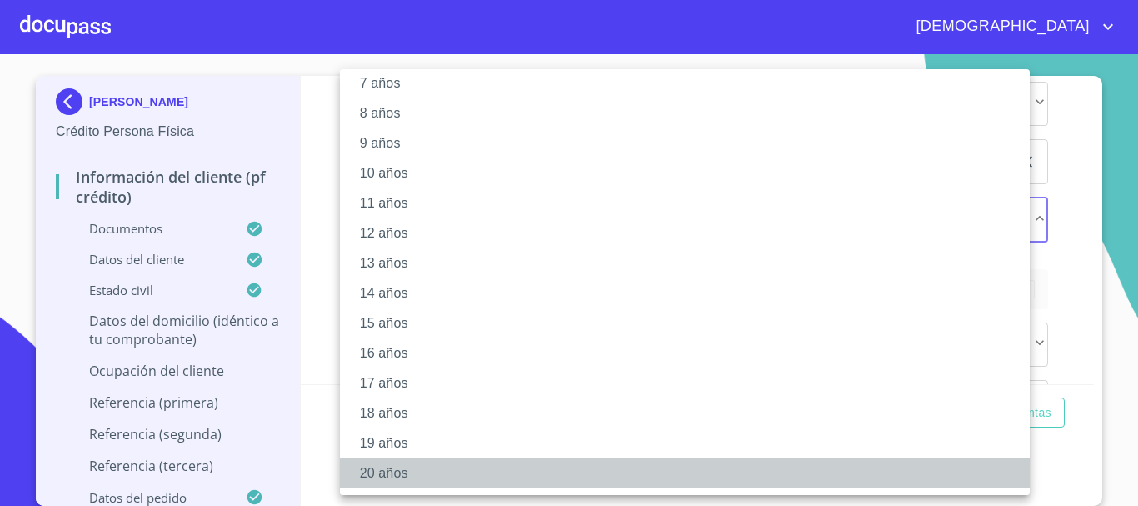
click at [414, 470] on li "20 años" at bounding box center [691, 473] width 702 height 30
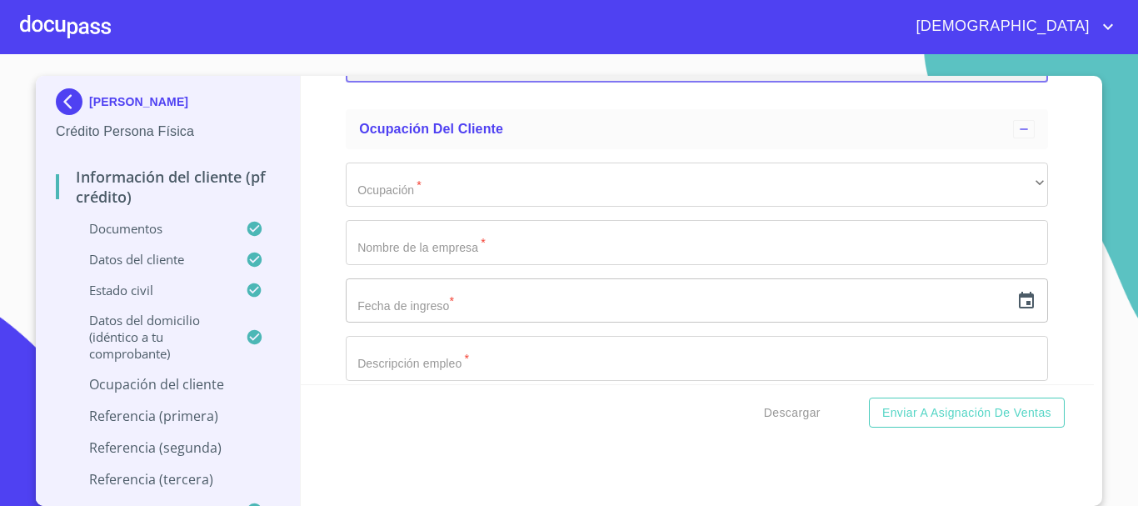
scroll to position [7322, 0]
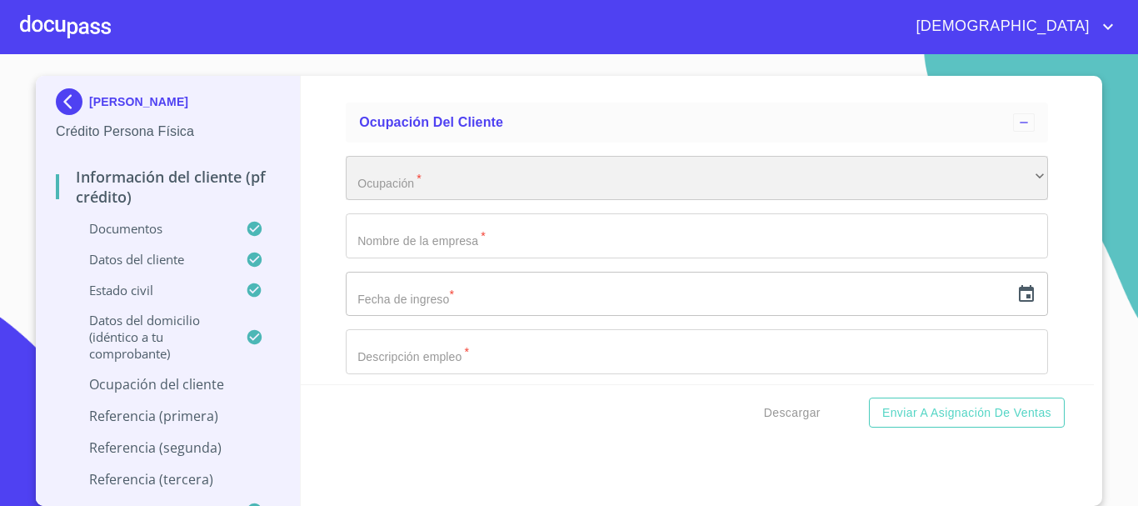
click at [429, 200] on div "​" at bounding box center [697, 178] width 702 height 45
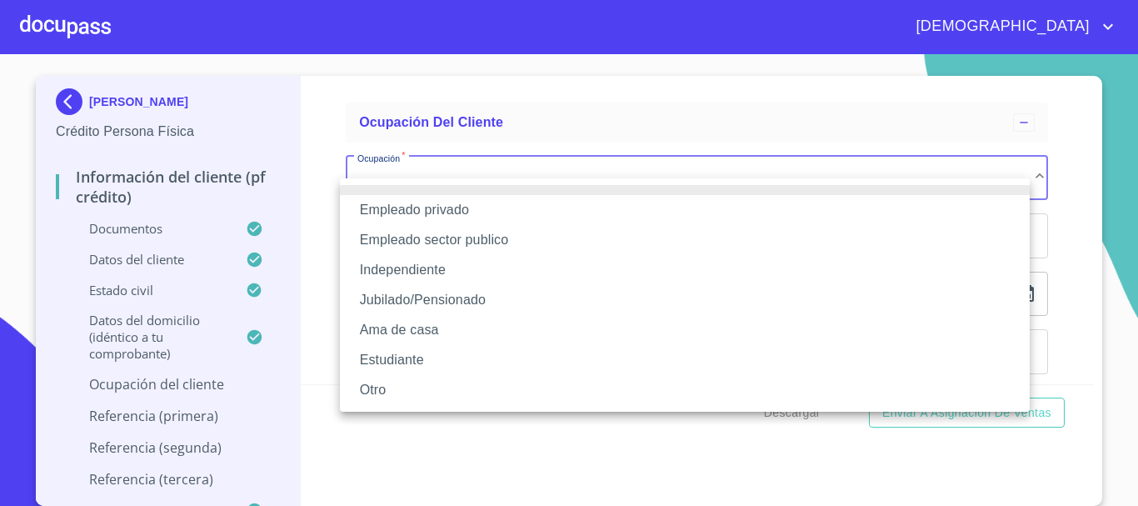
click at [421, 293] on li "Jubilado/Pensionado" at bounding box center [685, 300] width 690 height 30
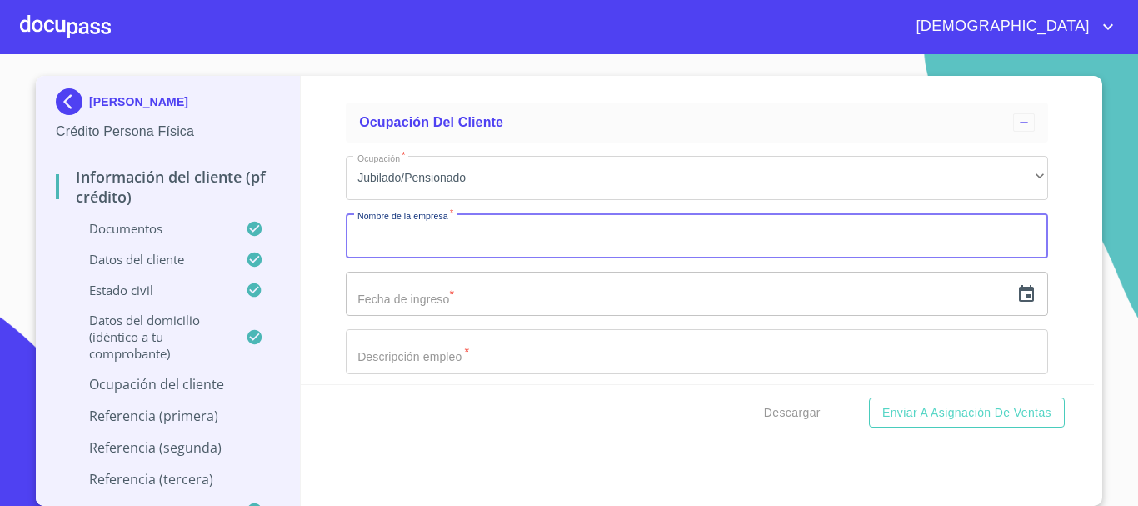
click at [441, 258] on input "Documento de identificación.   *" at bounding box center [697, 235] width 702 height 45
type input "JUBILADO"
click at [1019, 302] on icon "button" at bounding box center [1026, 293] width 15 height 17
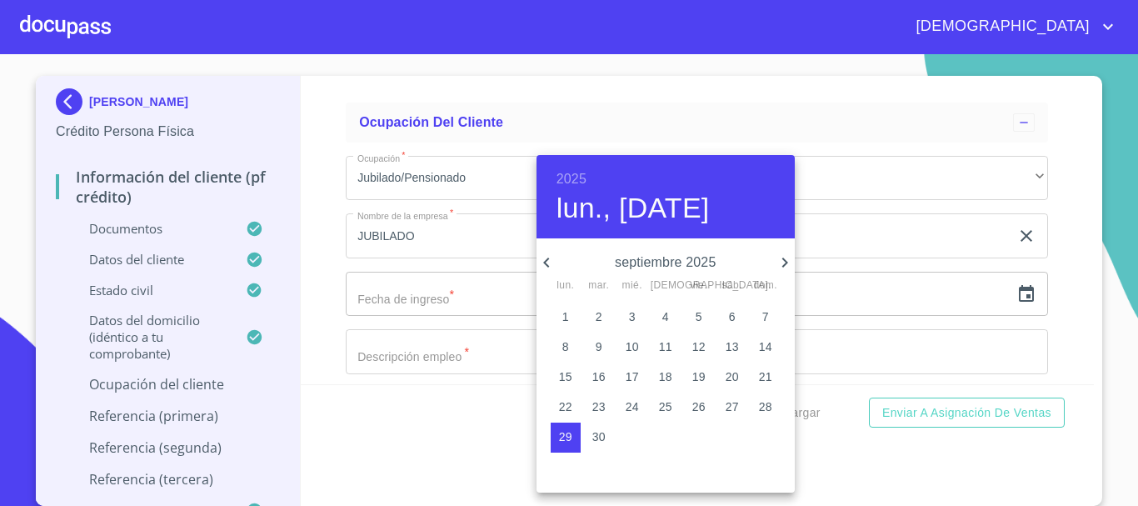
click at [566, 175] on h6 "2025" at bounding box center [571, 178] width 30 height 23
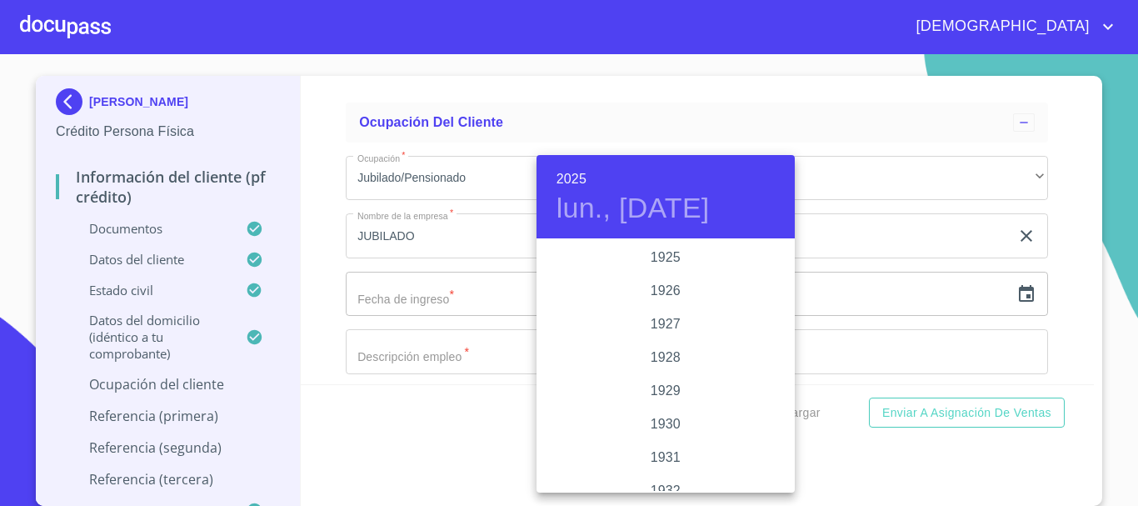
scroll to position [3232, 0]
click at [661, 315] on div "2024" at bounding box center [665, 323] width 258 height 33
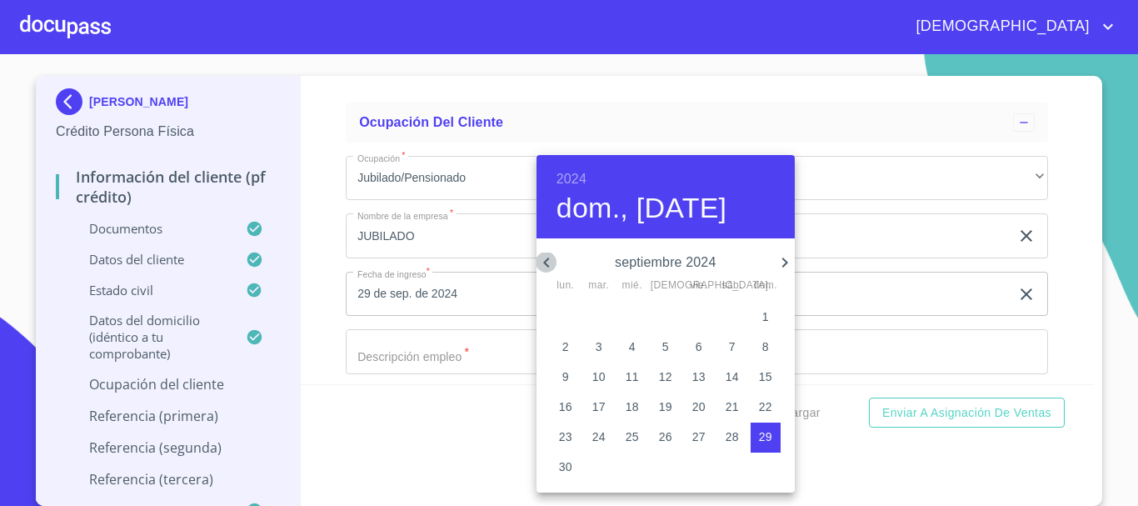
click at [546, 260] on icon "button" at bounding box center [546, 262] width 20 height 20
click at [667, 307] on button "1" at bounding box center [666, 317] width 30 height 30
type input "1 de ago. de 2024"
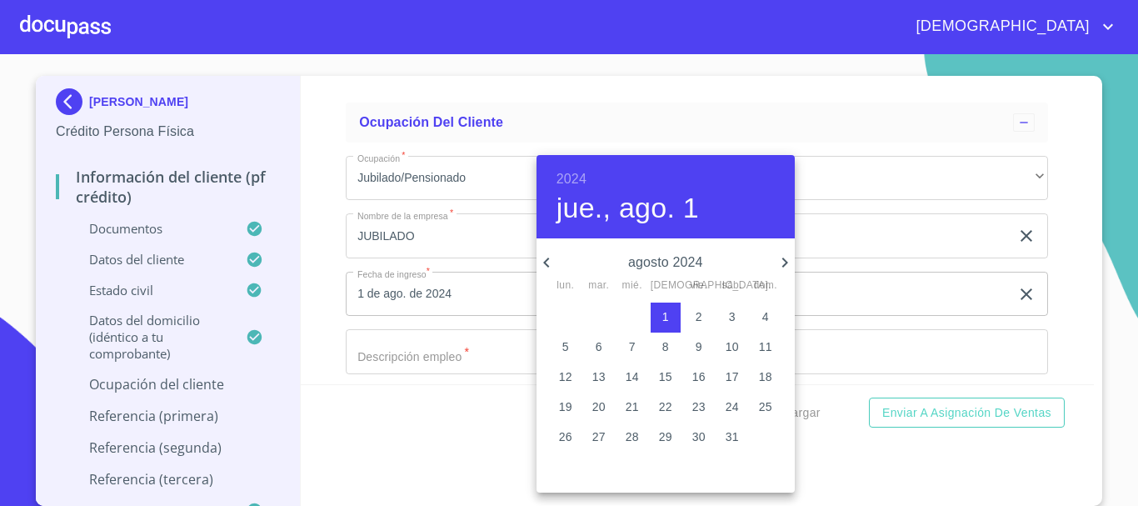
click at [308, 269] on div at bounding box center [569, 253] width 1138 height 506
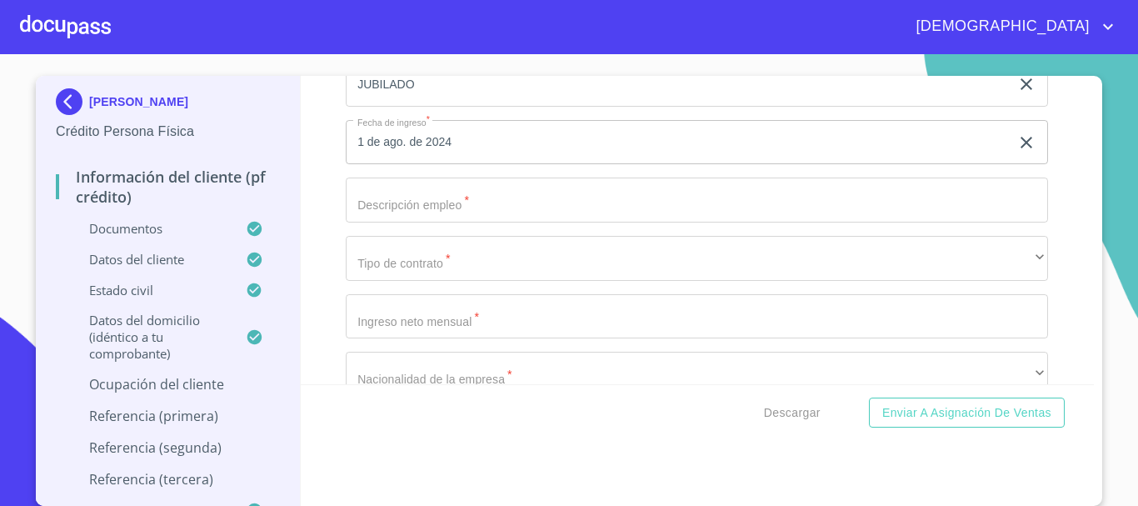
scroll to position [7489, 0]
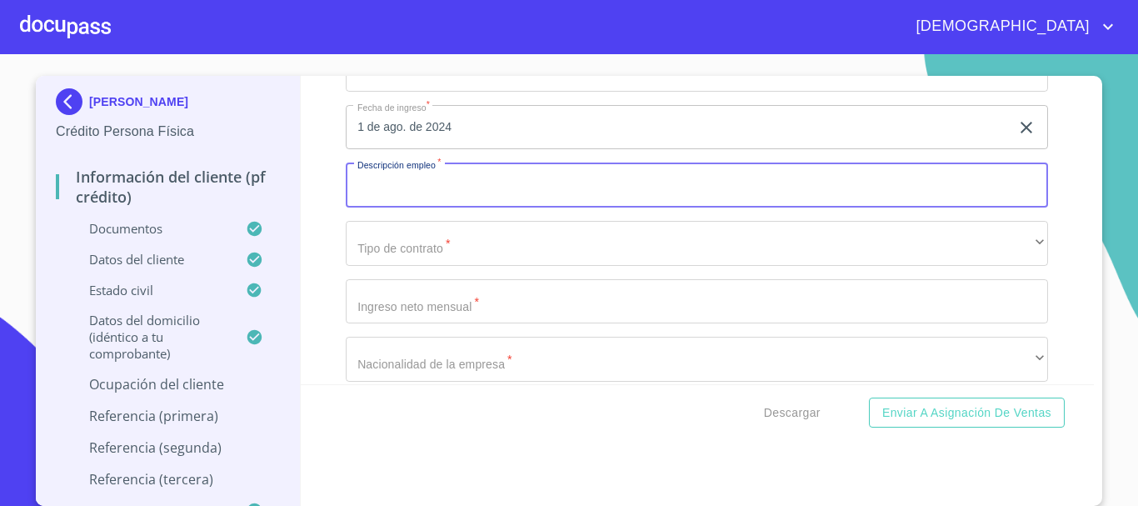
click at [421, 207] on input "Documento de identificación.   *" at bounding box center [697, 184] width 702 height 45
type input "JUBILADO"
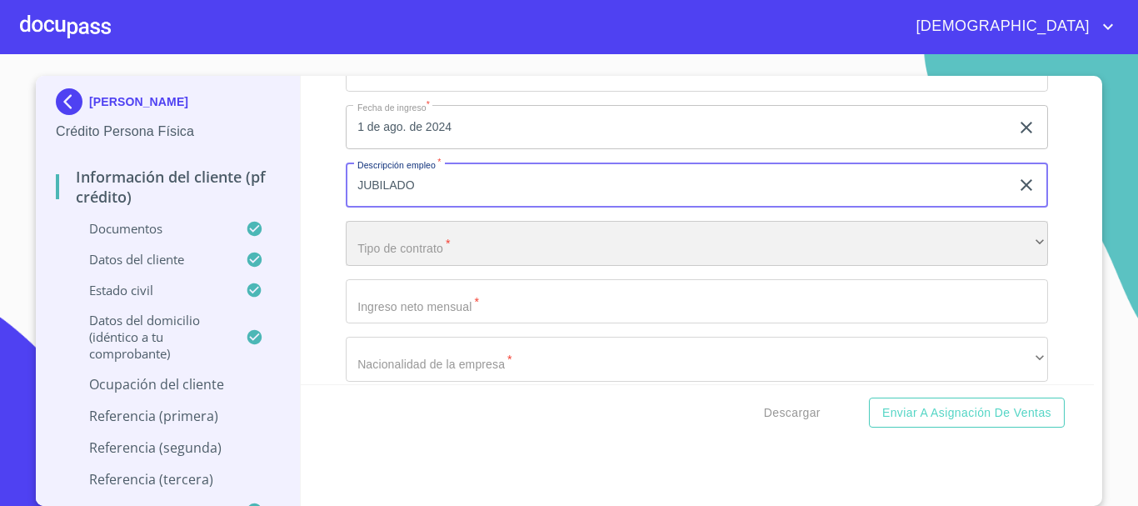
click at [411, 251] on div "​" at bounding box center [697, 243] width 702 height 45
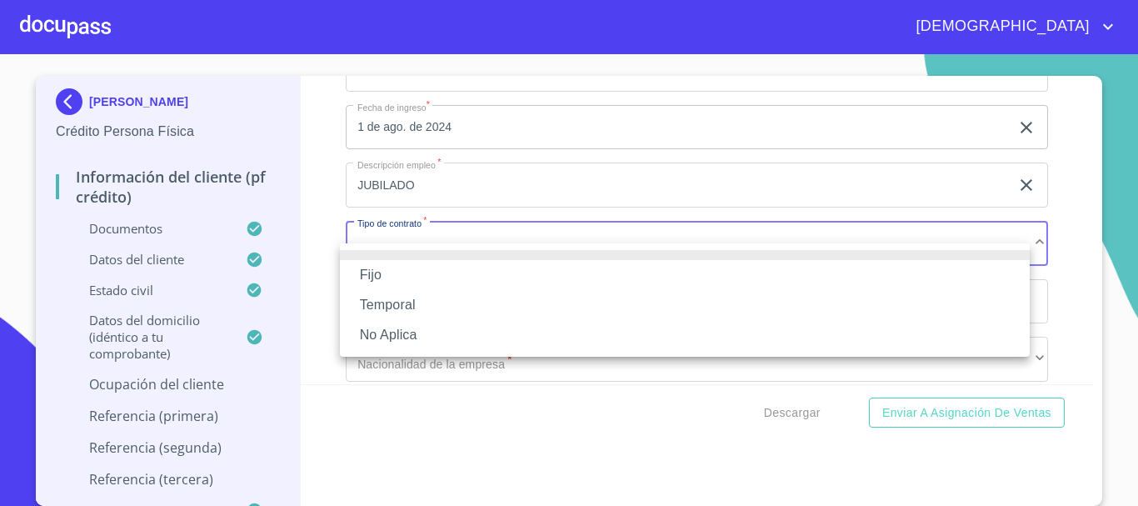
click at [411, 269] on li "Fijo" at bounding box center [685, 275] width 690 height 30
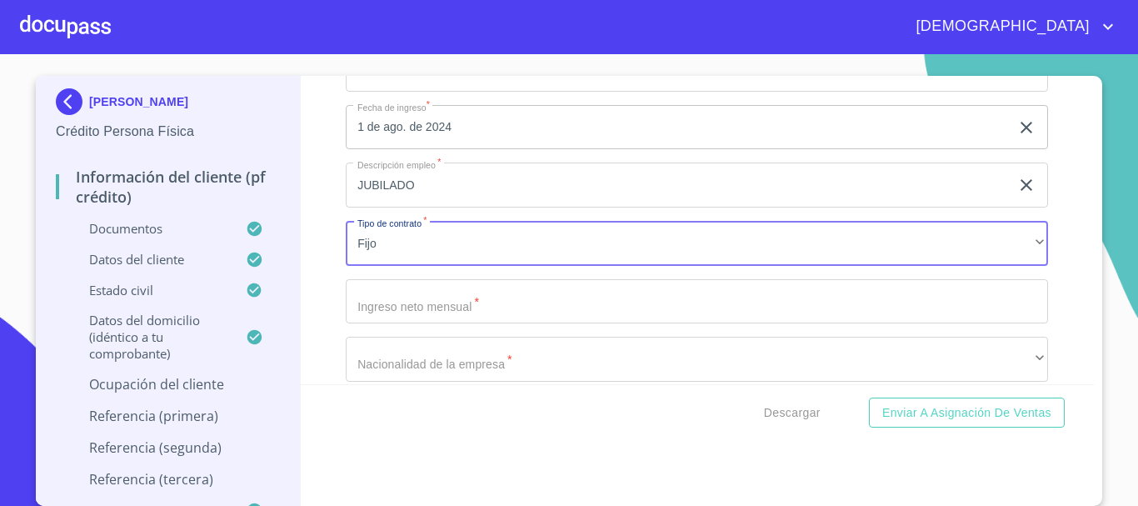
click at [404, 322] on input "Documento de identificación.   *" at bounding box center [697, 301] width 702 height 45
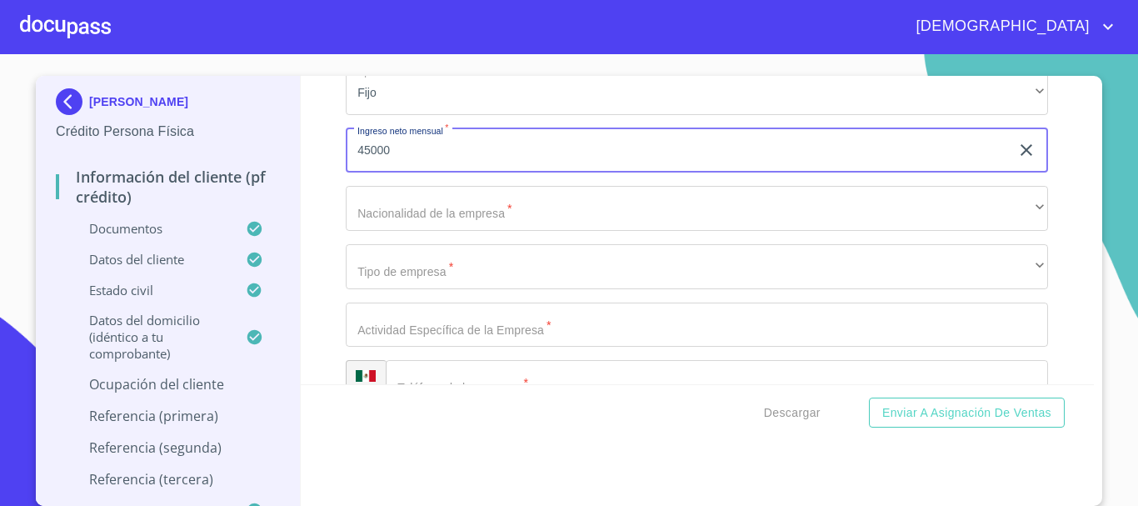
scroll to position [7655, 0]
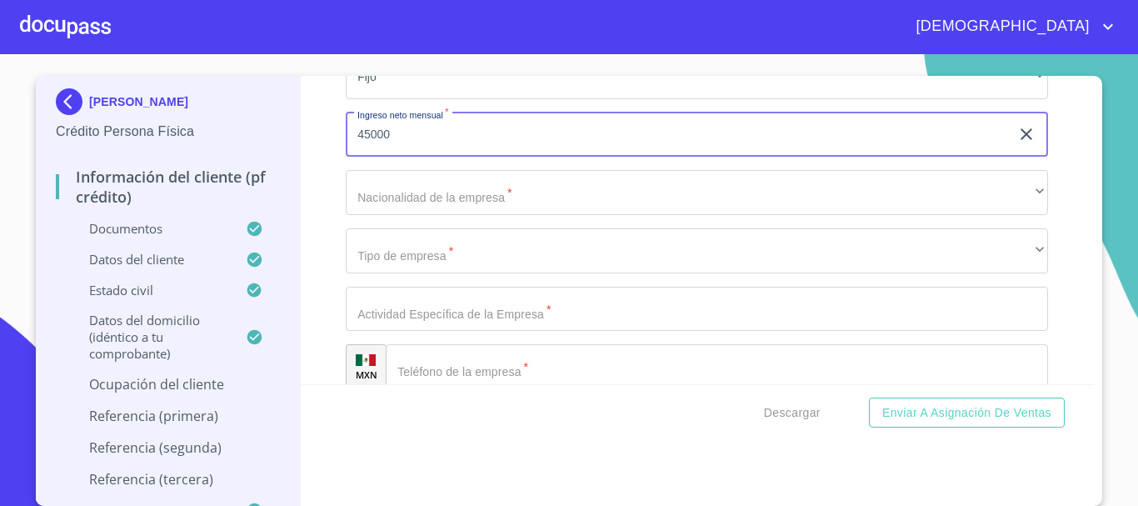
type input "45000"
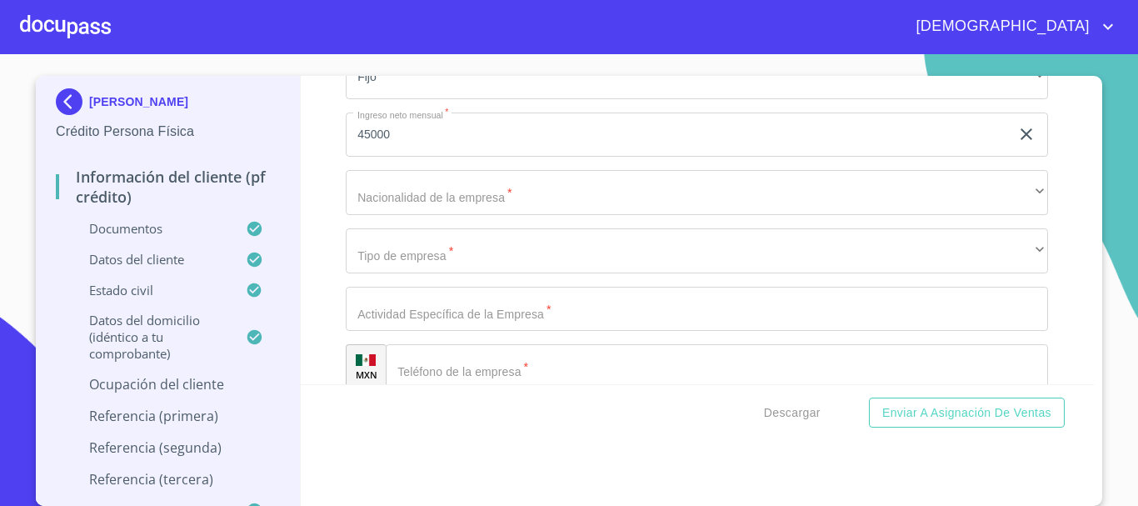
click at [481, 181] on div "Ocupación   * Jubilado/Pensionado ​ Nombre de la empresa   * JUBILADO ​ Fecha d…" at bounding box center [697, 425] width 702 height 1232
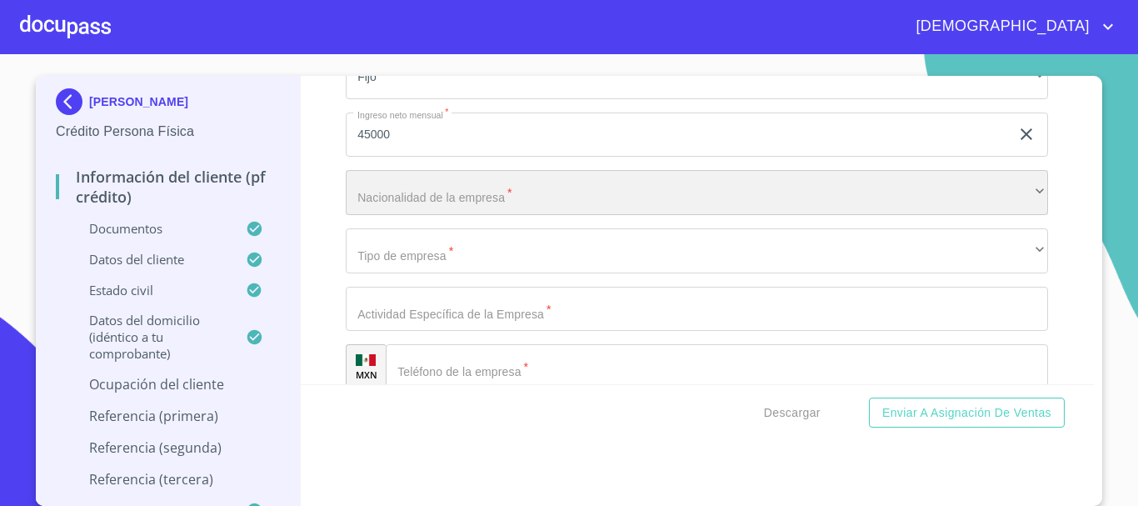
click at [469, 203] on div "​" at bounding box center [697, 192] width 702 height 45
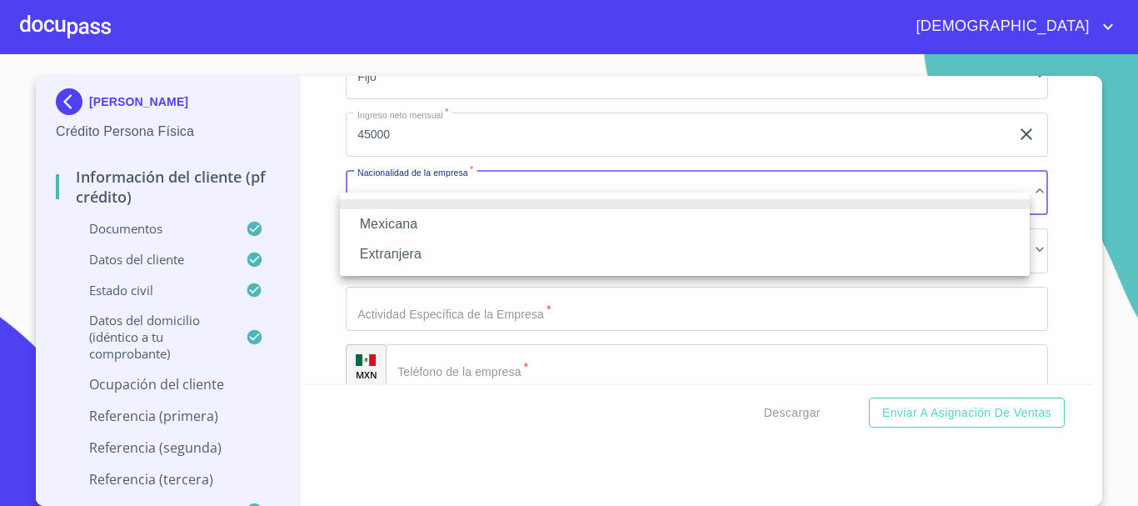
click at [404, 214] on li "Mexicana" at bounding box center [685, 224] width 690 height 30
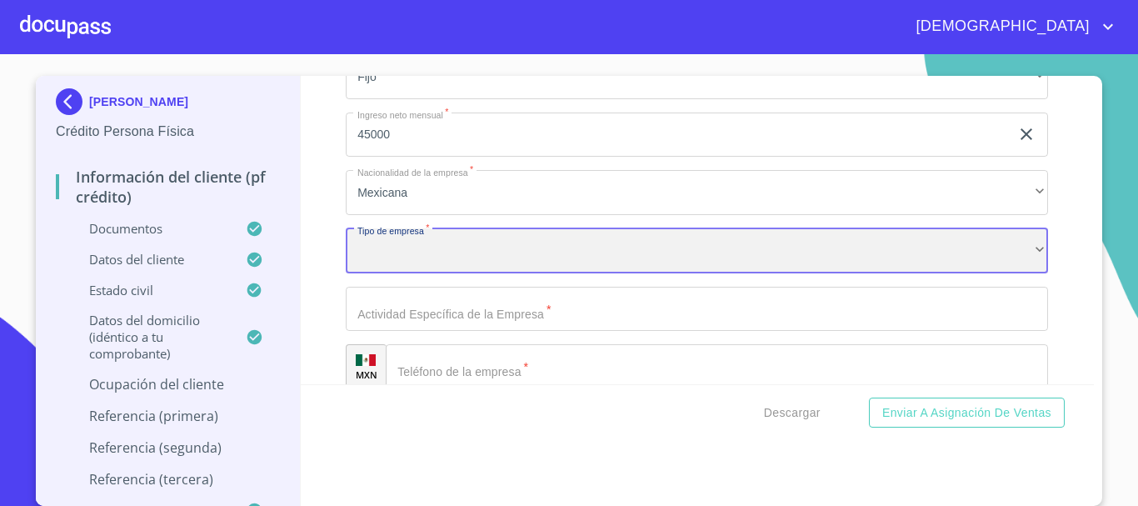
click at [421, 267] on div "​" at bounding box center [697, 250] width 702 height 45
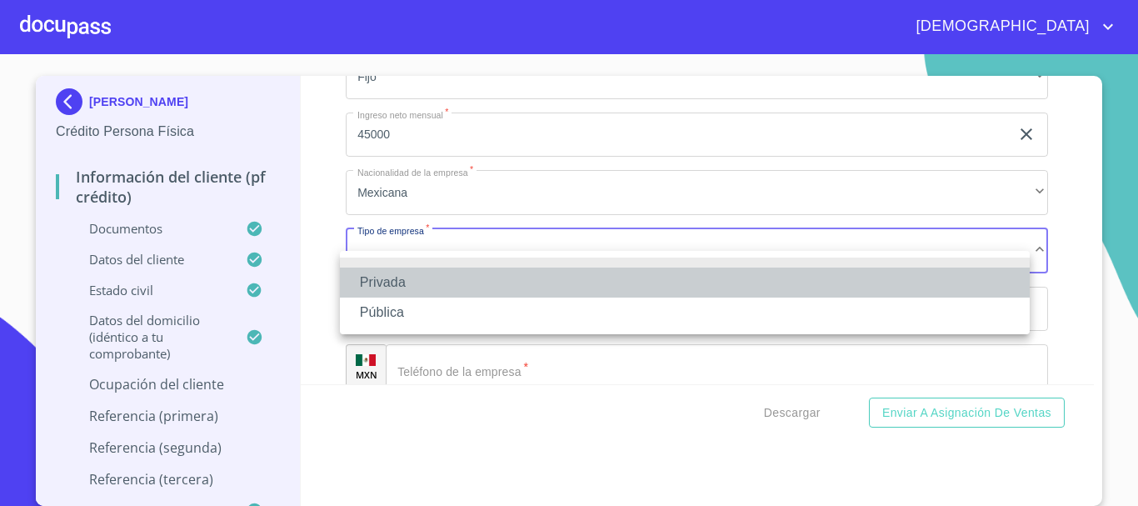
click at [391, 283] on li "Privada" at bounding box center [685, 282] width 690 height 30
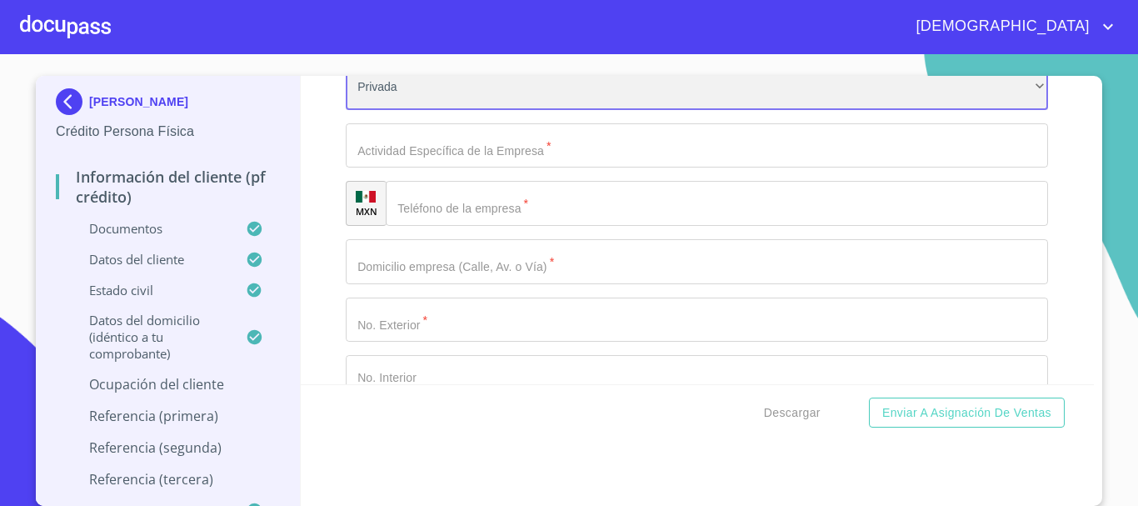
scroll to position [7822, 0]
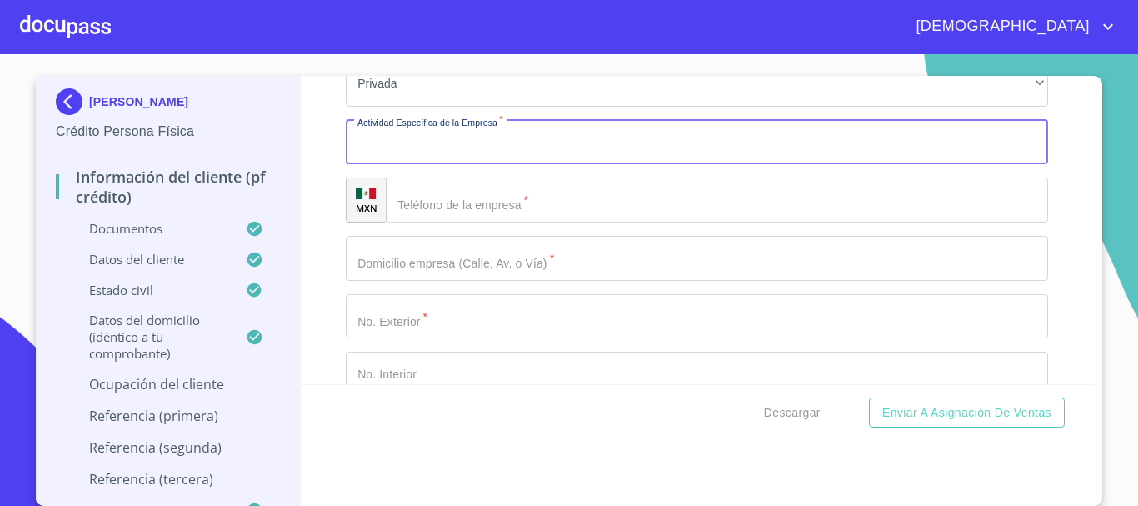
click at [441, 164] on input "Documento de identificación.   *" at bounding box center [697, 142] width 702 height 45
type input "JUBILADO"
click at [483, 210] on input "Documento de identificación.   *" at bounding box center [717, 199] width 662 height 45
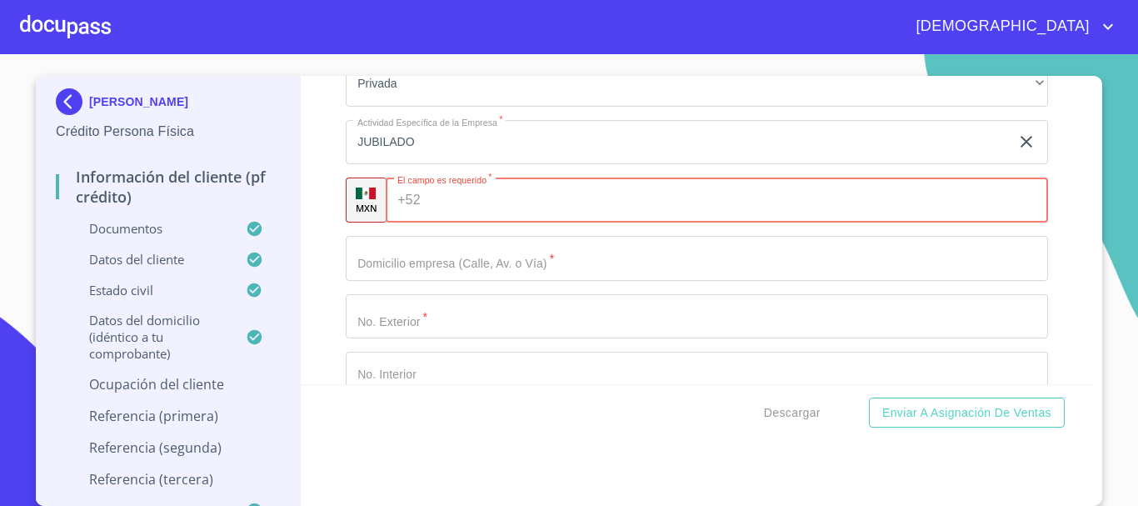
click at [442, 213] on input "Documento de identificación.   *" at bounding box center [737, 199] width 621 height 45
paste input "[PHONE_NUMBER]"
type input "[PHONE_NUMBER]"
click at [477, 280] on input "Documento de identificación.   *" at bounding box center [697, 258] width 702 height 45
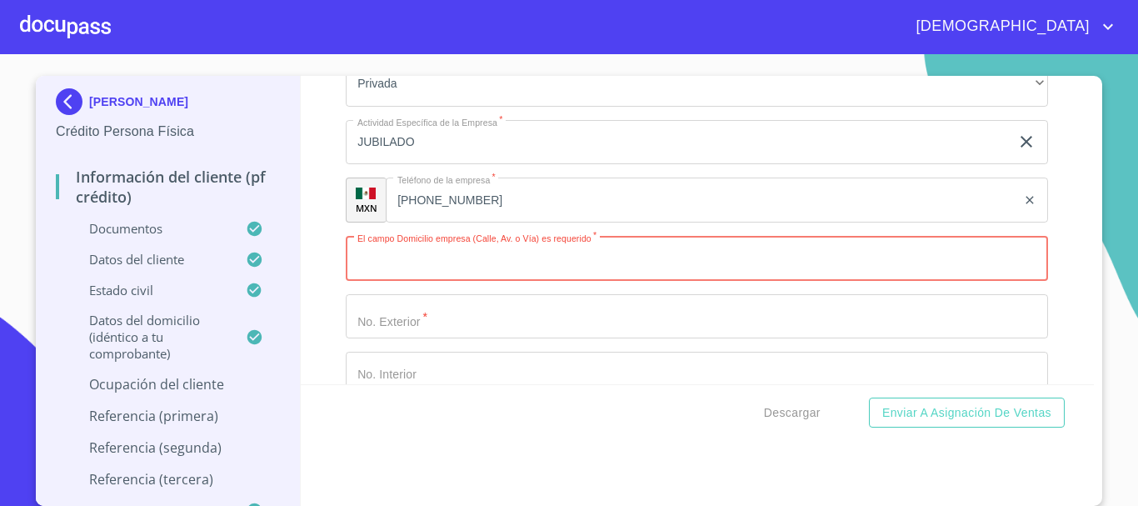
click at [394, 272] on input "Documento de identificación.   *" at bounding box center [697, 258] width 702 height 45
paste input "PROL BOYERO"
type input "PROL BOYERO"
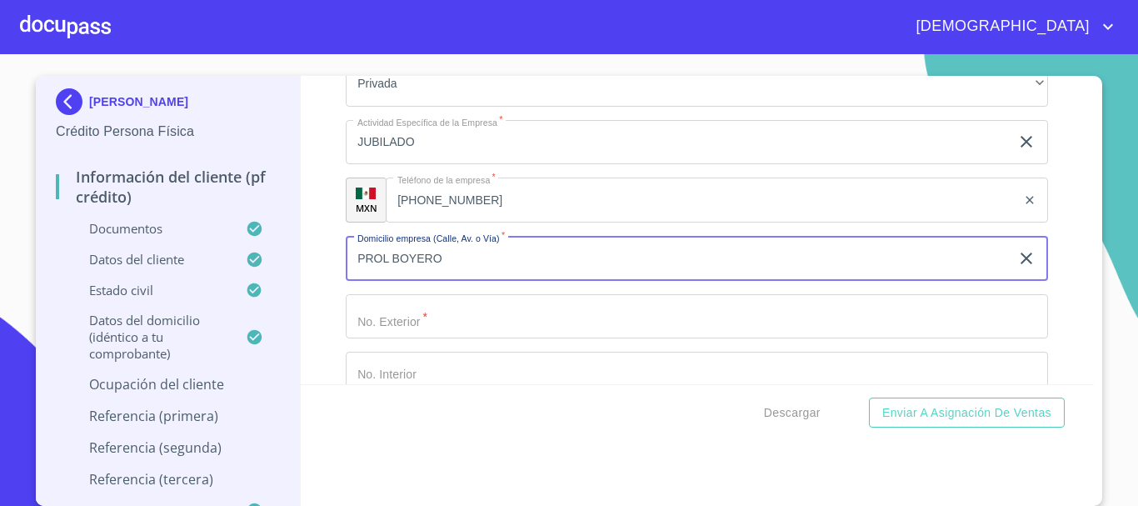
click at [426, 334] on input "Documento de identificación.   *" at bounding box center [697, 316] width 702 height 45
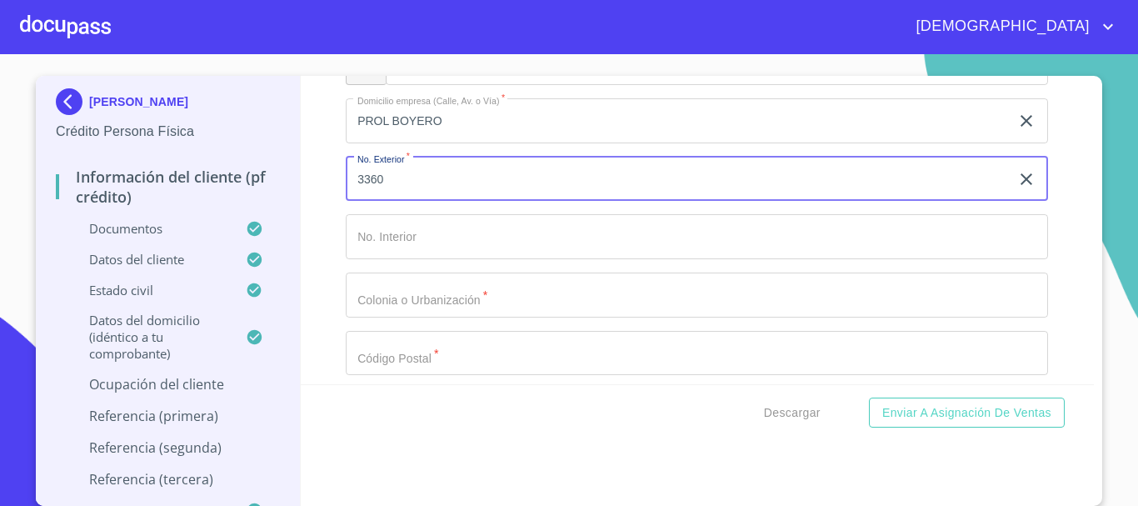
scroll to position [7988, 0]
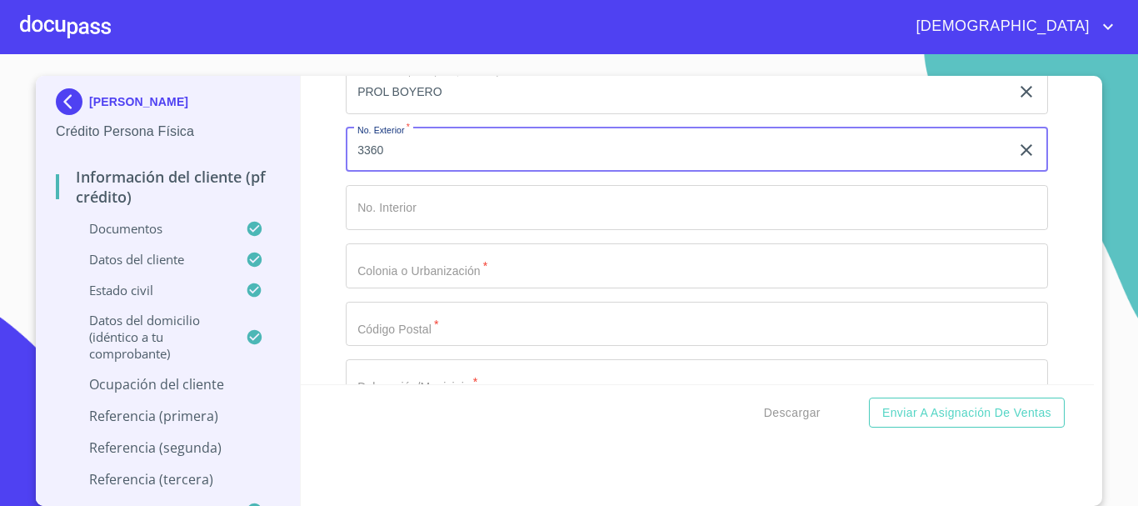
type input "3360"
click at [426, 230] on input "Documento de identificación.   *" at bounding box center [697, 207] width 702 height 45
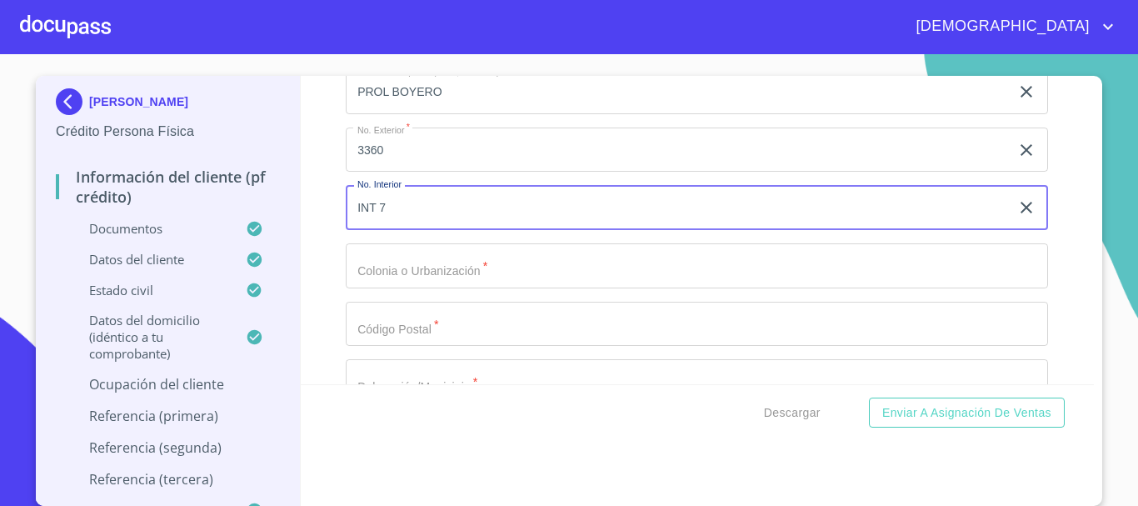
type input "INT 7"
click at [413, 287] on input "Documento de identificación.   *" at bounding box center [697, 265] width 702 height 45
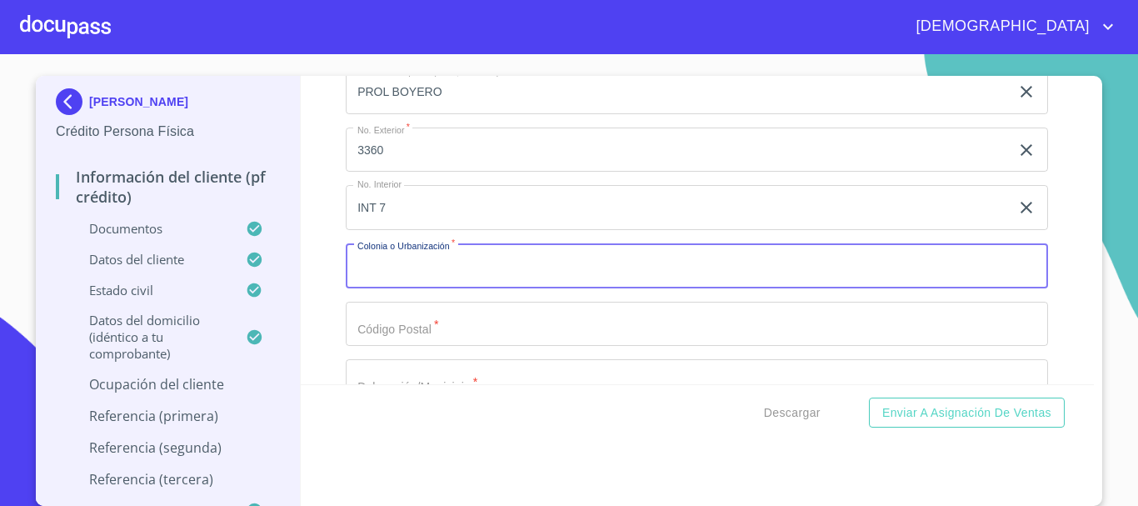
paste input "RINC DE LA CALMAC"
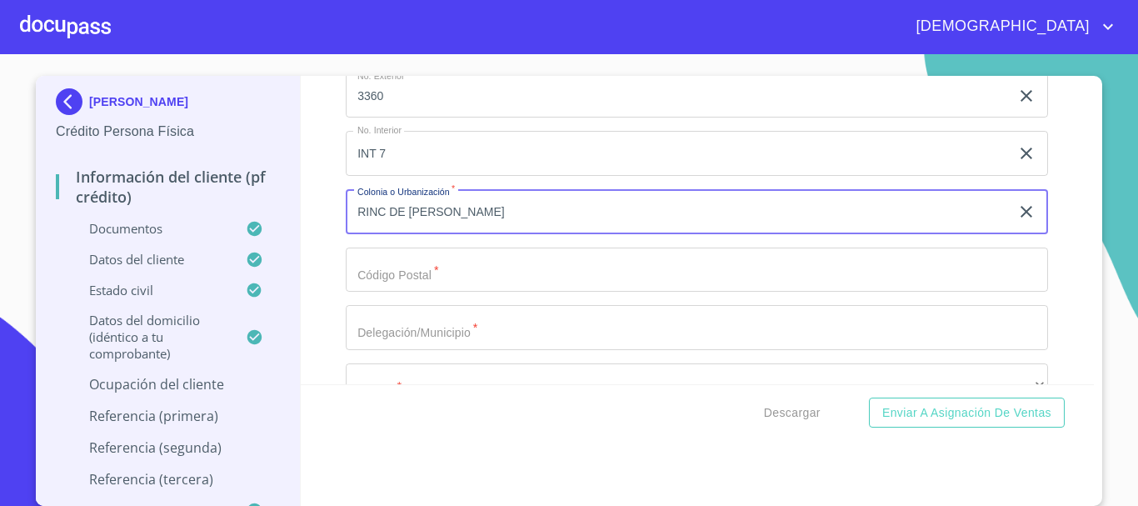
scroll to position [8072, 0]
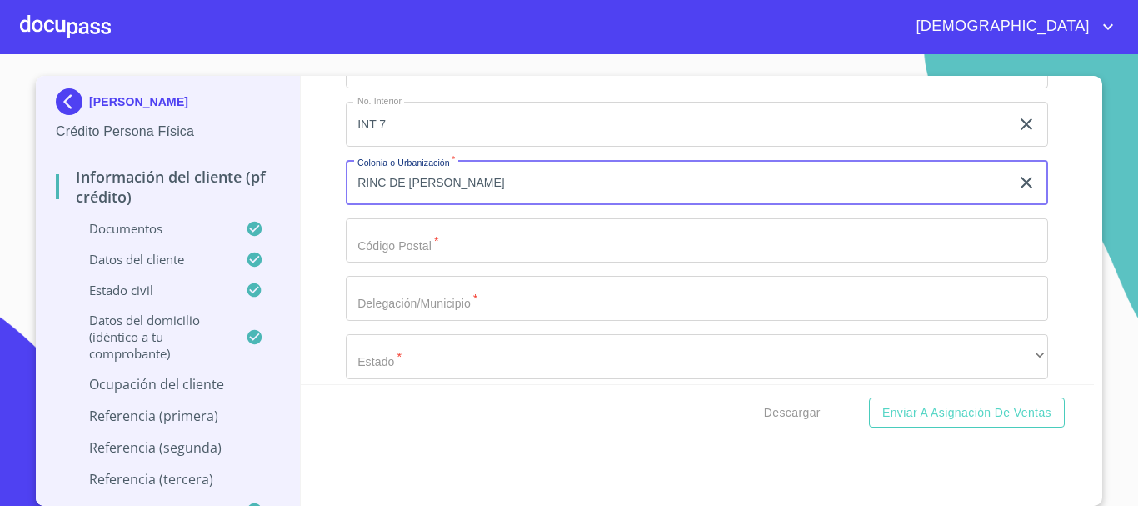
type input "RINC DE [PERSON_NAME]"
click at [396, 262] on input "Documento de identificación.   *" at bounding box center [697, 240] width 702 height 45
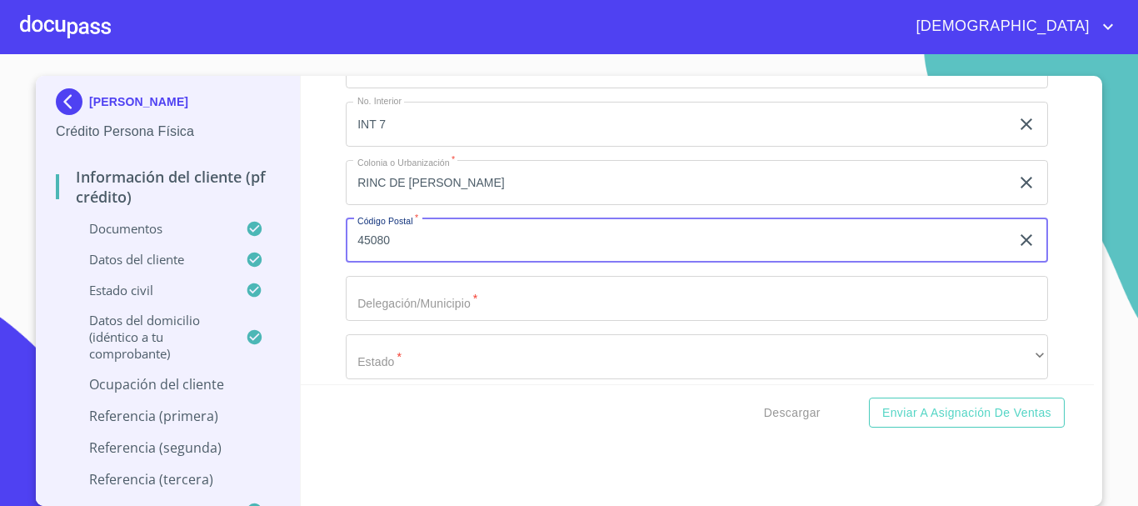
type input "45080"
click at [424, 317] on input "Documento de identificación.   *" at bounding box center [697, 298] width 702 height 45
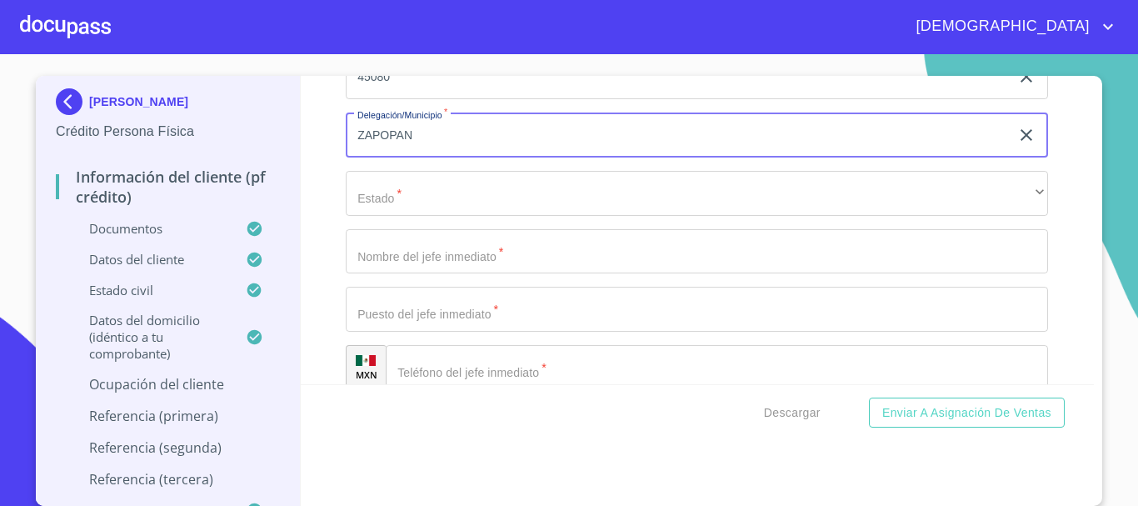
scroll to position [8238, 0]
type input "ZAPOPAN"
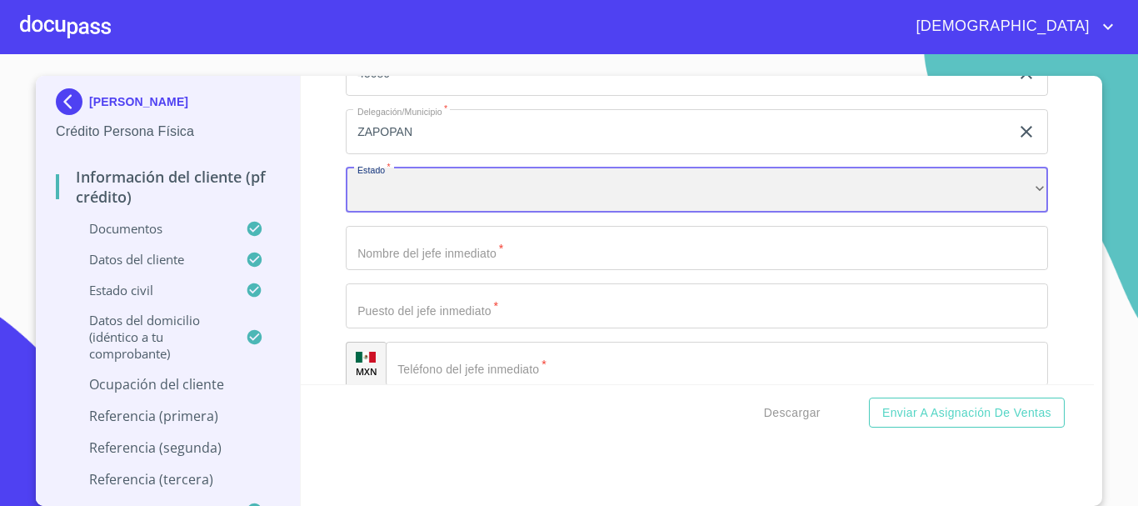
click at [421, 212] on div "​" at bounding box center [697, 189] width 702 height 45
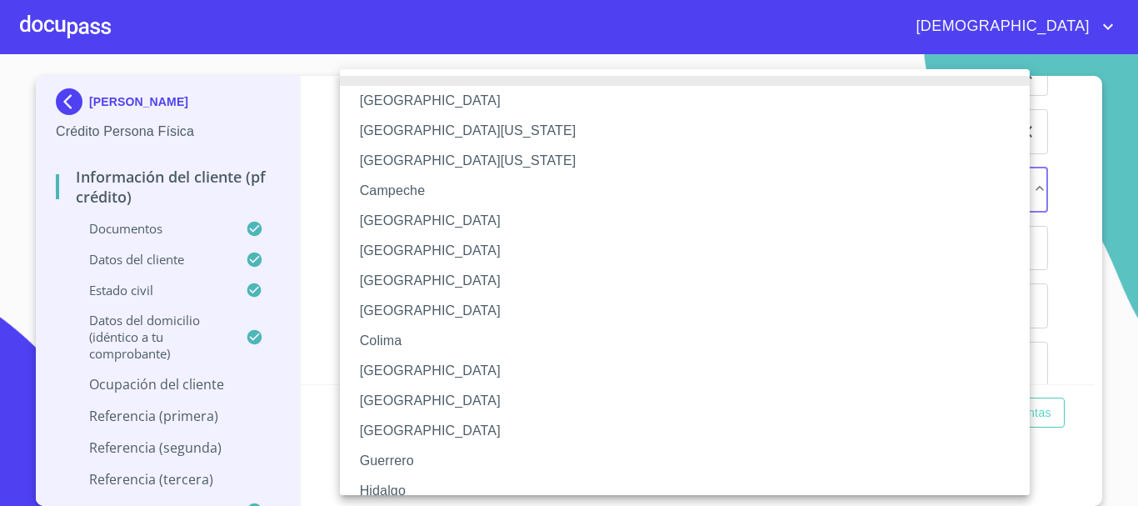
scroll to position [239, 0]
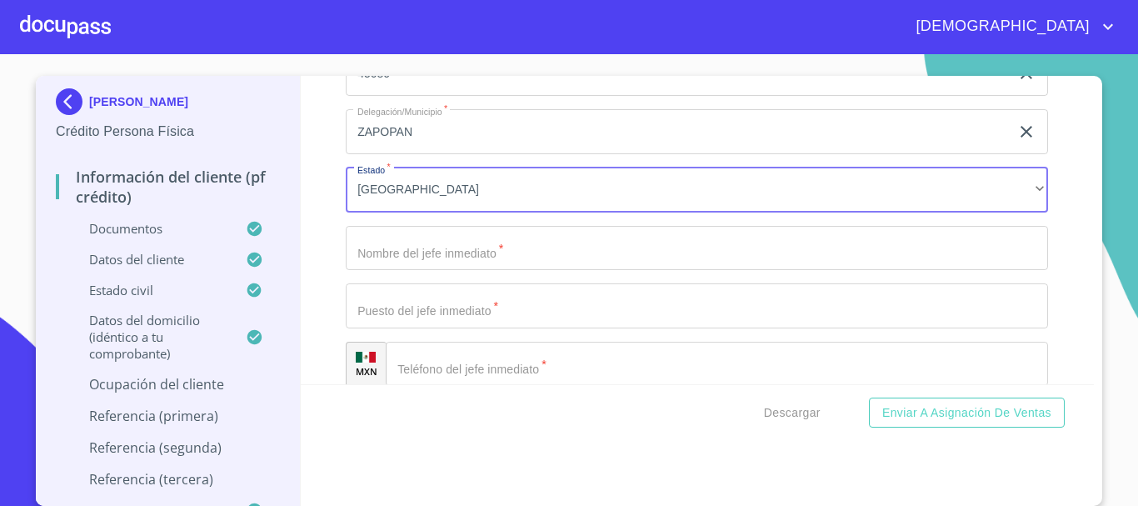
click at [436, 264] on input "Documento de identificación.   *" at bounding box center [697, 248] width 702 height 45
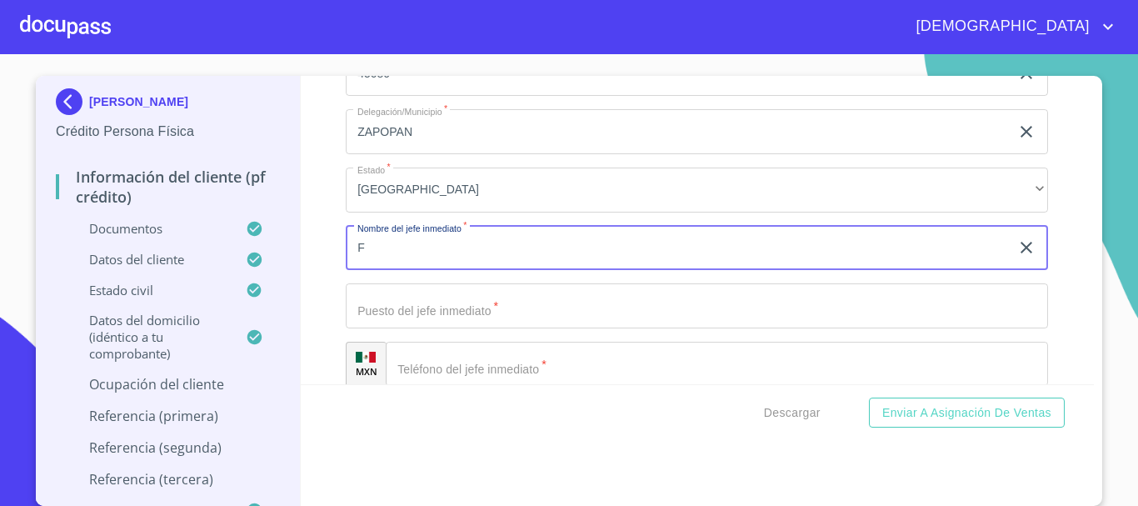
type input "F"
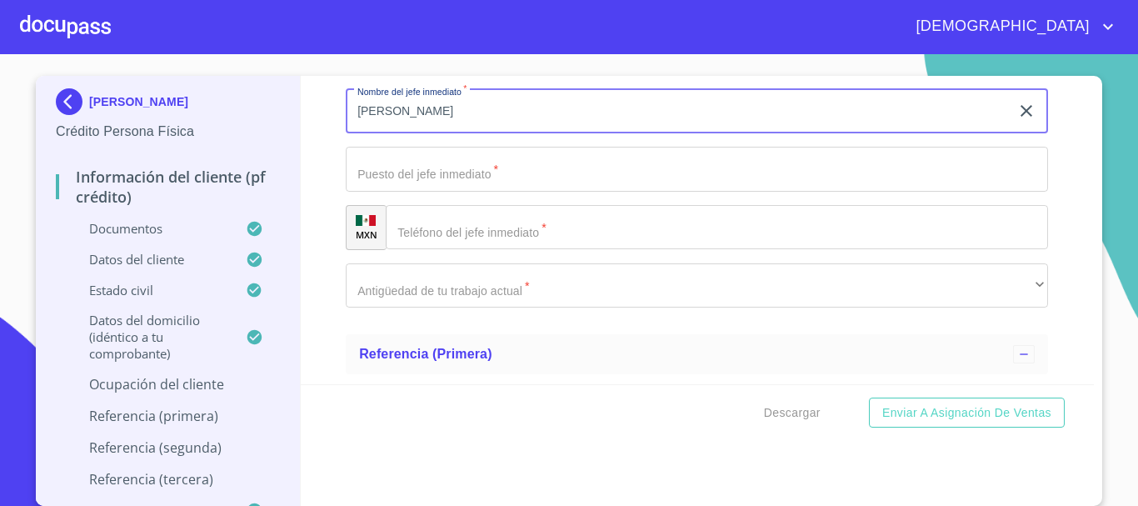
scroll to position [8405, 0]
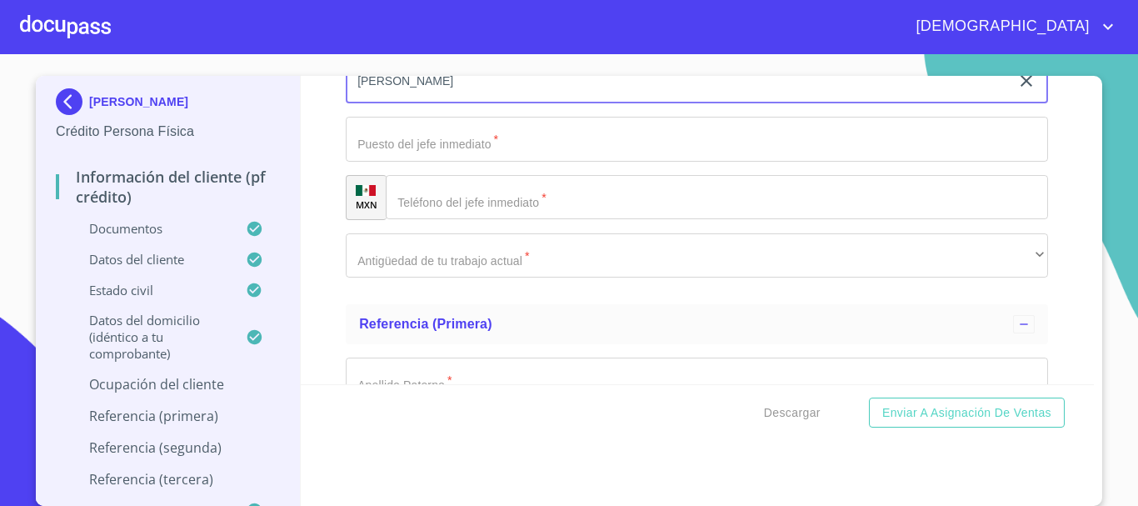
type input "[PERSON_NAME]"
click at [445, 162] on input "Documento de identificación.   *" at bounding box center [697, 139] width 702 height 45
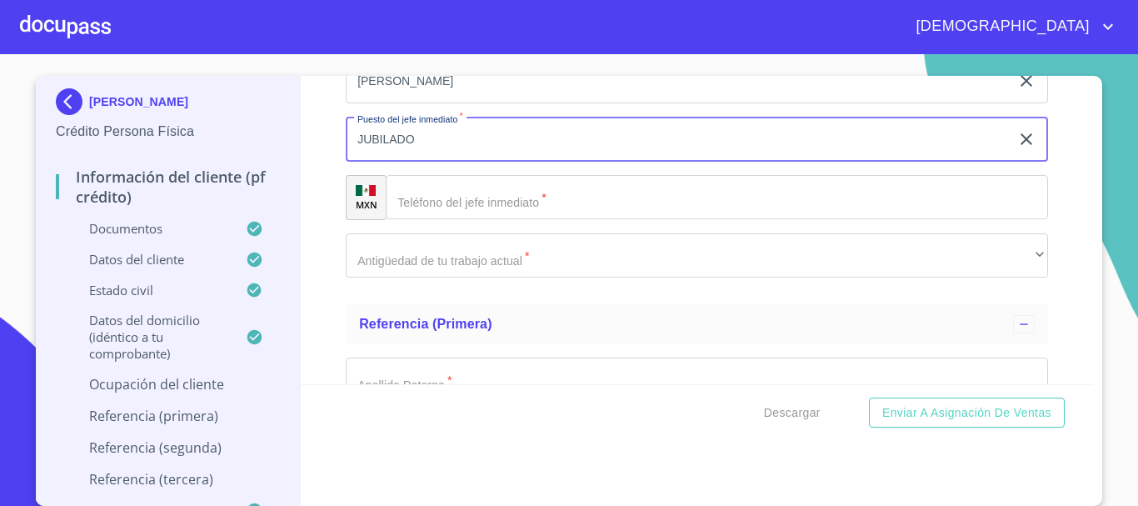
type input "JUBILADO"
click at [518, 215] on input "Documento de identificación.   *" at bounding box center [717, 197] width 662 height 45
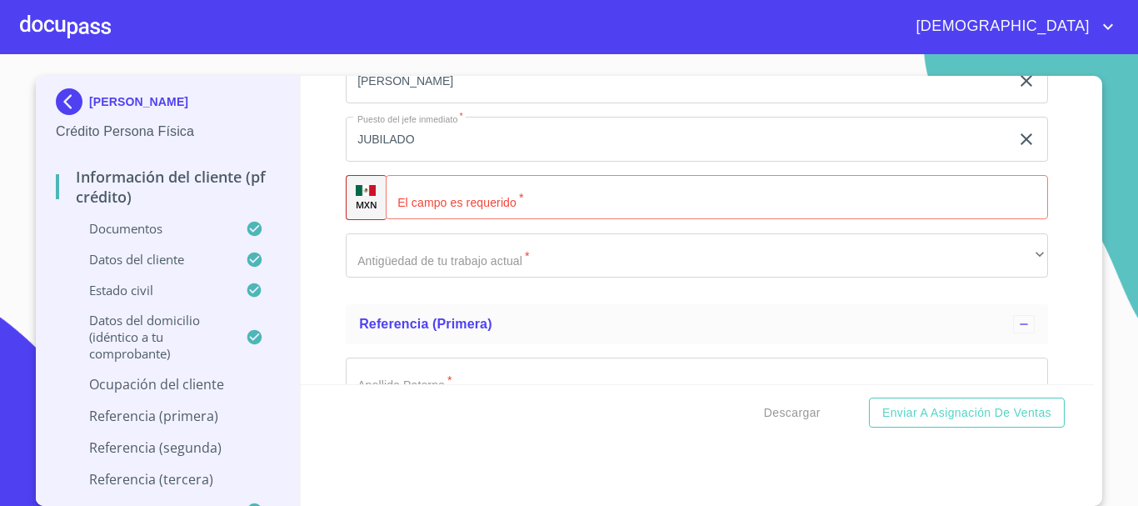
click at [414, 217] on div "​" at bounding box center [717, 197] width 662 height 45
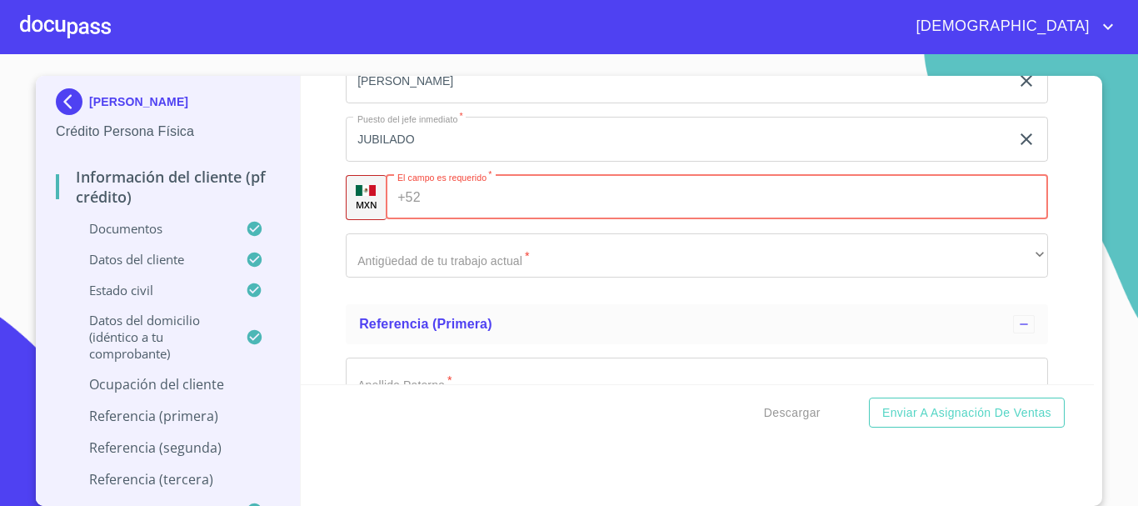
paste input "[PHONE_NUMBER]"
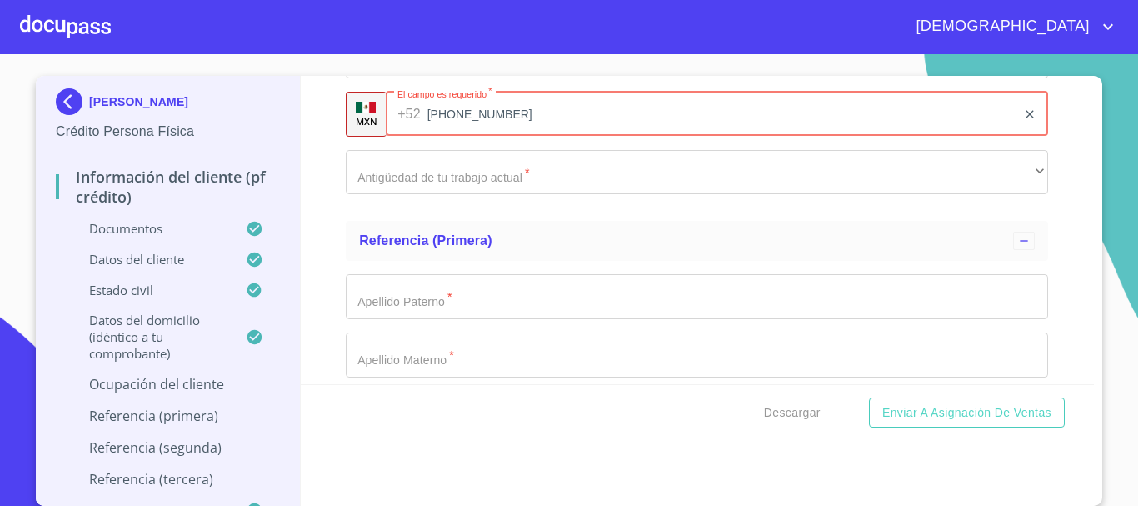
type input "[PHONE_NUMBER]"
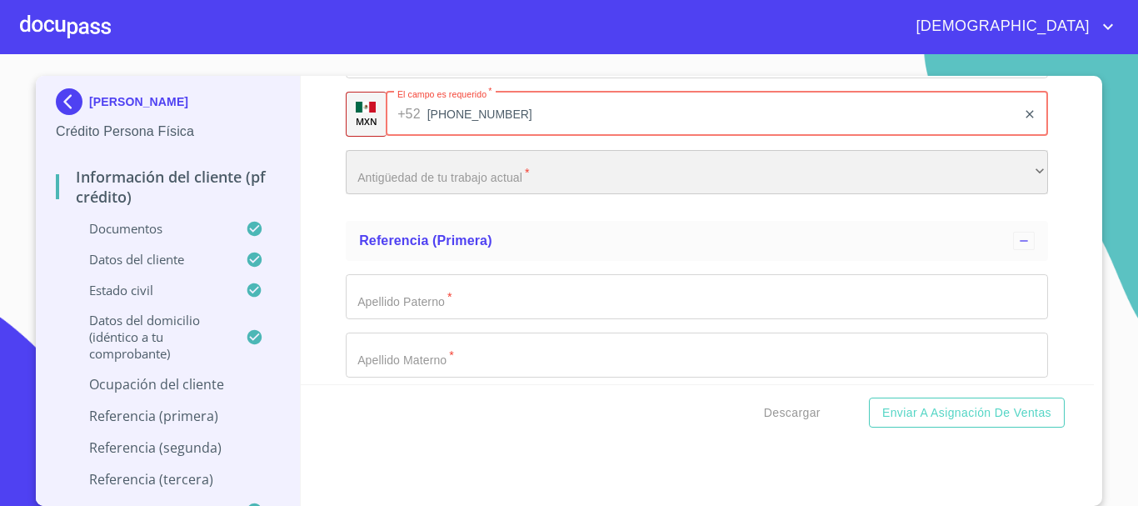
click at [421, 188] on div "​" at bounding box center [697, 172] width 702 height 45
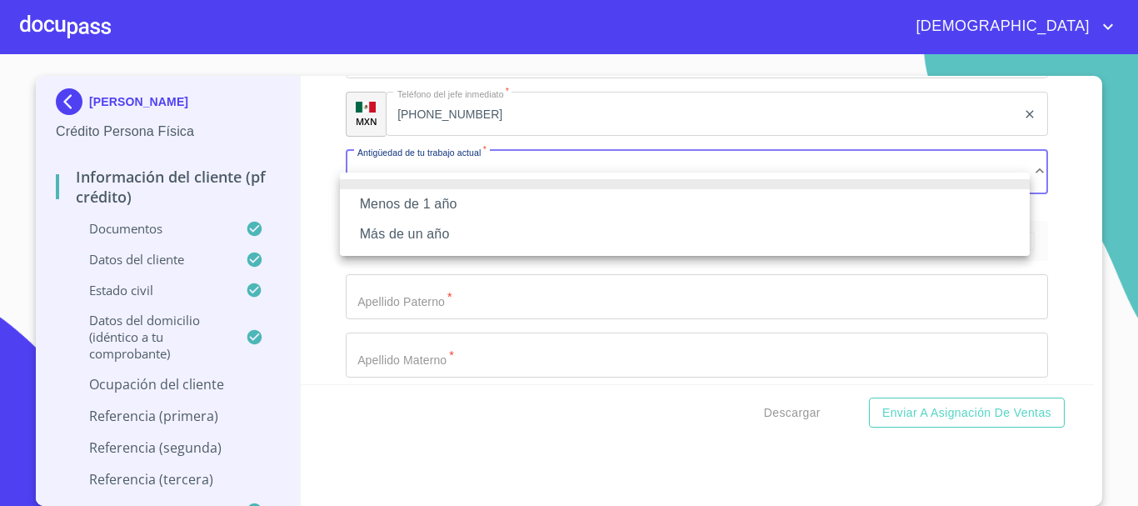
click at [414, 237] on li "Más de un año" at bounding box center [685, 234] width 690 height 30
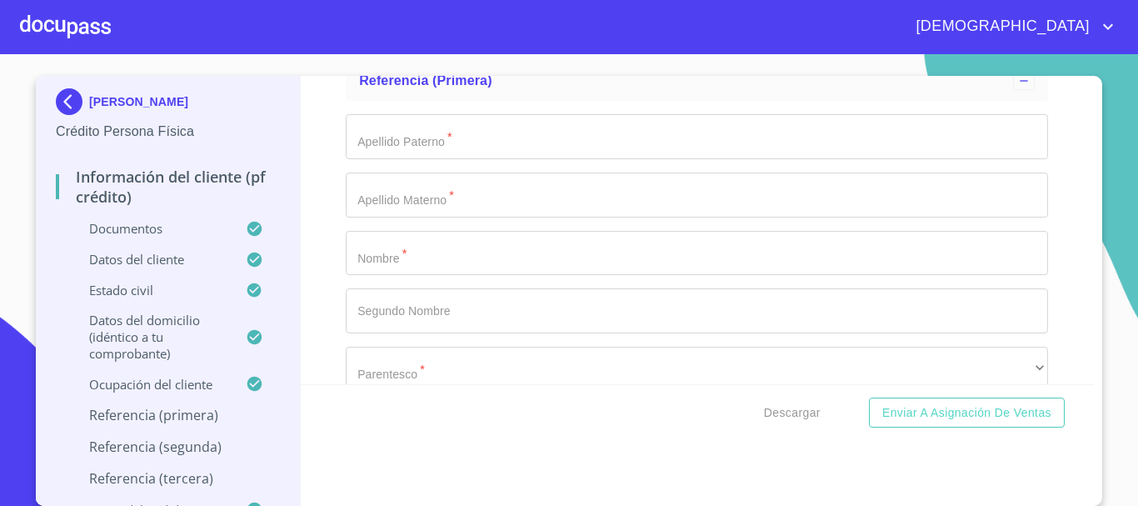
scroll to position [8655, 0]
click at [416, 152] on input "Documento de identificación.   *" at bounding box center [697, 129] width 702 height 45
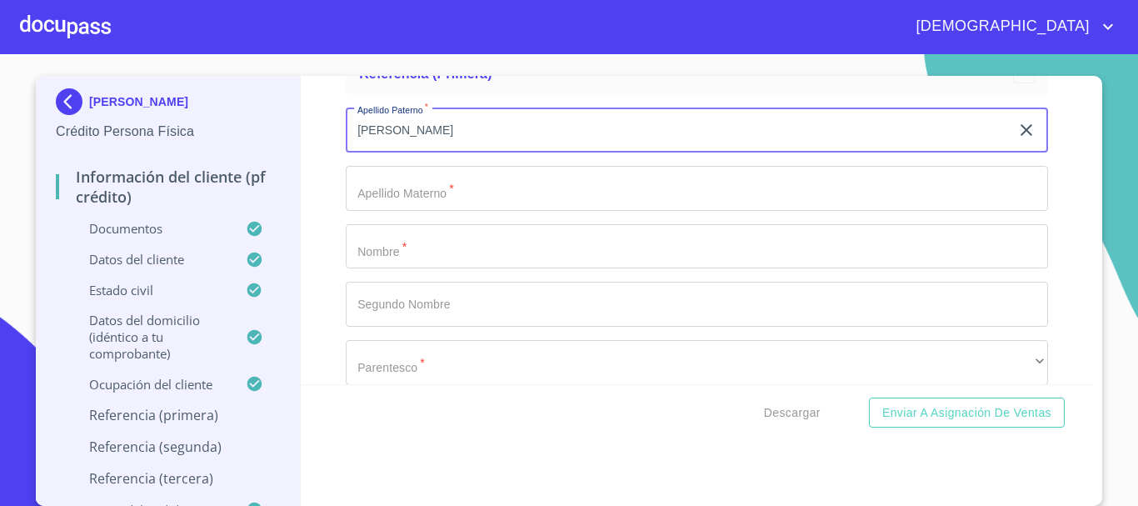
type input "[PERSON_NAME]"
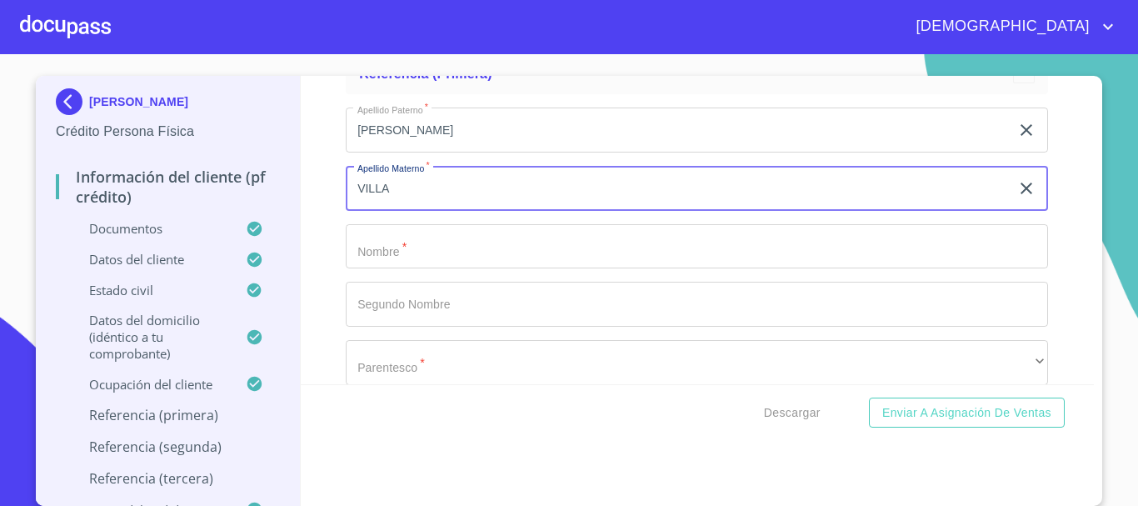
type input "VILLA"
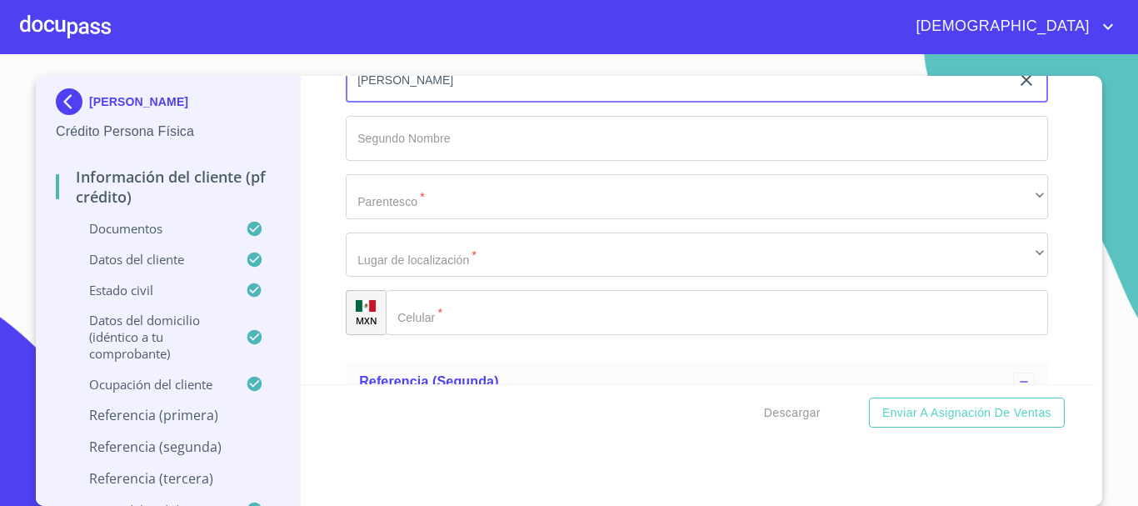
scroll to position [8821, 0]
type input "[PERSON_NAME]"
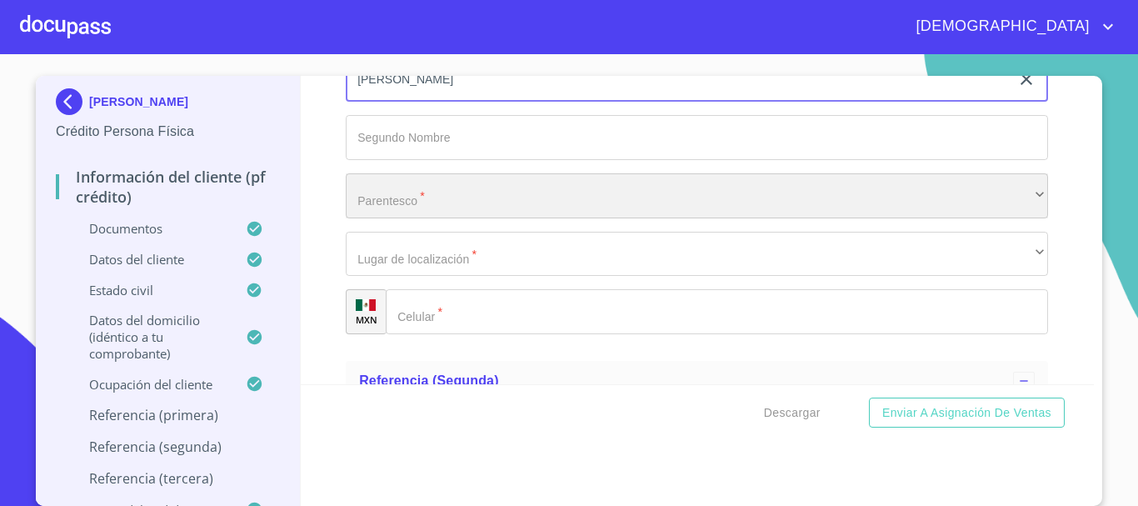
click at [431, 212] on div "​" at bounding box center [697, 195] width 702 height 45
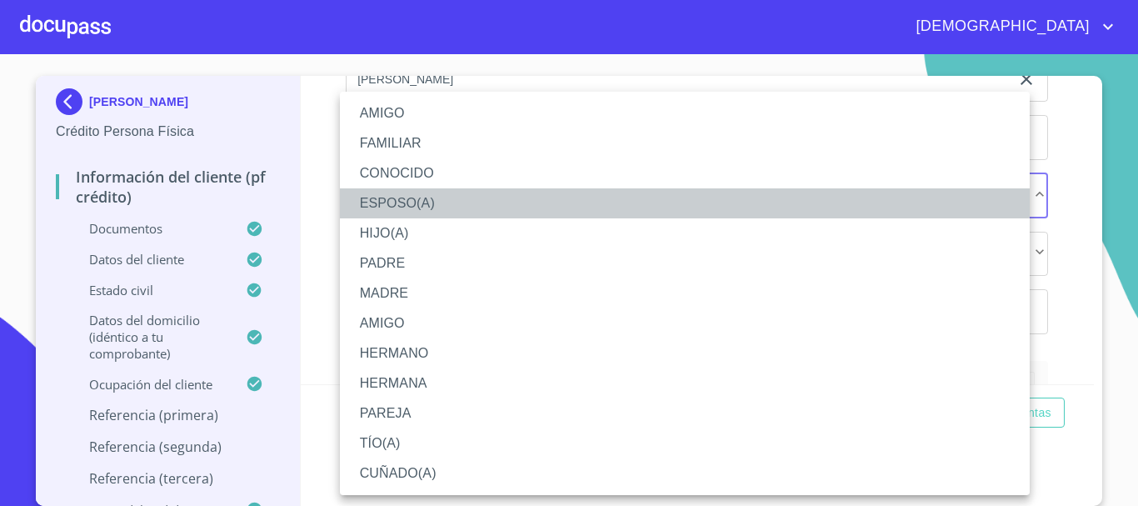
click at [431, 212] on li "ESPOSO(A)" at bounding box center [685, 203] width 690 height 30
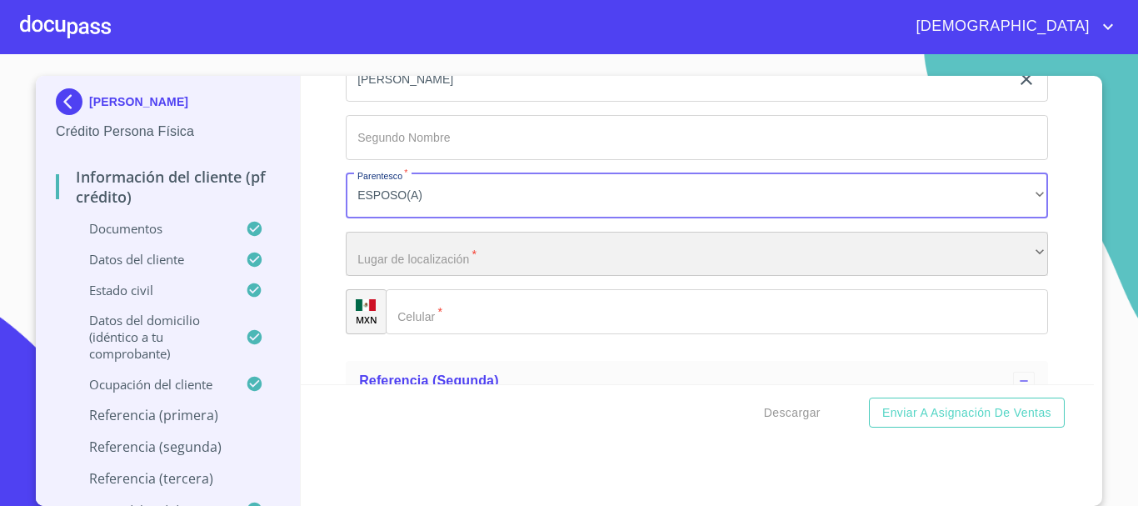
click at [427, 277] on div "​" at bounding box center [697, 254] width 702 height 45
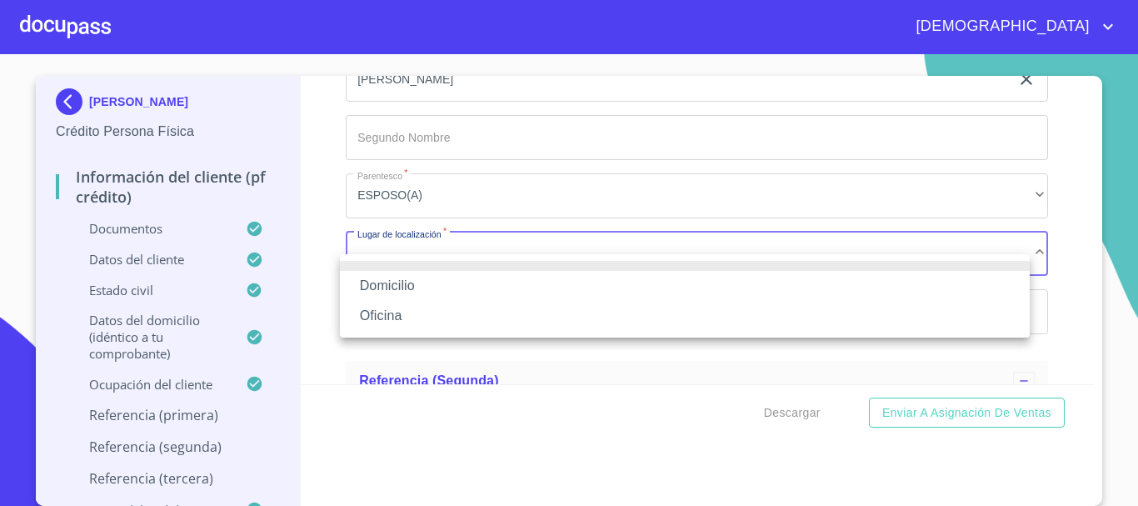
click at [427, 284] on li "Domicilio" at bounding box center [685, 286] width 690 height 30
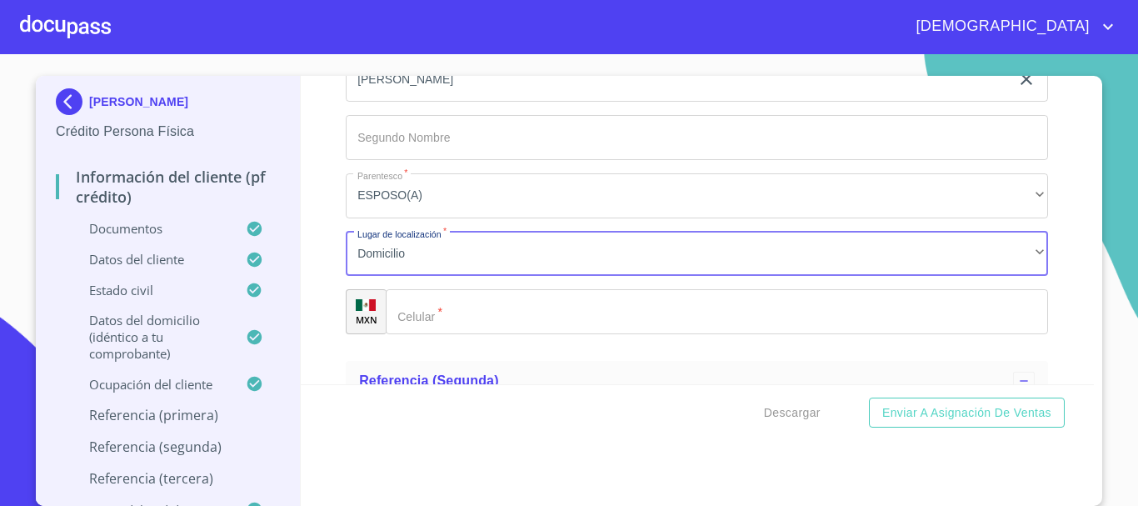
click at [453, 330] on input "Documento de identificación.   *" at bounding box center [717, 311] width 662 height 45
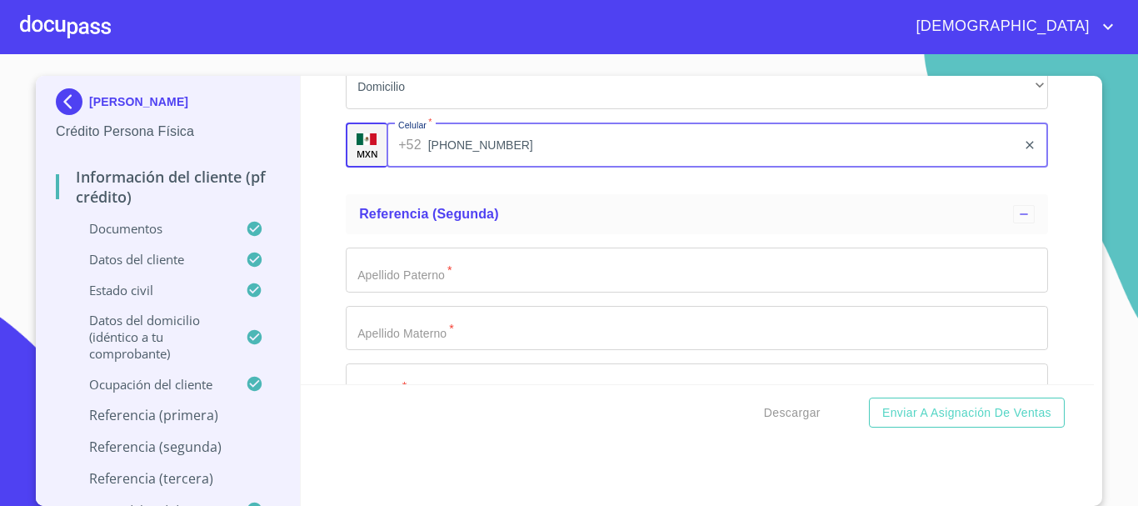
scroll to position [9071, 0]
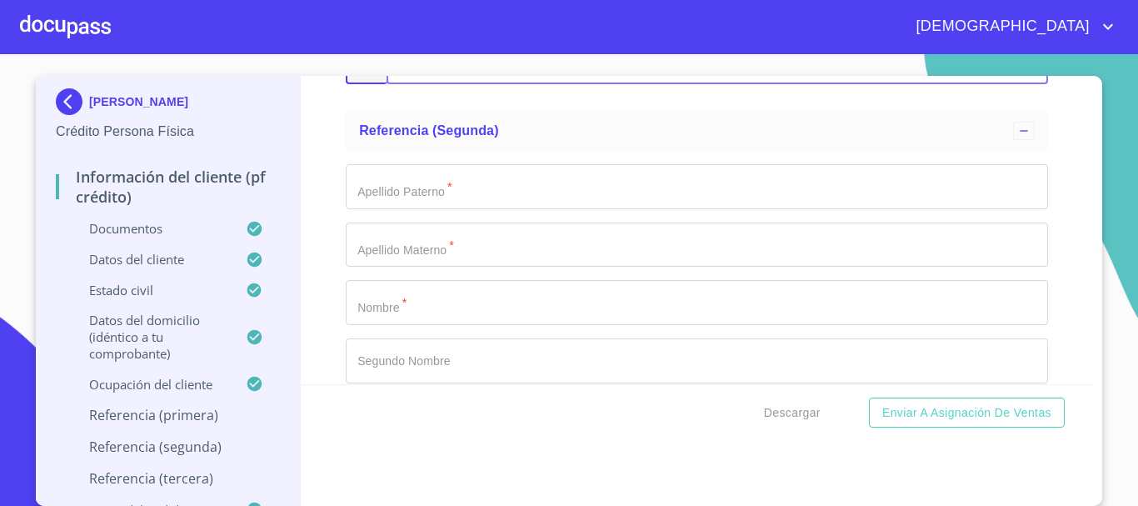
type input "[PHONE_NUMBER]"
click at [461, 209] on input "Documento de identificación.   *" at bounding box center [697, 186] width 702 height 45
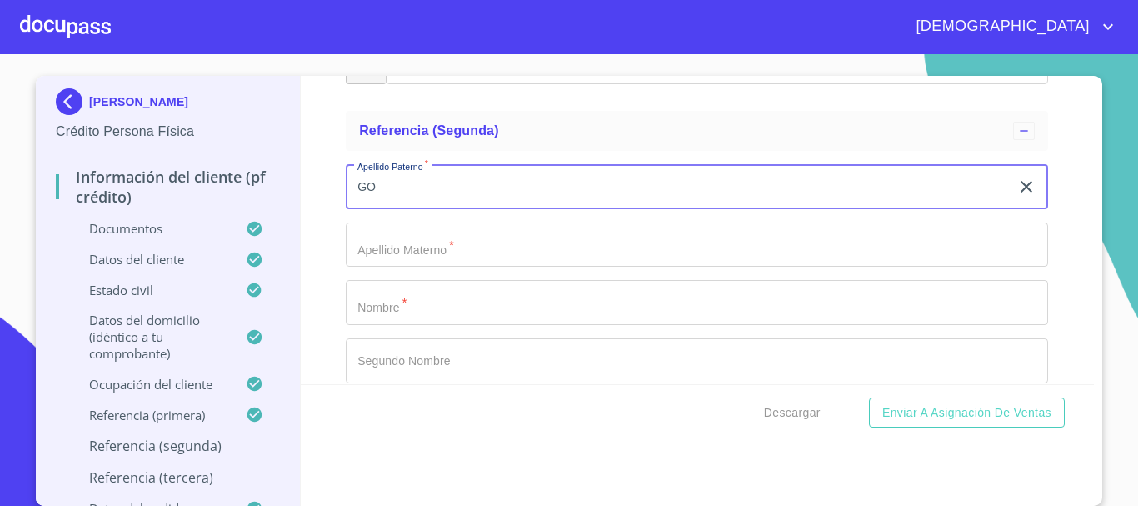
type input "G"
type input "GAMEZ"
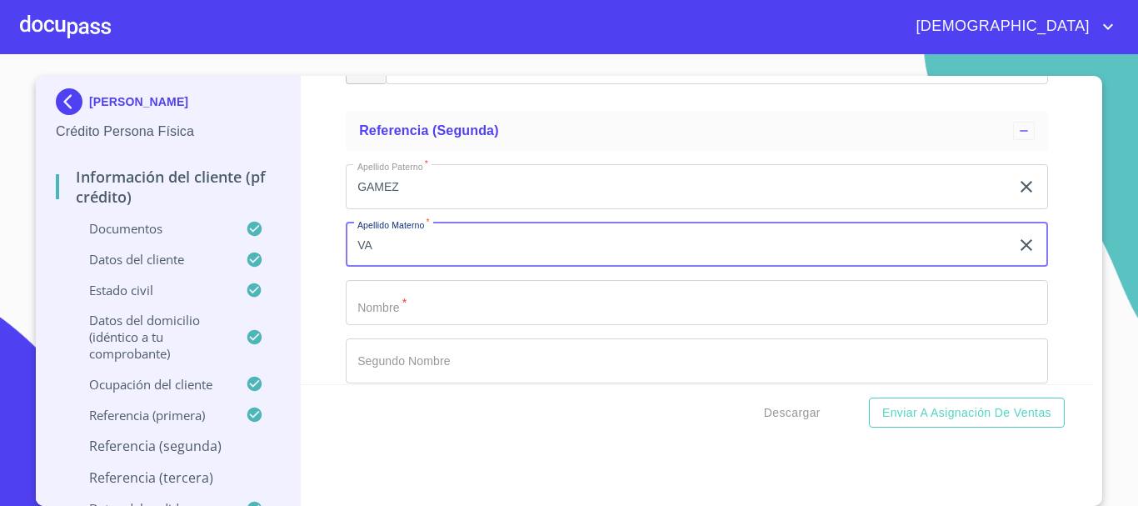
type input "V"
type input "VALENZUELA"
click at [459, 325] on input "Documento de identificación.   *" at bounding box center [697, 302] width 702 height 45
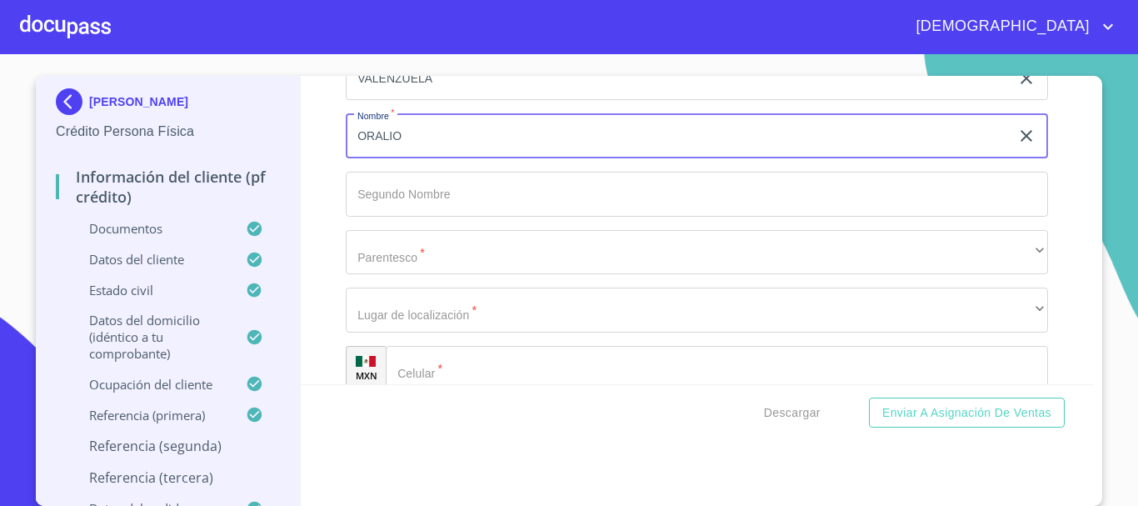
scroll to position [9321, 0]
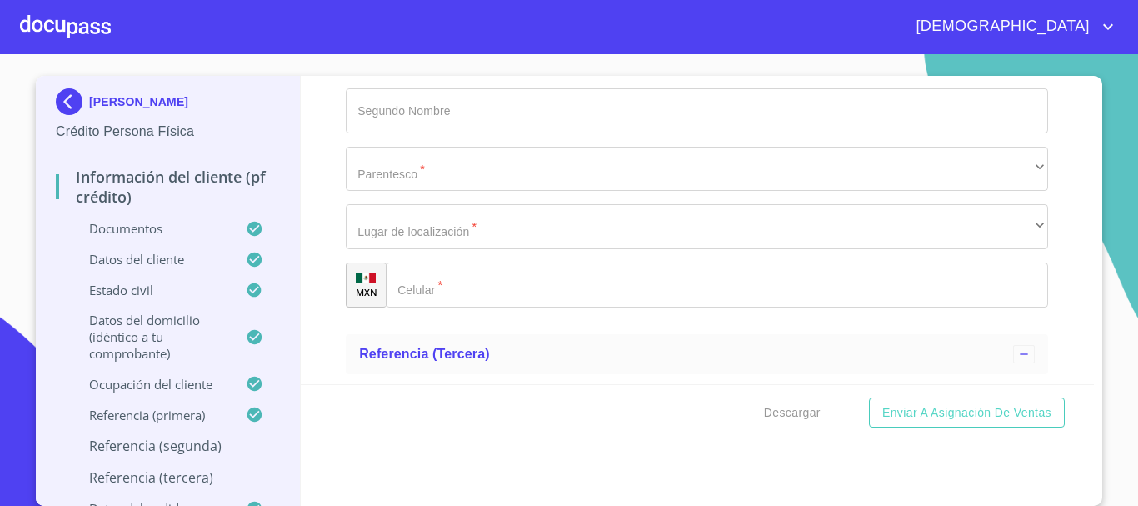
type input "ORALIO"
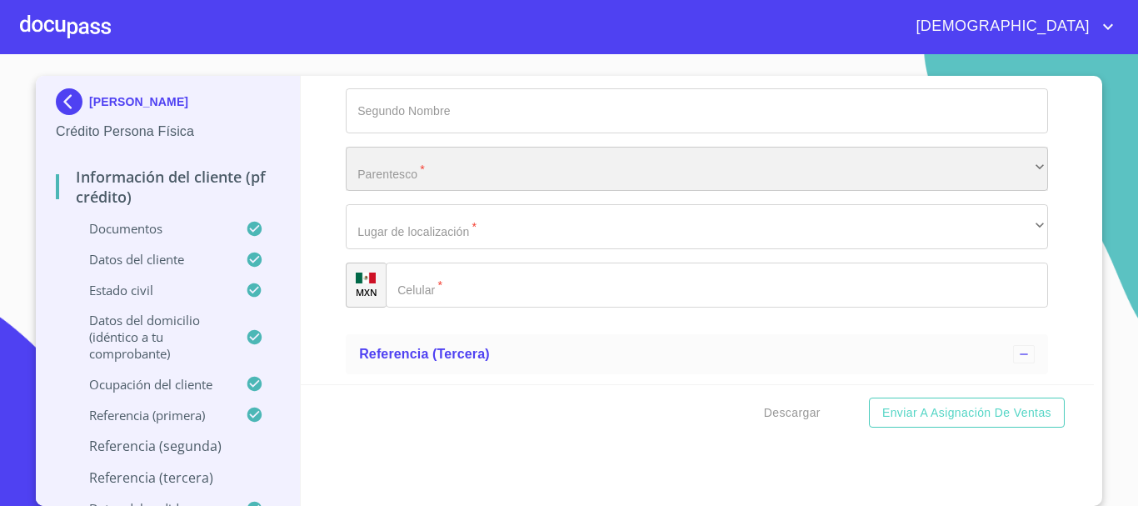
click at [402, 192] on div "​" at bounding box center [697, 169] width 702 height 45
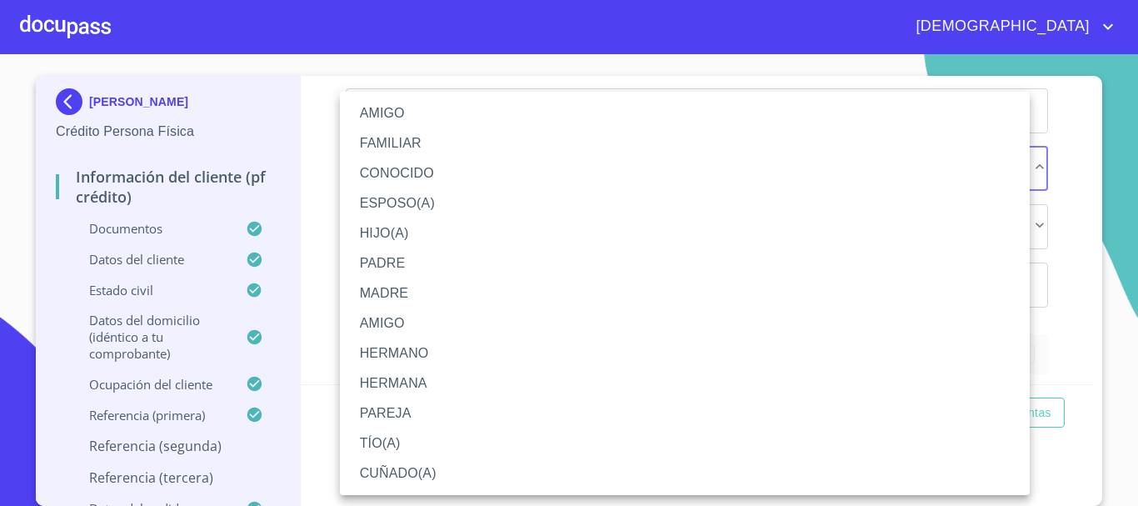
click at [391, 121] on li "AMIGO" at bounding box center [685, 113] width 690 height 30
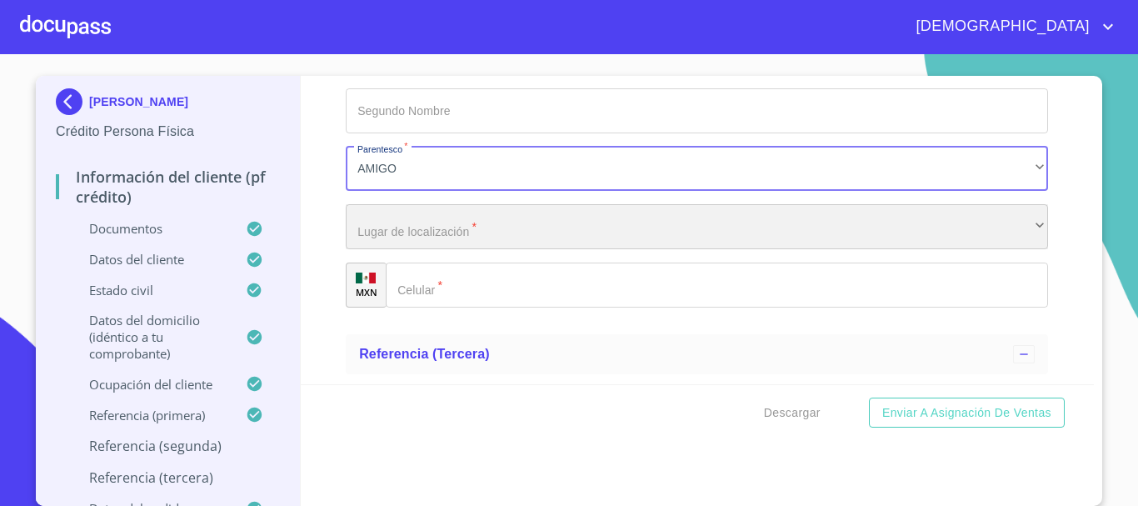
click at [413, 249] on div "​" at bounding box center [697, 226] width 702 height 45
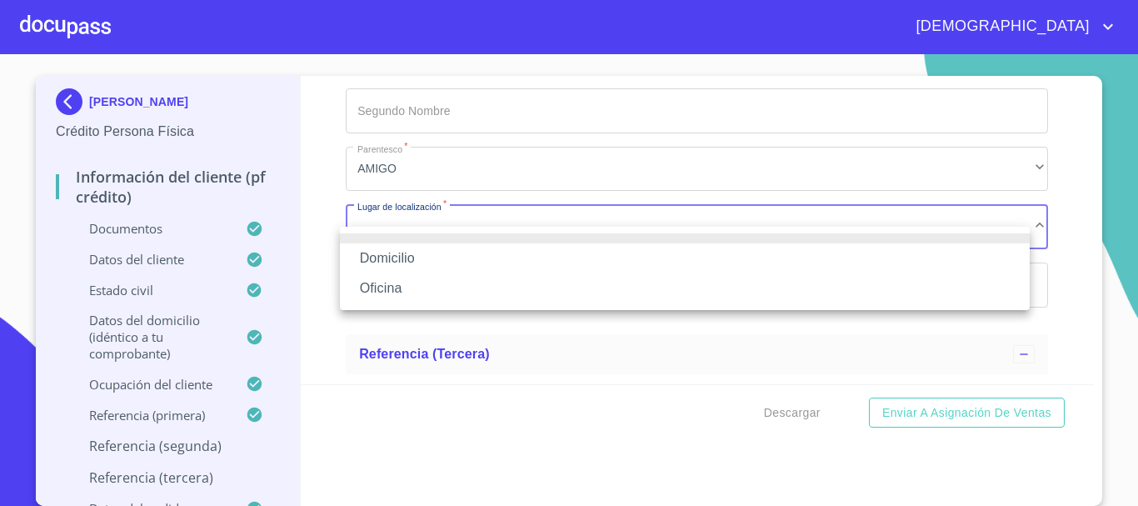
click at [416, 261] on li "Domicilio" at bounding box center [685, 258] width 690 height 30
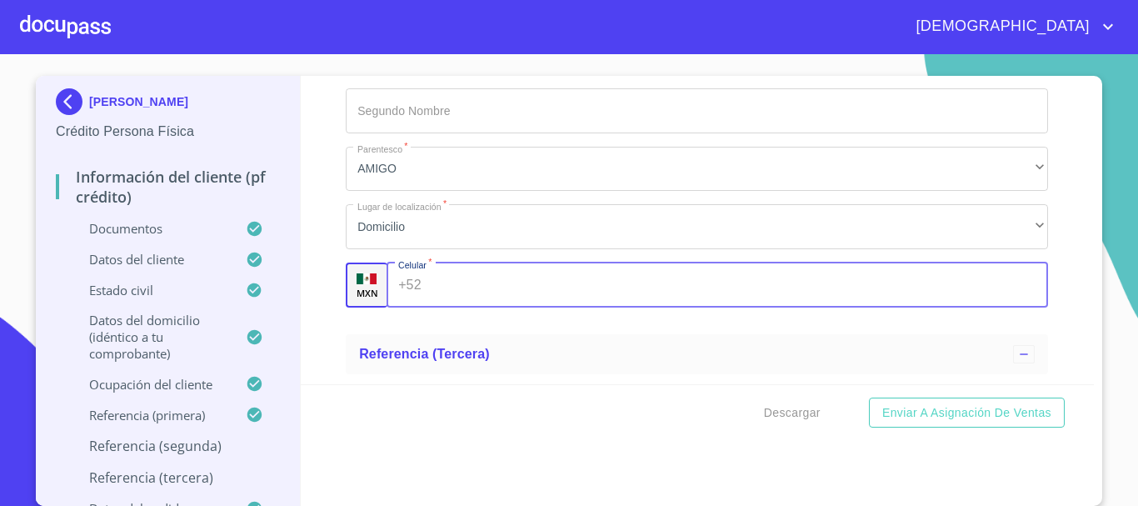
click at [436, 307] on input "Documento de identificación.   *" at bounding box center [738, 284] width 621 height 45
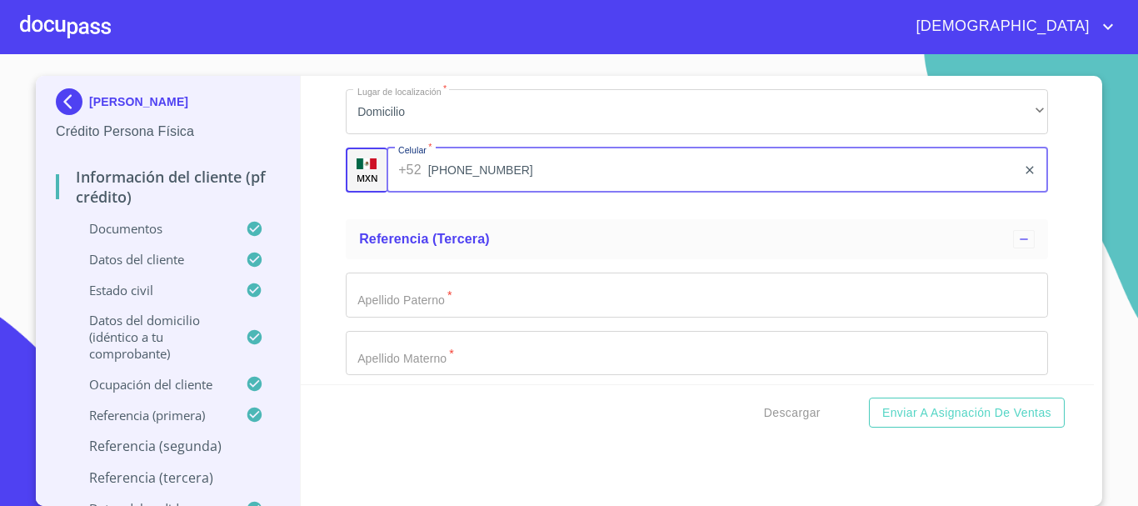
scroll to position [9654, 0]
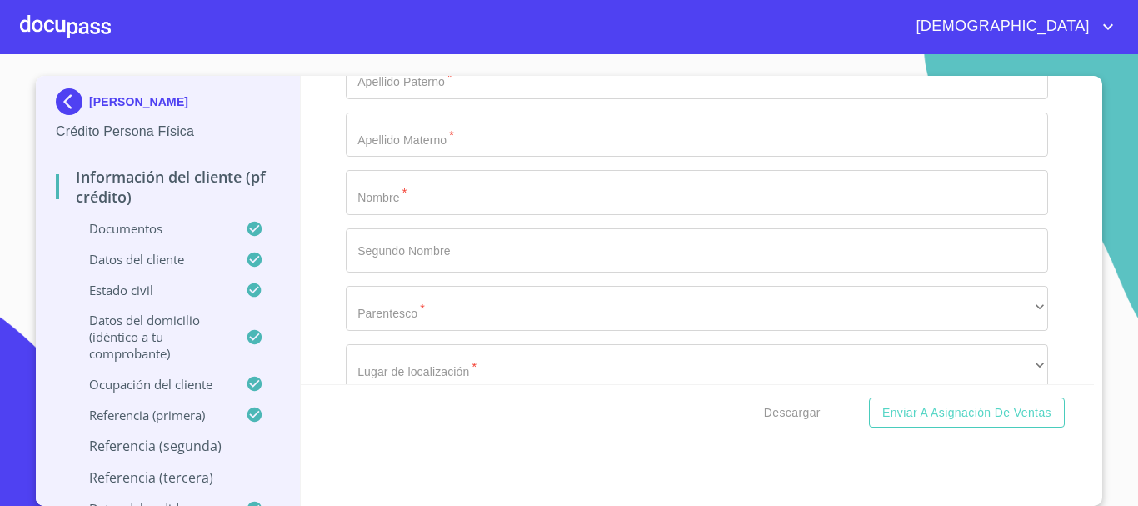
type input "[PHONE_NUMBER]"
click at [418, 273] on input "Documento de identificación.   *" at bounding box center [697, 250] width 702 height 45
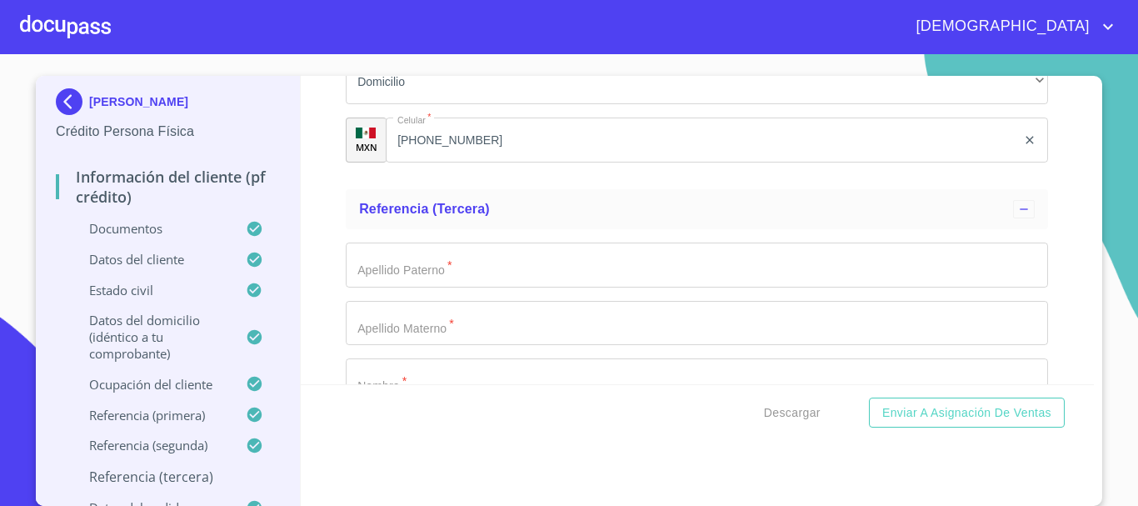
scroll to position [9571, 0]
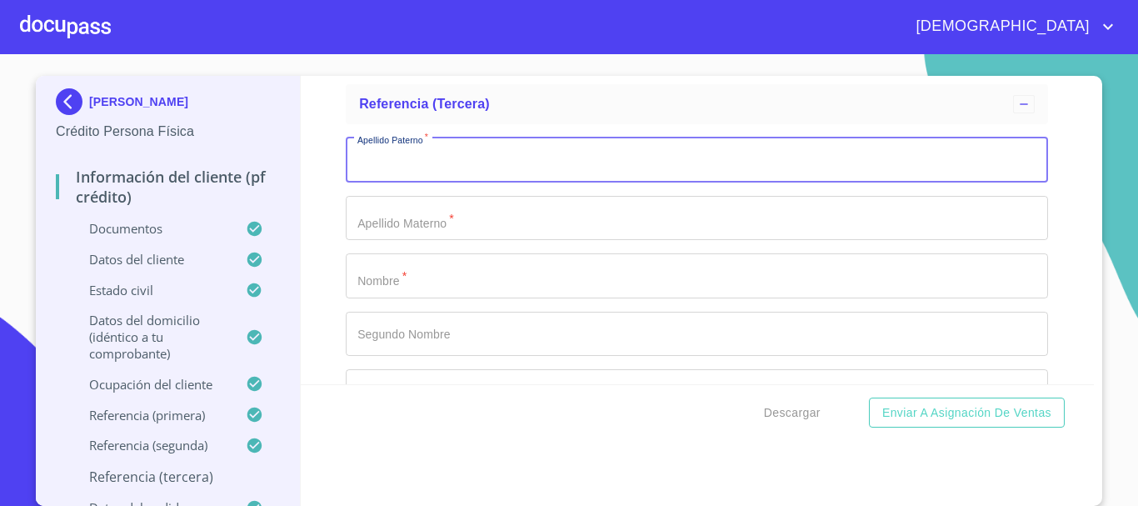
click at [431, 172] on input "Documento de identificación.   *" at bounding box center [697, 159] width 702 height 45
type input "RIOS"
click at [376, 241] on input "Documento de identificación.   *" at bounding box center [697, 218] width 702 height 45
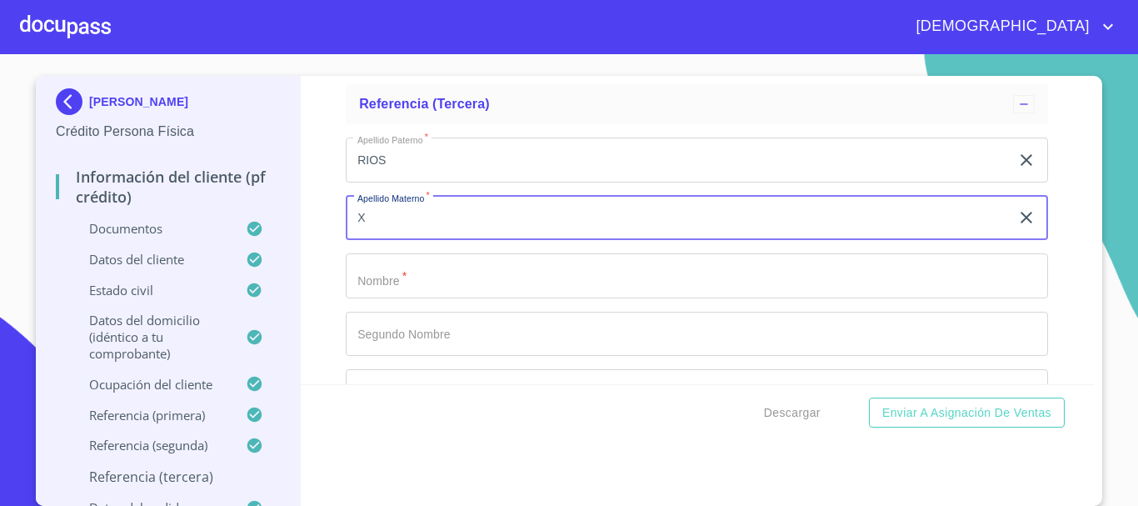
type input "X"
click at [417, 296] on input "Documento de identificación.   *" at bounding box center [697, 275] width 702 height 45
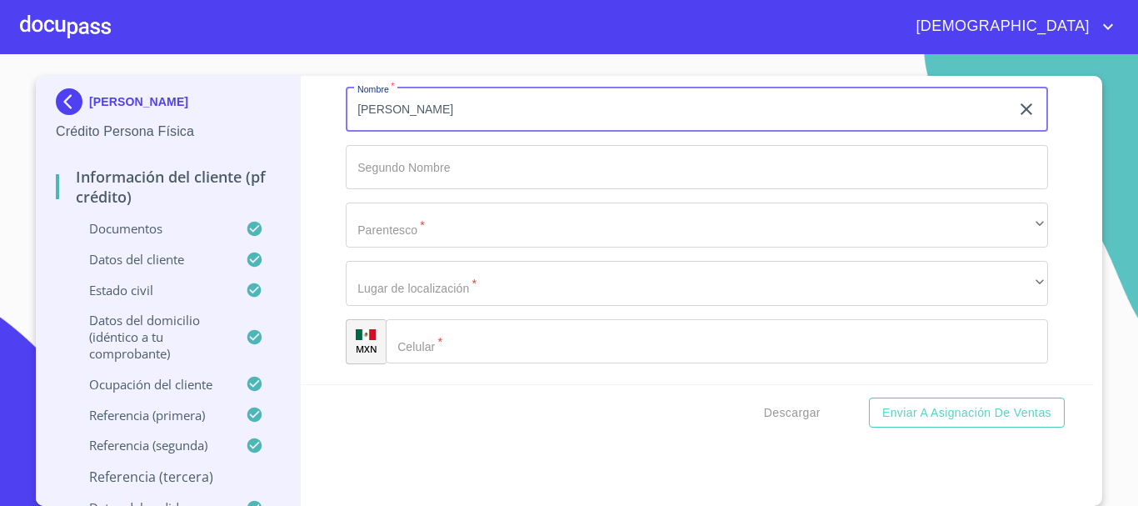
type input "[PERSON_NAME]"
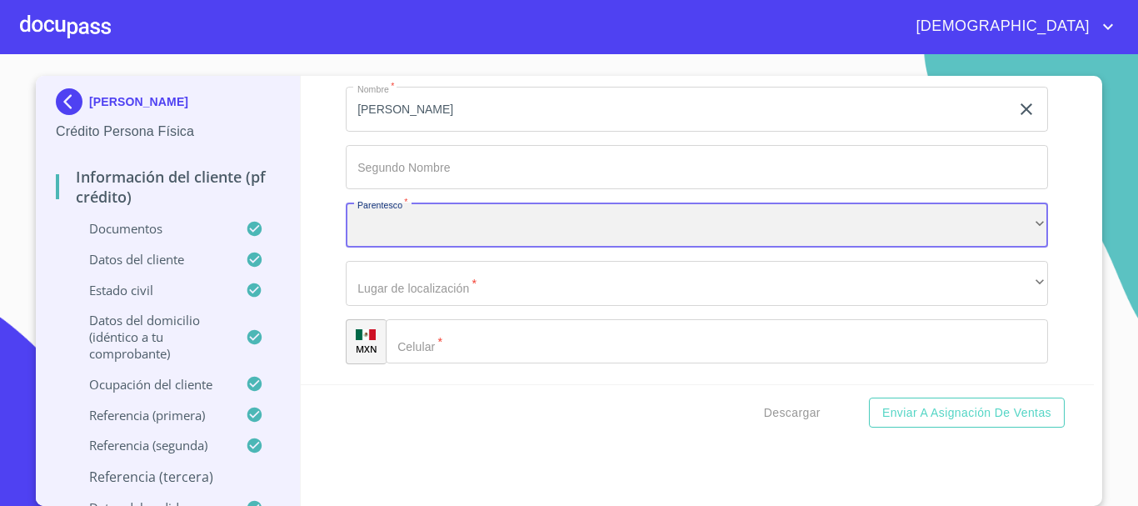
click at [438, 247] on div "​" at bounding box center [697, 224] width 702 height 45
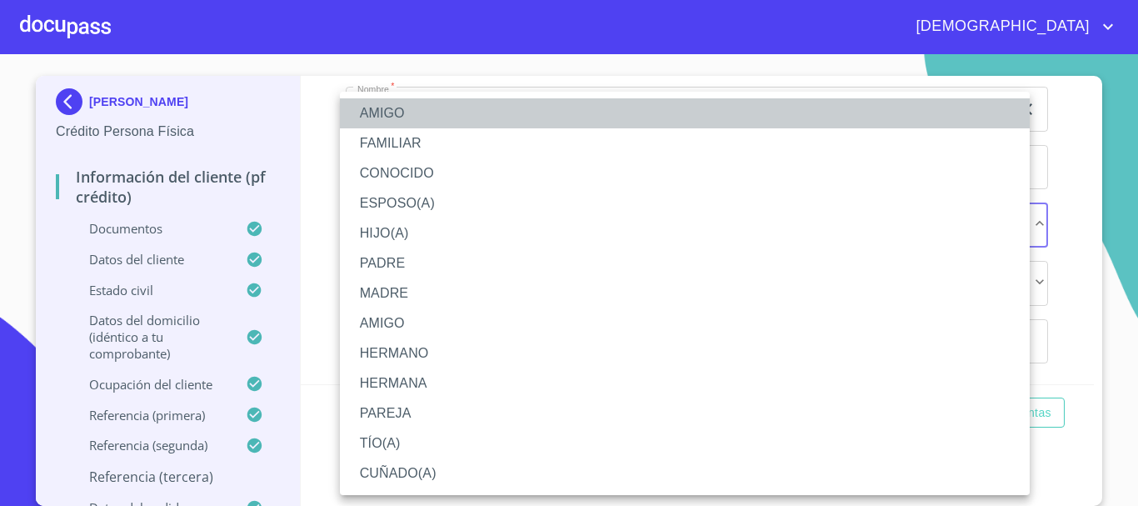
click at [412, 112] on li "AMIGO" at bounding box center [685, 113] width 690 height 30
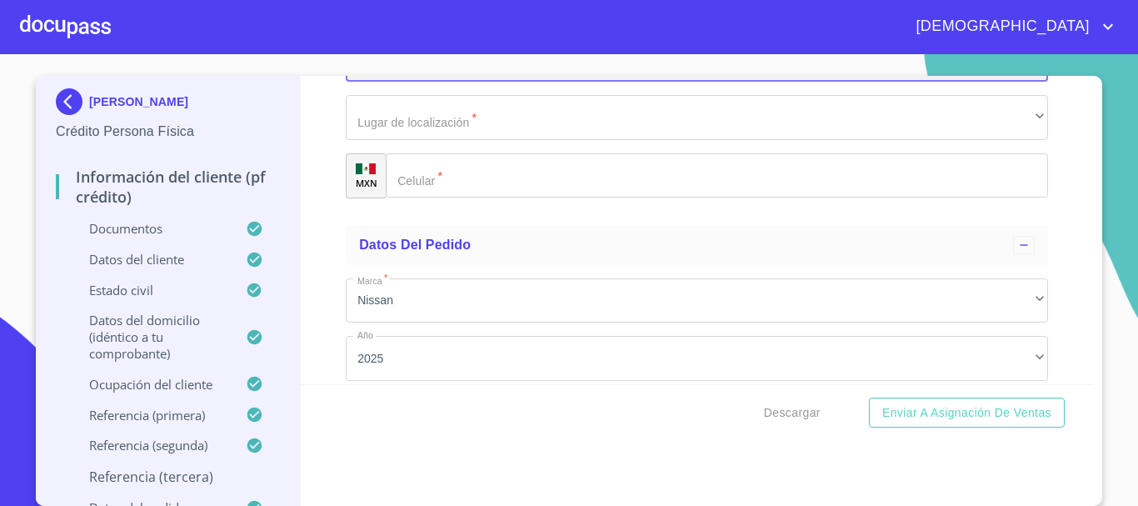
scroll to position [9904, 0]
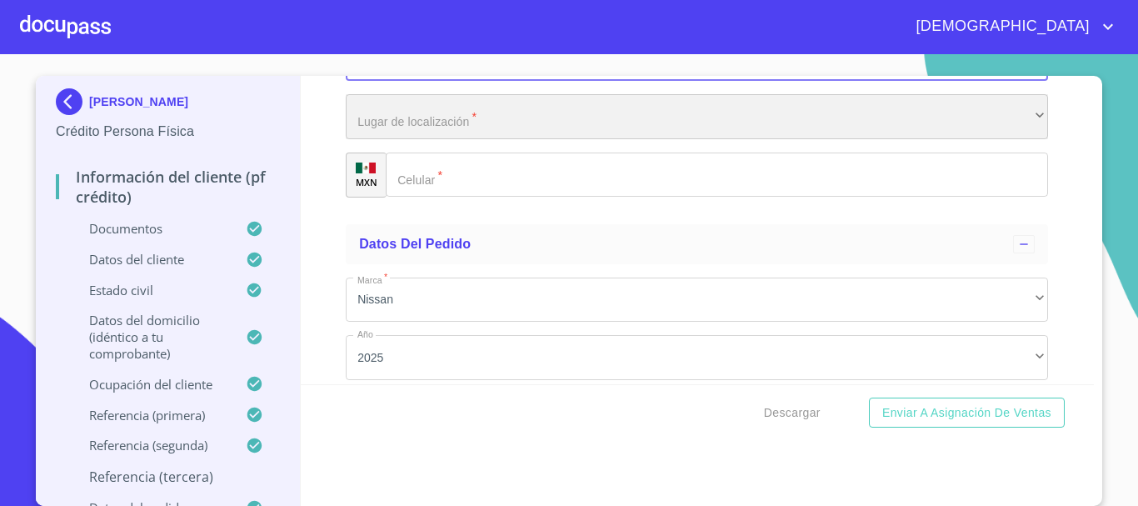
click at [439, 139] on div "​" at bounding box center [697, 116] width 702 height 45
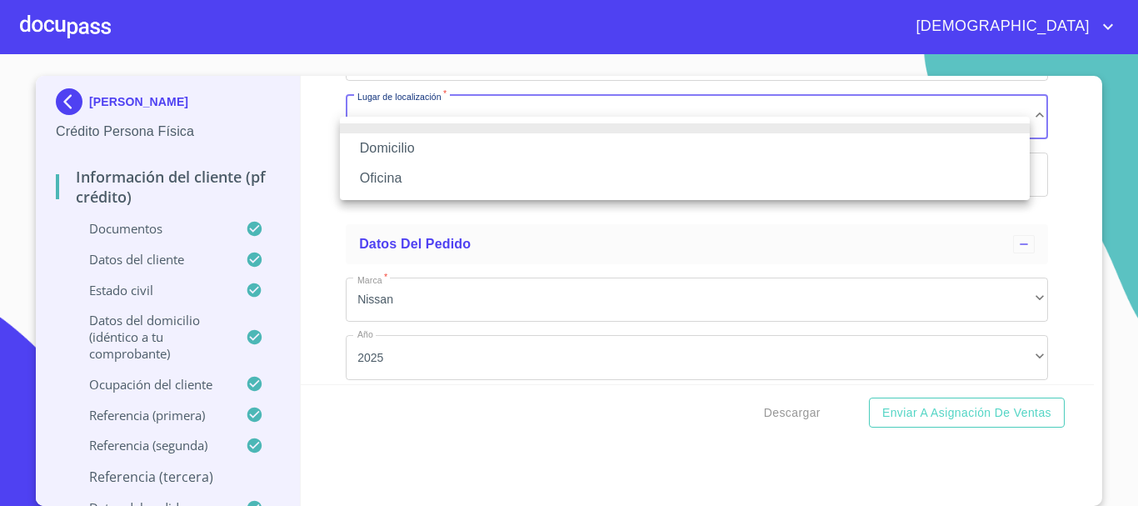
click at [398, 144] on li "Domicilio" at bounding box center [685, 148] width 690 height 30
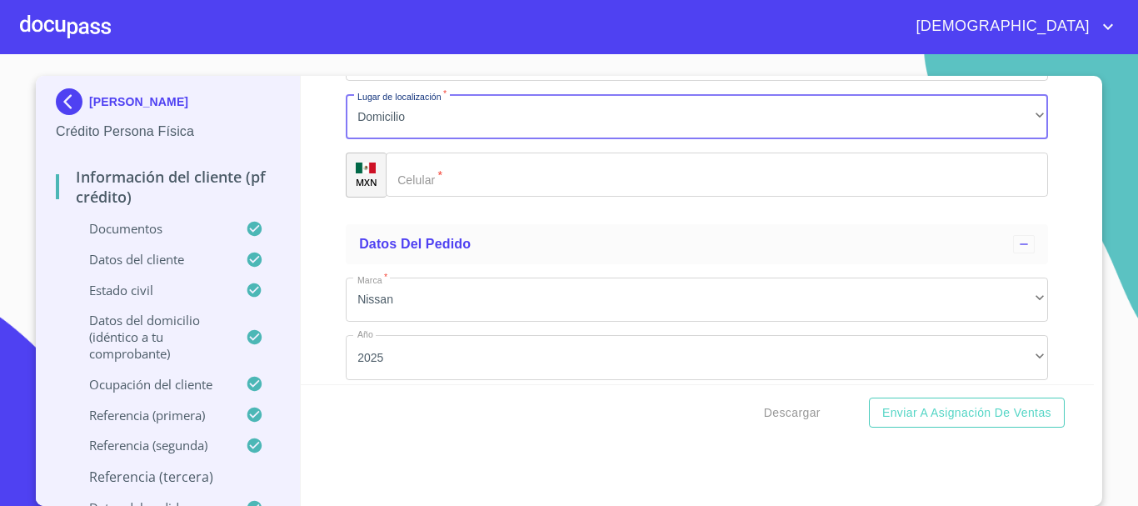
click at [426, 197] on input "Documento de identificación.   *" at bounding box center [717, 174] width 662 height 45
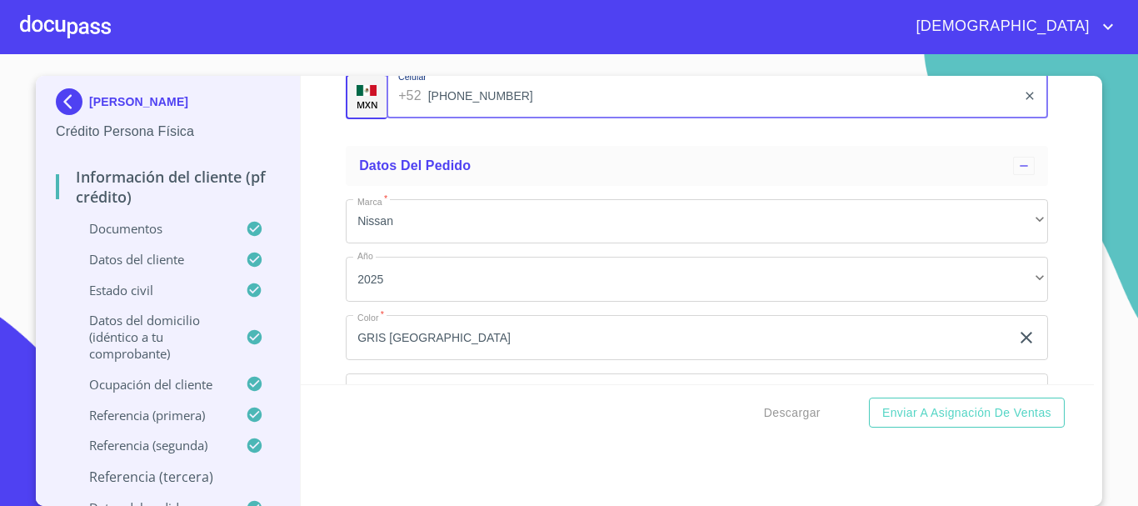
scroll to position [10114, 0]
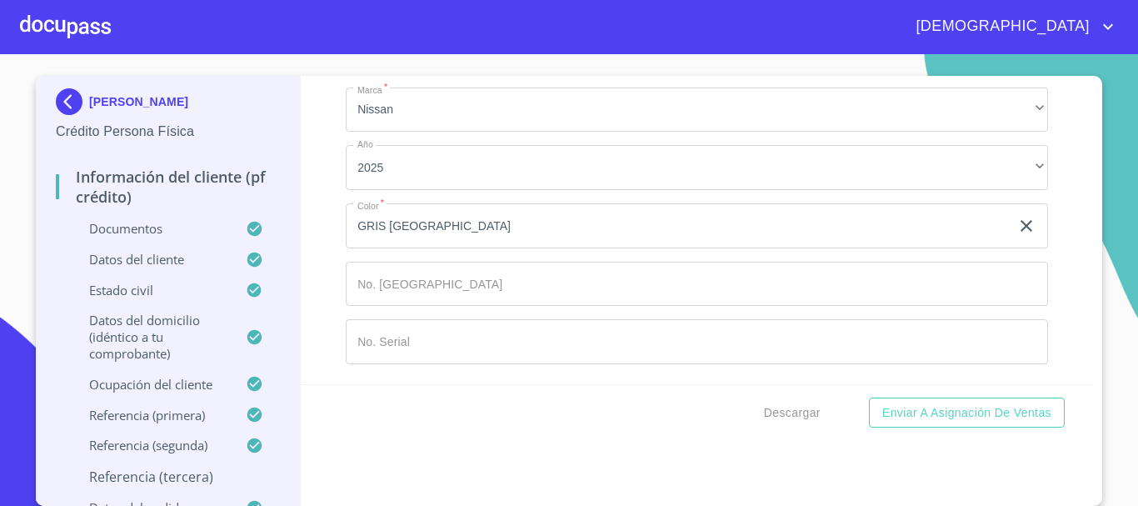
type input "[PHONE_NUMBER]"
drag, startPoint x: 493, startPoint y: 330, endPoint x: 516, endPoint y: 340, distance: 24.6
click at [494, 332] on input "Documento de identificación.   *" at bounding box center [697, 341] width 702 height 45
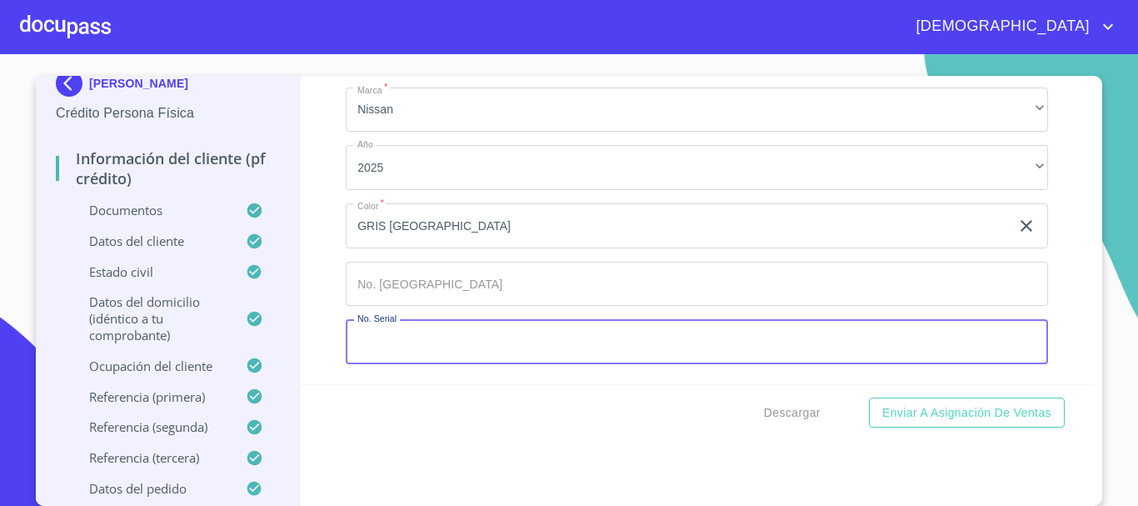
scroll to position [22, 0]
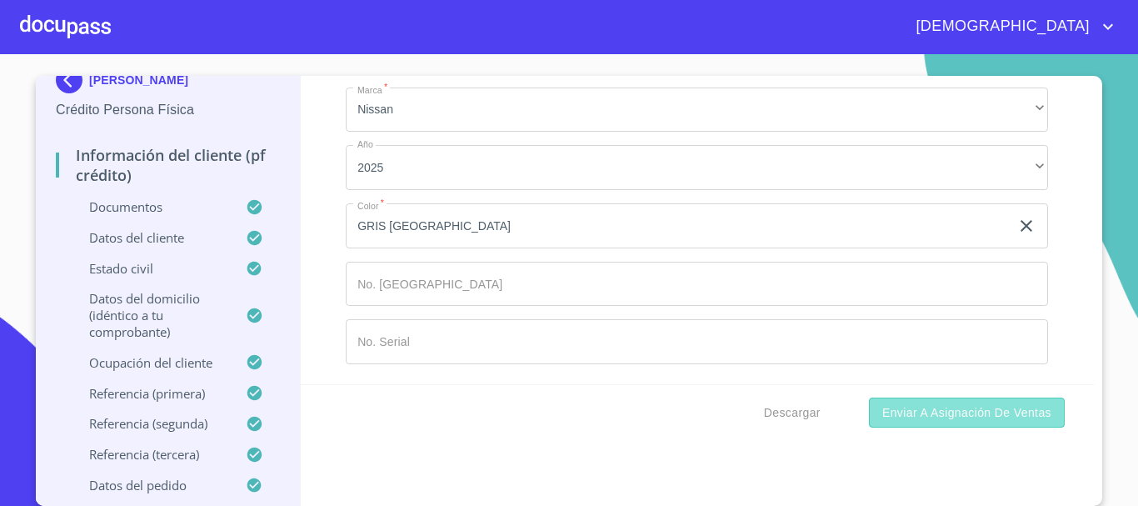
click at [1025, 406] on span "Enviar a Asignación de Ventas" at bounding box center [966, 412] width 169 height 21
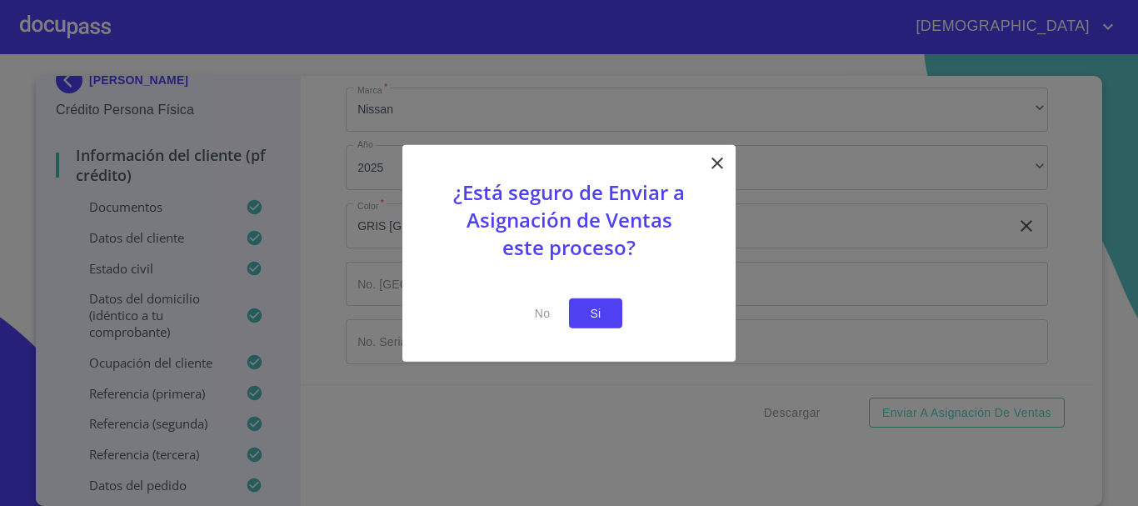
click at [591, 313] on span "Si" at bounding box center [595, 312] width 27 height 21
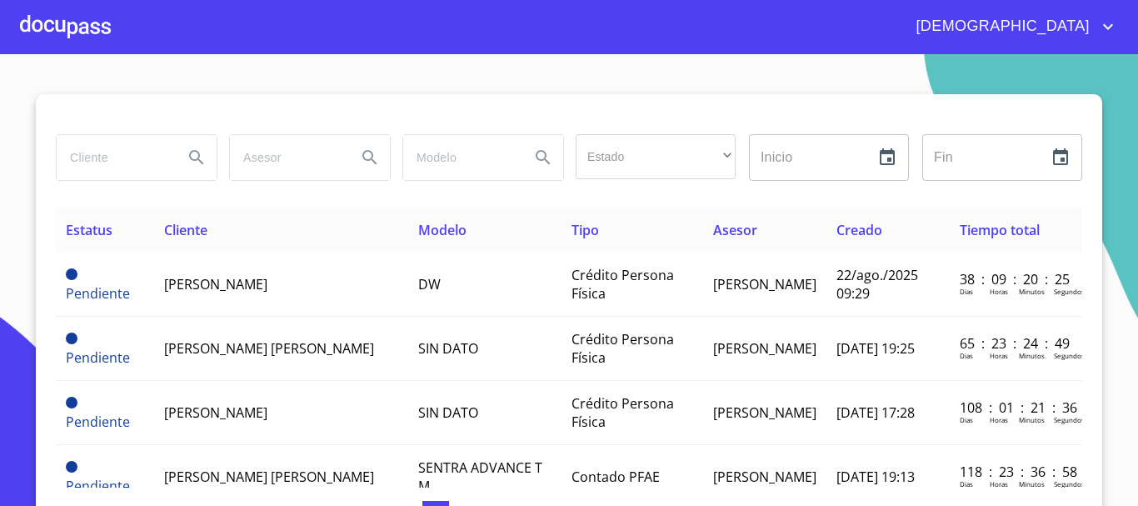
click at [65, 34] on div at bounding box center [65, 26] width 91 height 53
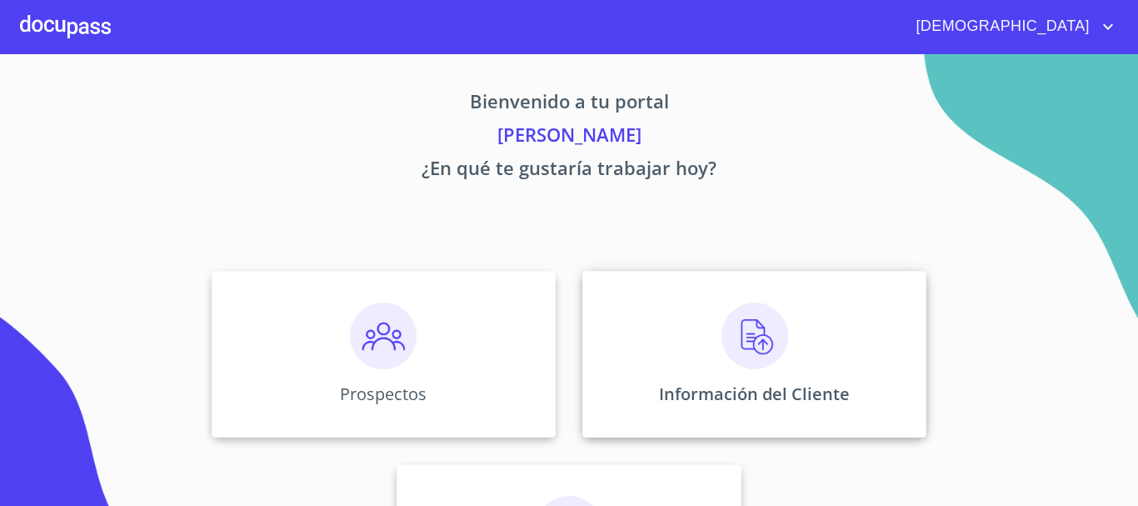
click at [750, 357] on img at bounding box center [754, 335] width 67 height 67
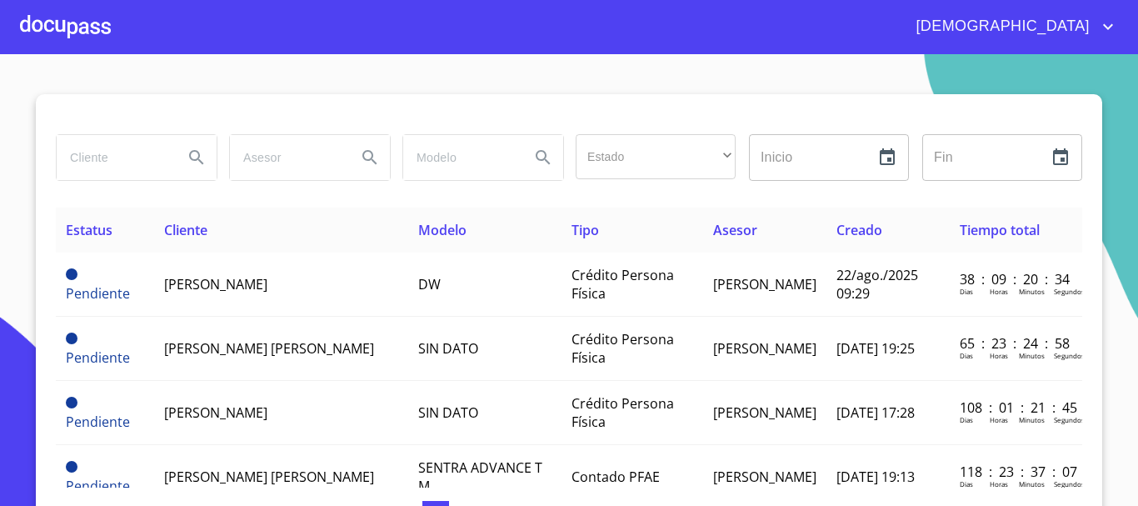
click at [133, 158] on input "search" at bounding box center [113, 157] width 113 height 45
type input "[PERSON_NAME]"
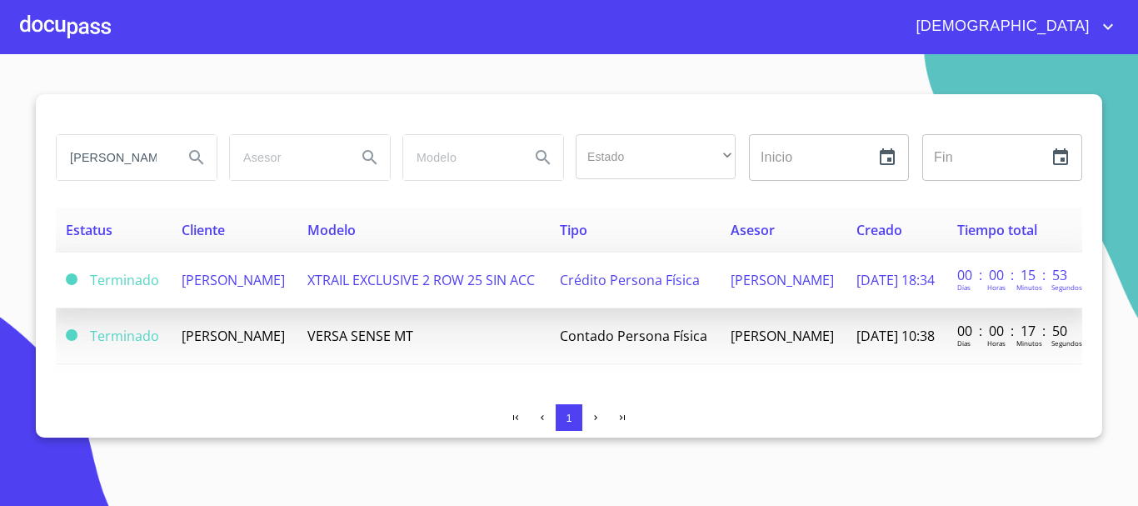
click at [297, 284] on td "[PERSON_NAME]" at bounding box center [235, 280] width 126 height 56
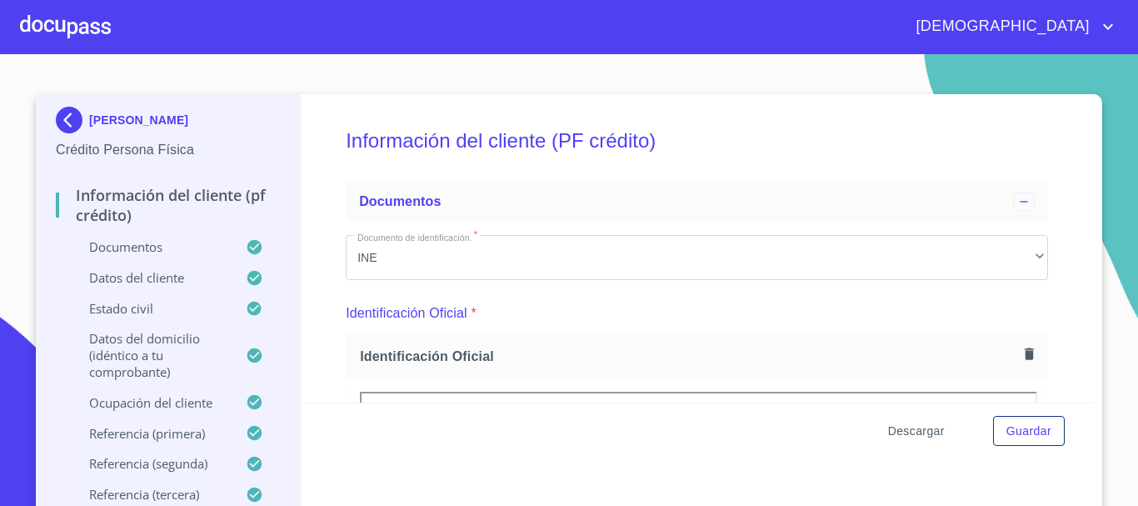
click at [905, 431] on span "Descargar" at bounding box center [916, 431] width 57 height 21
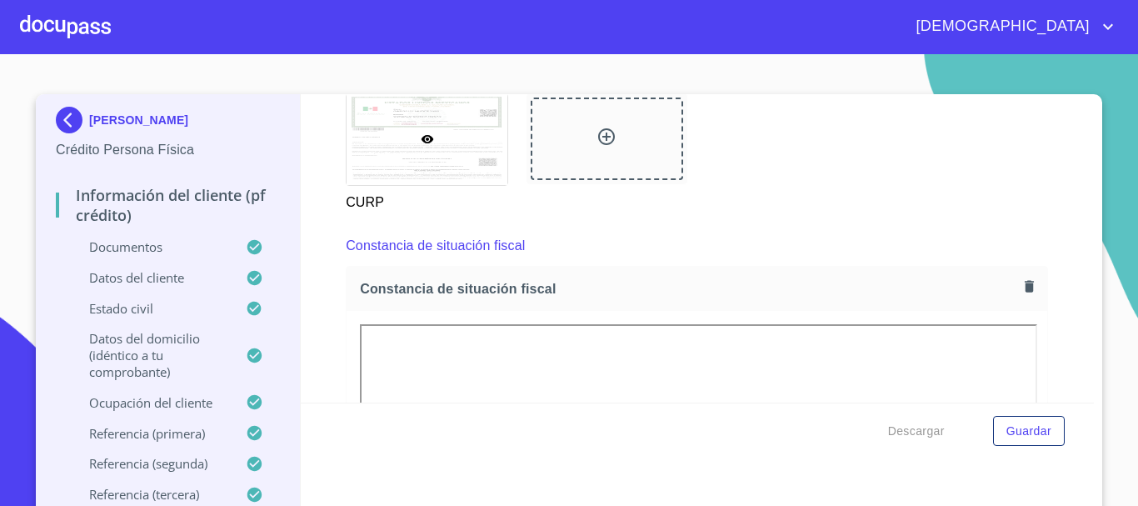
scroll to position [4415, 0]
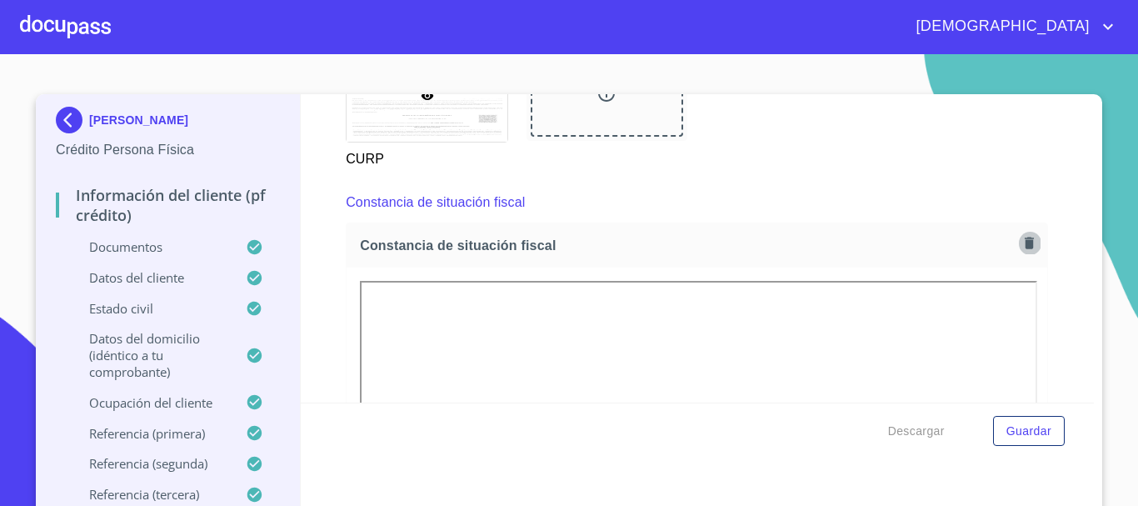
click at [1021, 251] on icon "button" at bounding box center [1029, 243] width 16 height 16
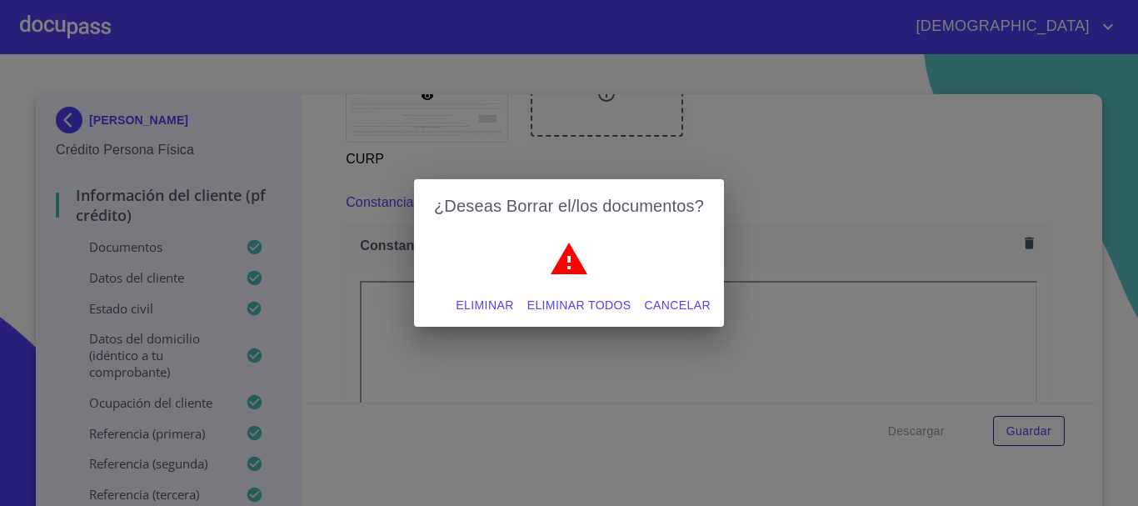
click at [482, 317] on button "Eliminar" at bounding box center [484, 305] width 71 height 31
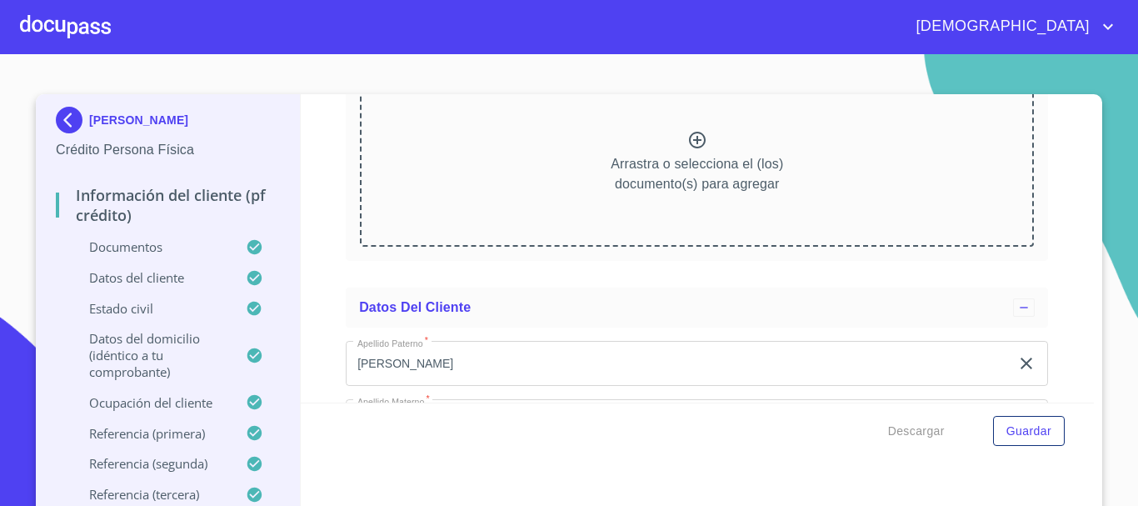
scroll to position [4581, 0]
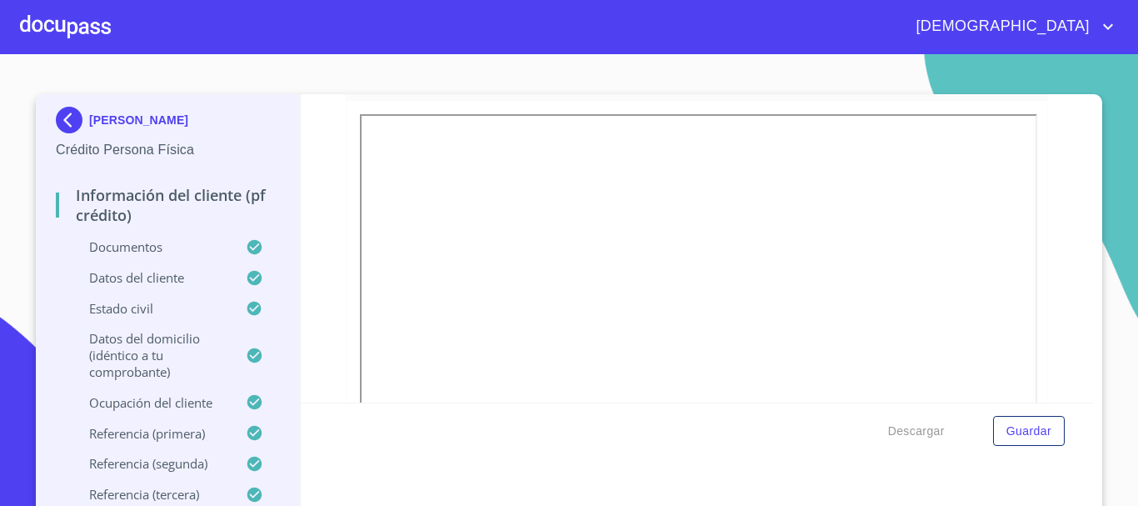
drag, startPoint x: 325, startPoint y: 146, endPoint x: 336, endPoint y: 147, distance: 10.9
click at [325, 146] on div "Información del cliente (PF crédito) Documentos Documento de identificación.   …" at bounding box center [698, 248] width 794 height 308
